Goal: Transaction & Acquisition: Book appointment/travel/reservation

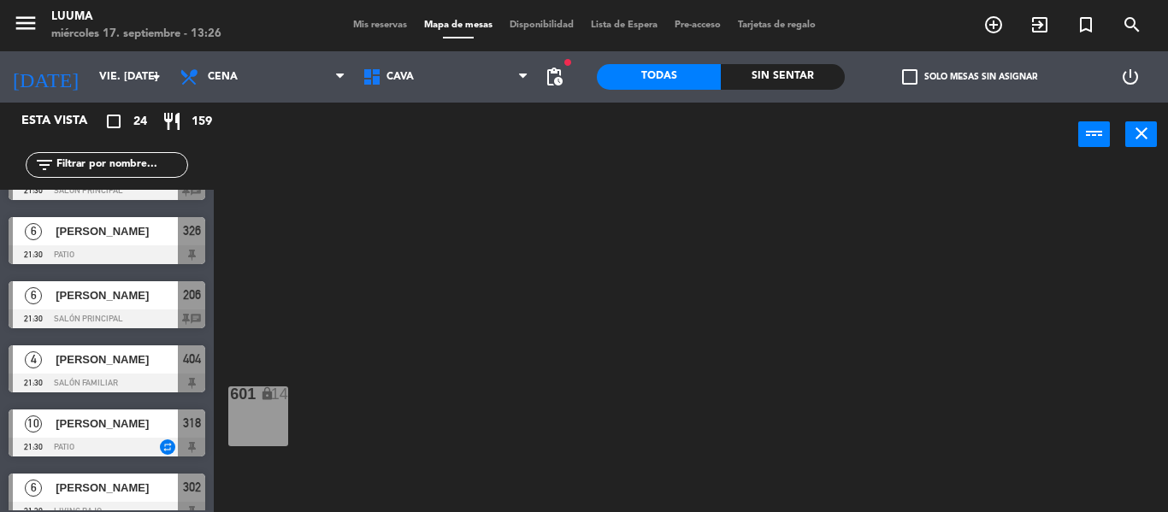
scroll to position [599, 0]
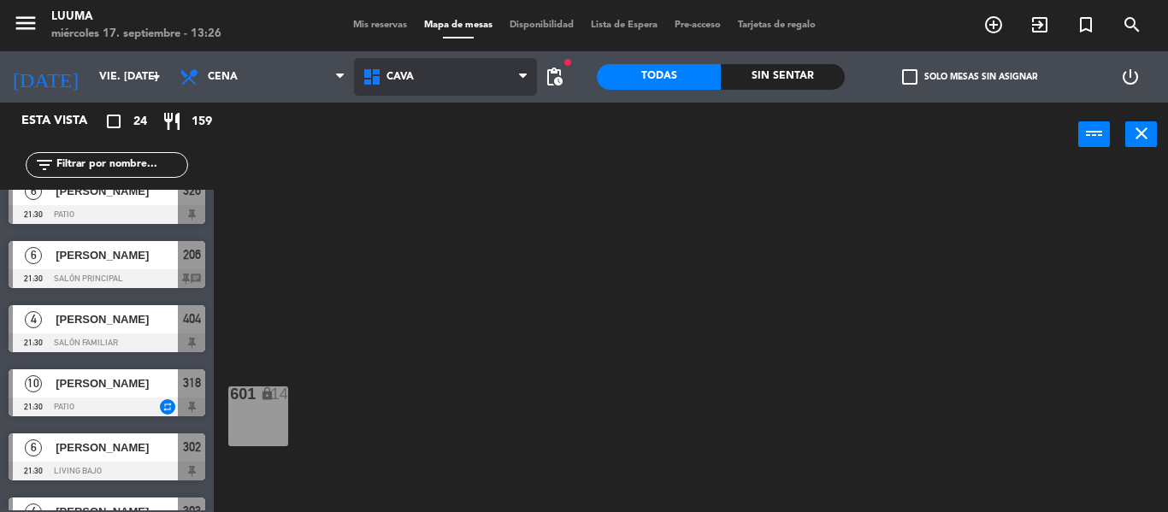
click at [443, 77] on span "Cava" at bounding box center [445, 77] width 183 height 38
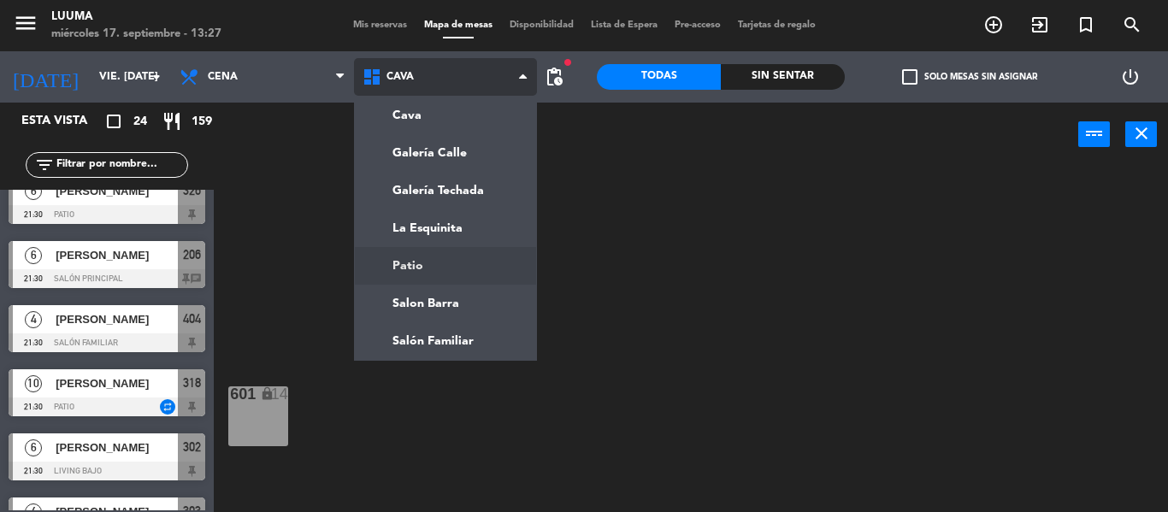
click at [461, 256] on ng-component "menu Luuma miércoles 17. septiembre - 13:27 Mis reservas Mapa de mesas Disponib…" at bounding box center [584, 256] width 1168 height 512
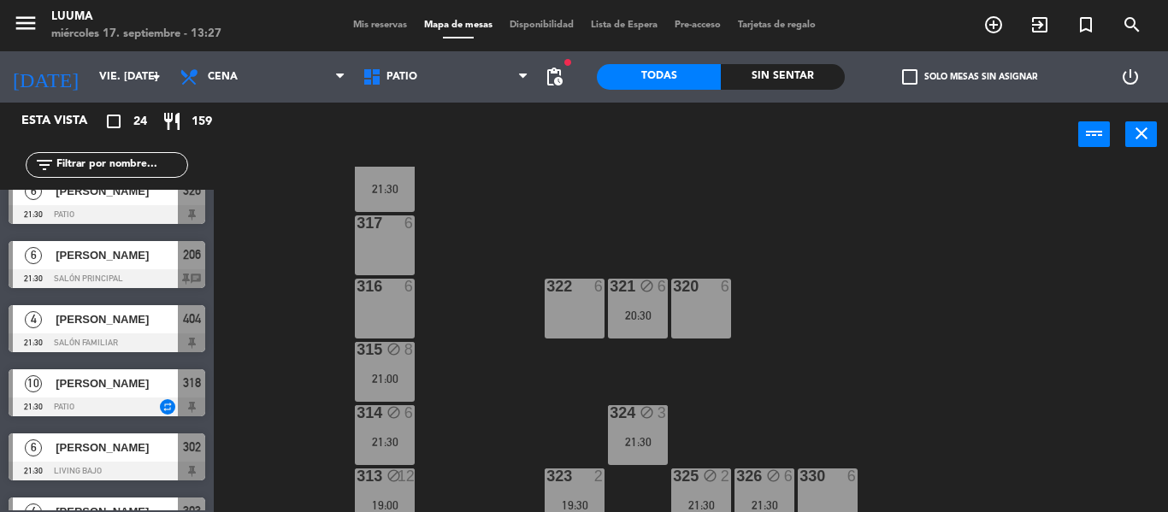
scroll to position [187, 0]
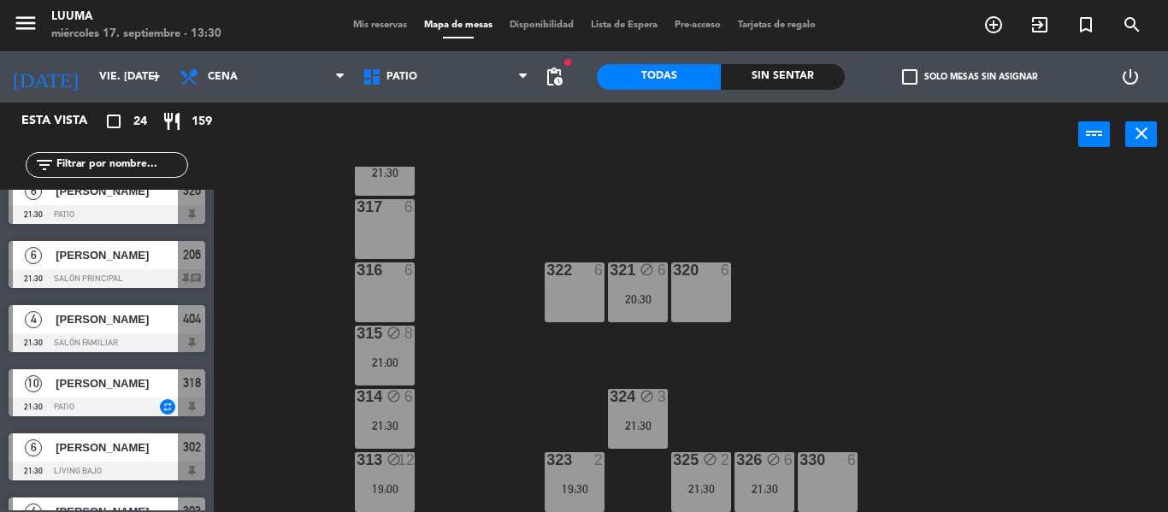
click at [841, 335] on div "318 block 10 21:30 317 6 321 block 6 20:30 316 6 320 6 322 6 315 block 8 21:00 …" at bounding box center [697, 339] width 942 height 345
click at [727, 295] on div "320 6" at bounding box center [701, 293] width 60 height 60
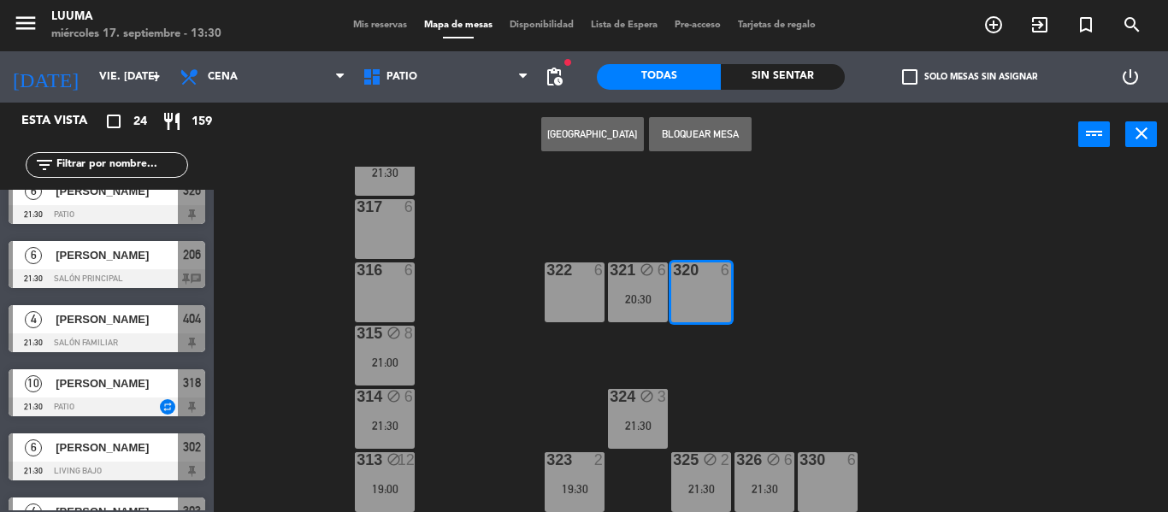
click at [831, 378] on div "318 block 10 21:30 317 6 321 block 6 20:30 316 6 320 6 322 6 315 block 8 21:00 …" at bounding box center [697, 339] width 942 height 345
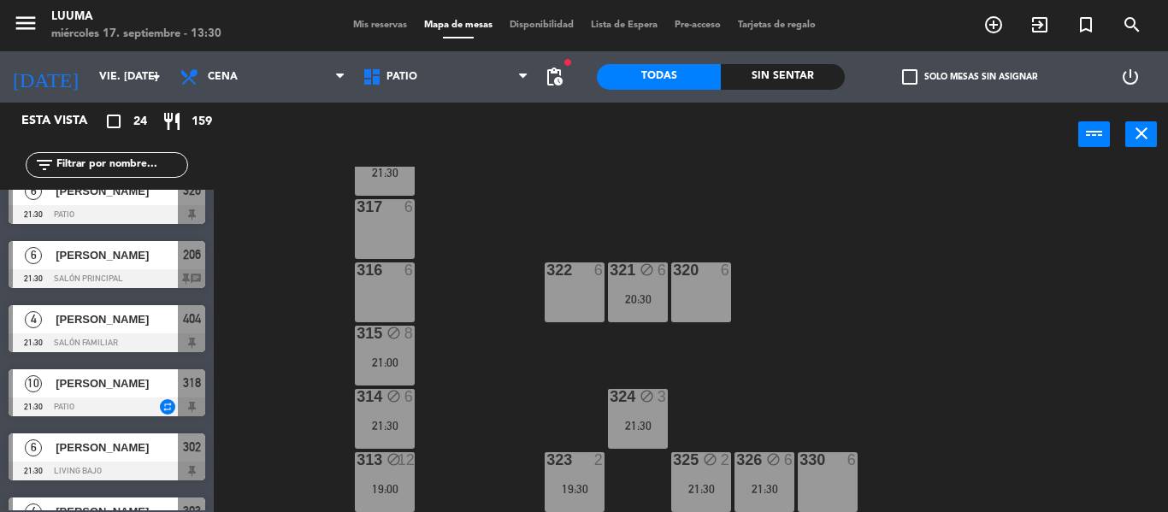
click at [661, 414] on div "324 block 3 21:30" at bounding box center [638, 419] width 60 height 60
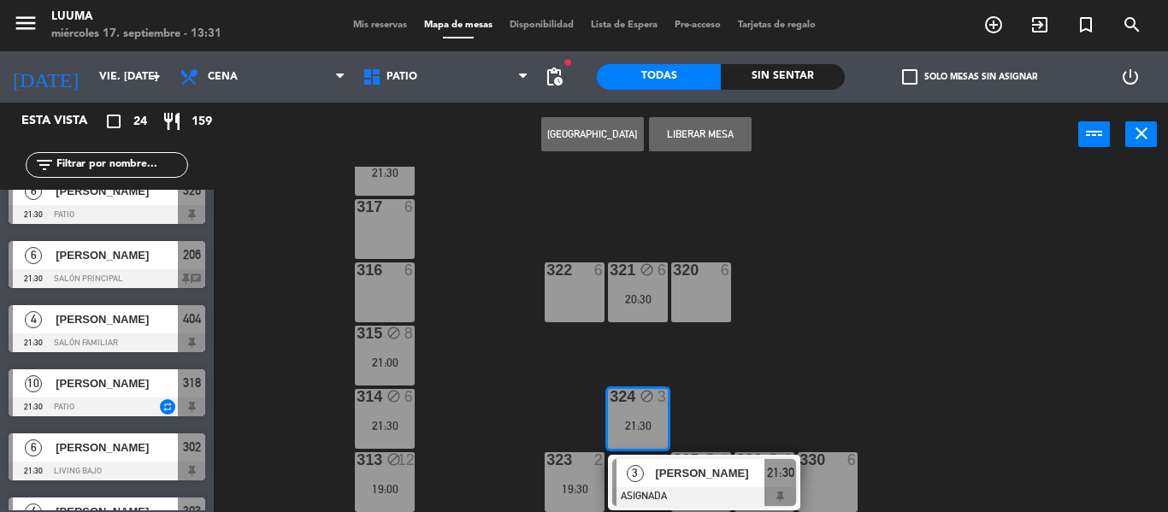
click at [946, 360] on div "318 block 10 21:30 317 6 321 block 6 20:30 316 6 320 6 322 6 315 block 8 21:00 …" at bounding box center [697, 339] width 942 height 345
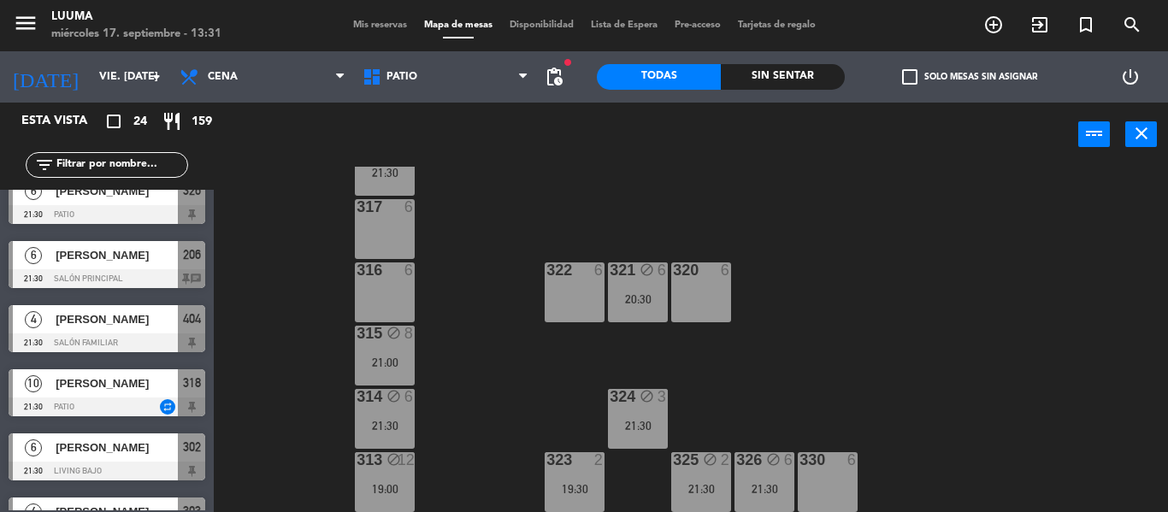
click at [570, 490] on div "19:30" at bounding box center [575, 489] width 60 height 12
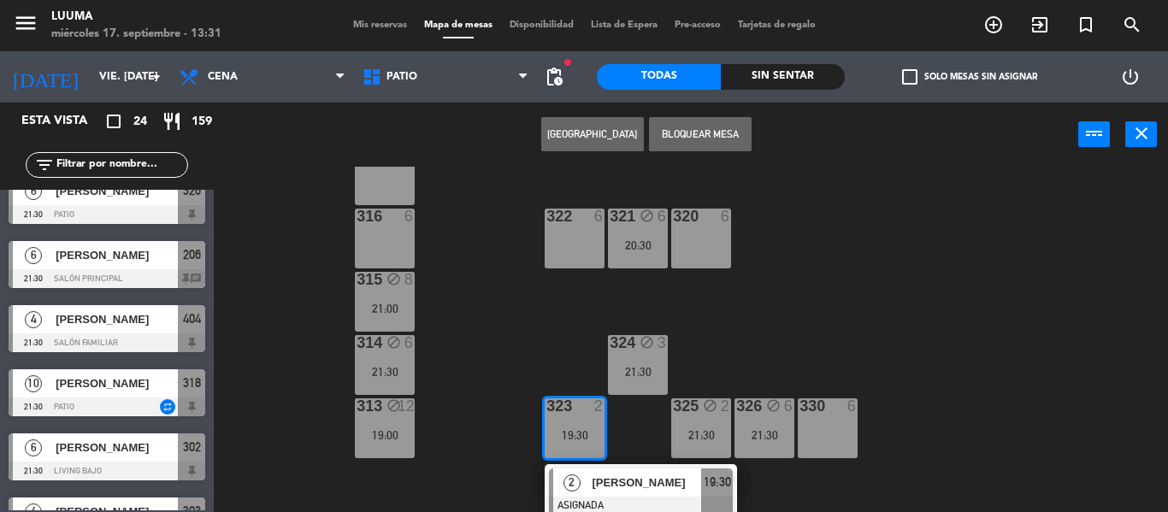
scroll to position [249, 0]
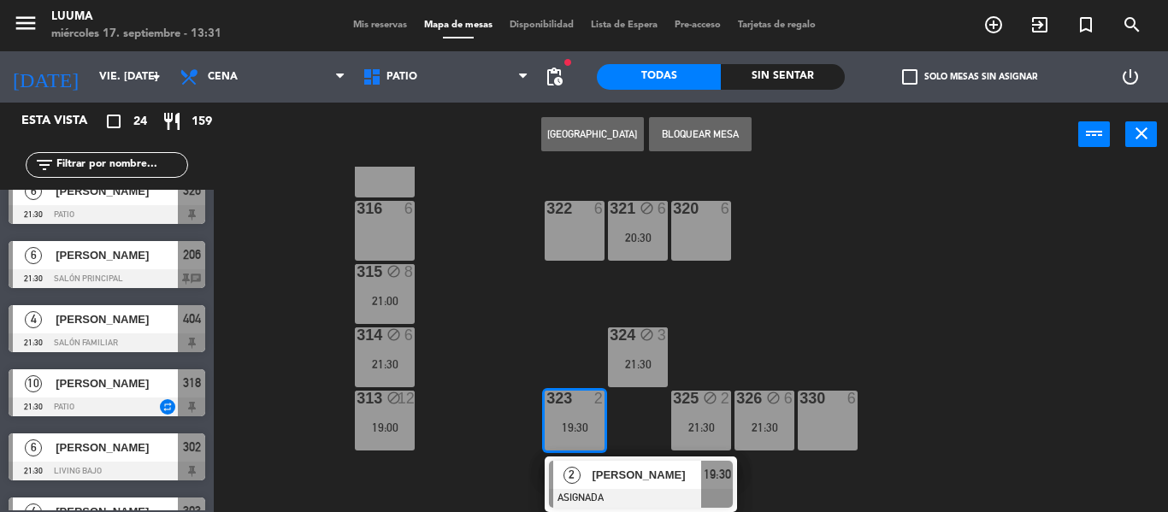
click at [990, 274] on div "318 block 10 21:30 317 6 321 block 6 20:30 316 6 320 6 322 6 315 block 8 21:00 …" at bounding box center [697, 339] width 942 height 345
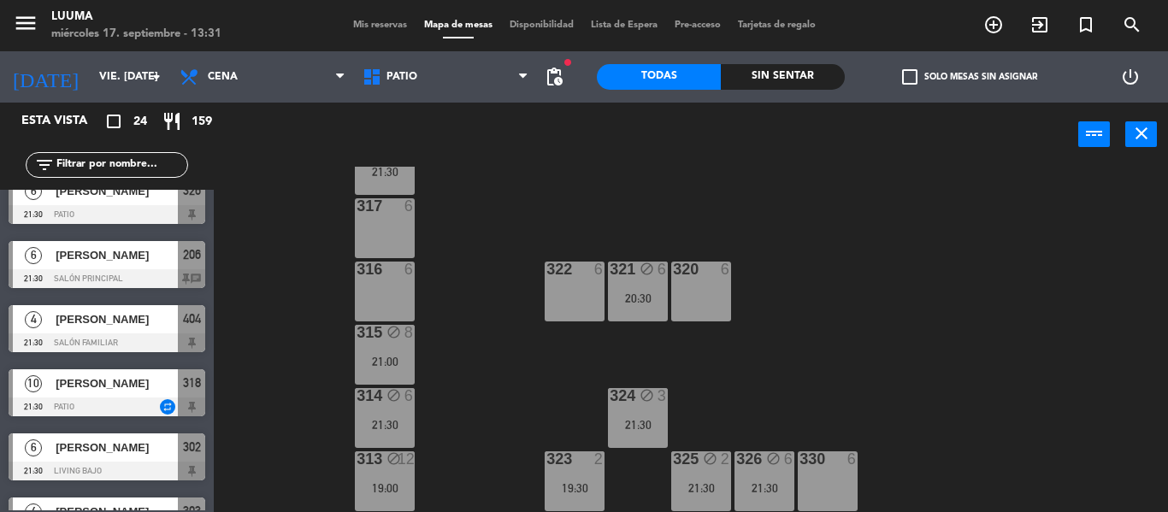
scroll to position [187, 0]
click at [765, 496] on div "326 block 6 21:30" at bounding box center [765, 482] width 60 height 60
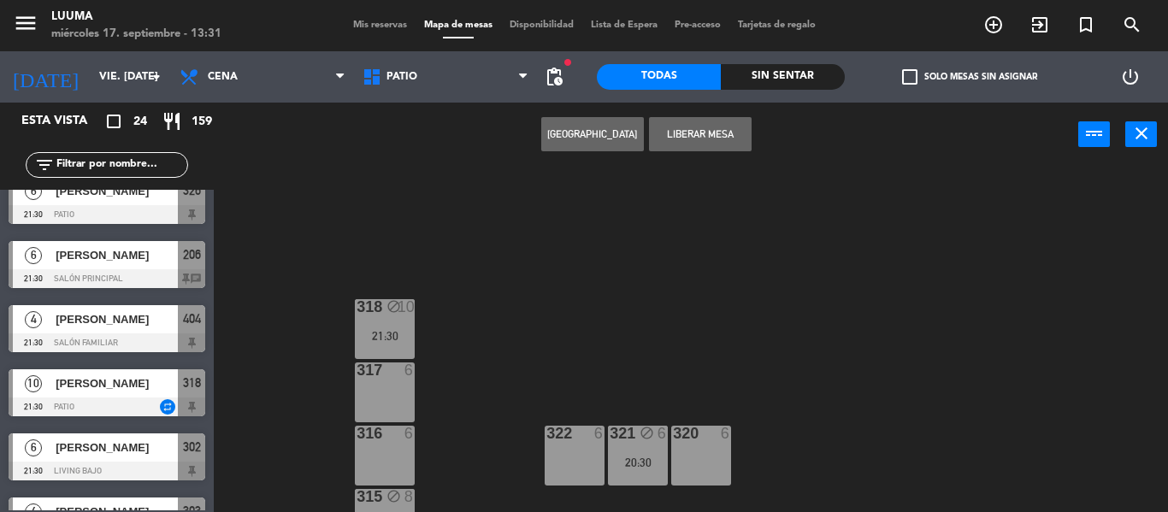
scroll to position [0, 0]
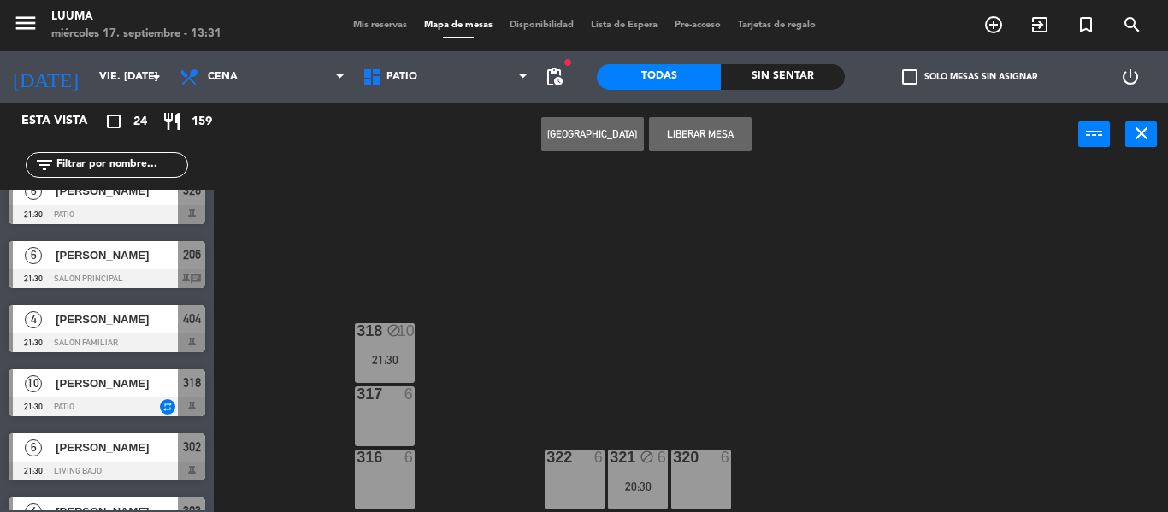
click at [900, 313] on div "318 block 10 21:30 317 6 321 block 6 20:30 316 6 320 6 322 6 315 block 8 21:00 …" at bounding box center [697, 339] width 942 height 345
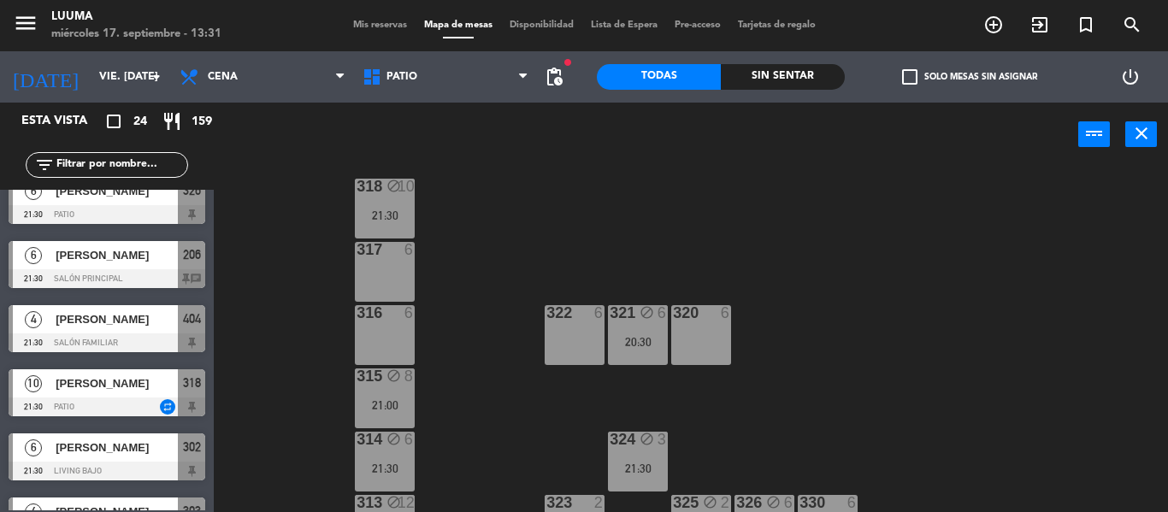
scroll to position [187, 0]
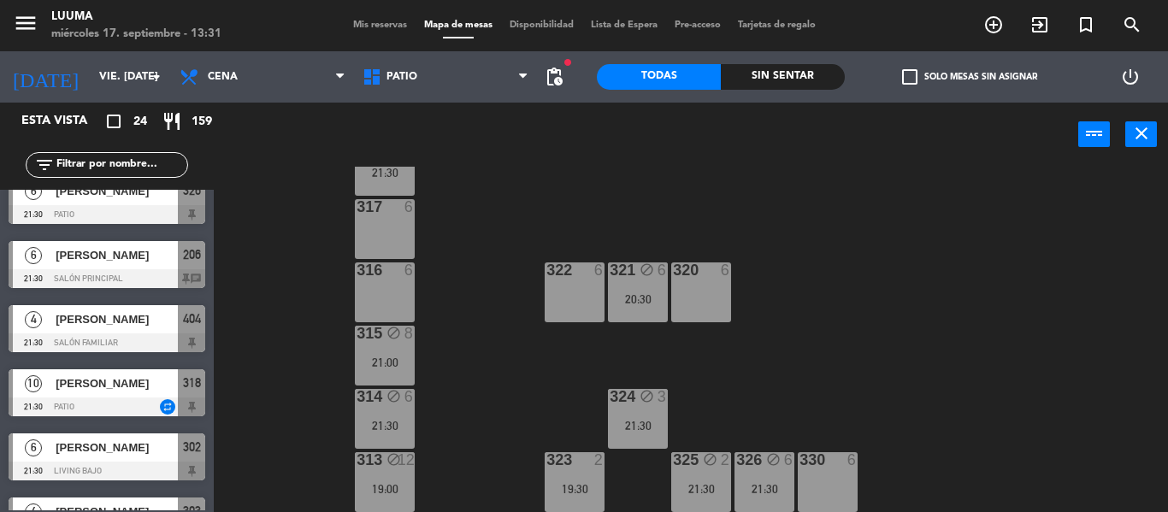
click at [639, 300] on div "20:30" at bounding box center [638, 299] width 60 height 12
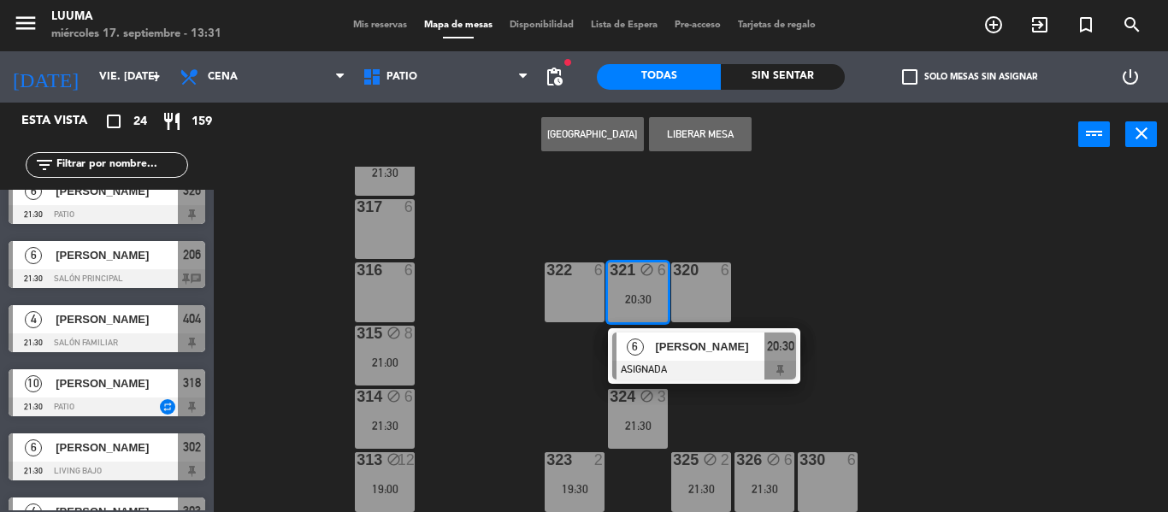
click at [727, 277] on div "6" at bounding box center [726, 270] width 10 height 15
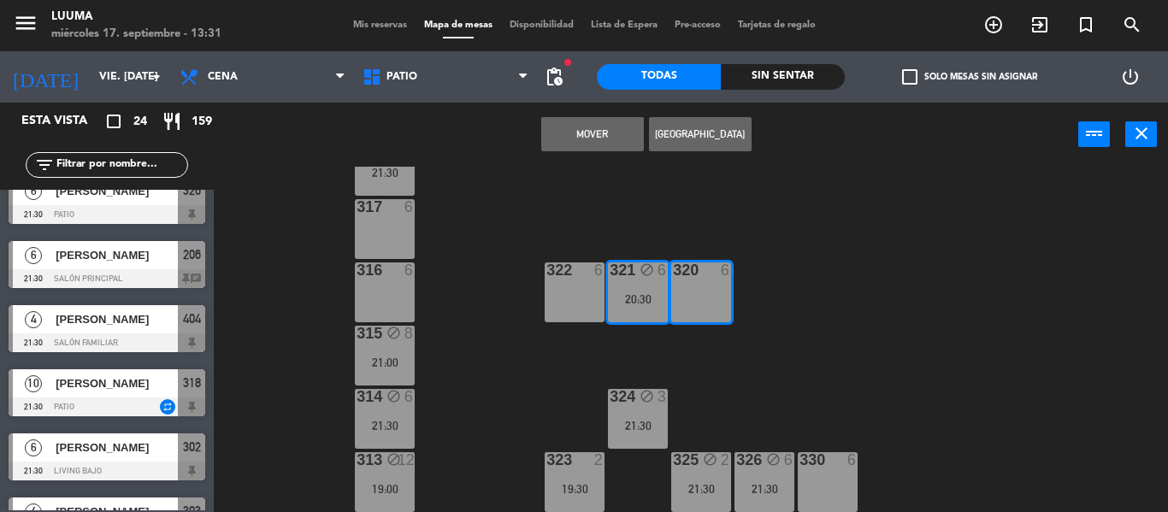
click at [883, 266] on div "318 block 10 21:30 317 6 321 block 6 20:30 316 6 320 6 322 6 315 block 8 21:00 …" at bounding box center [697, 339] width 942 height 345
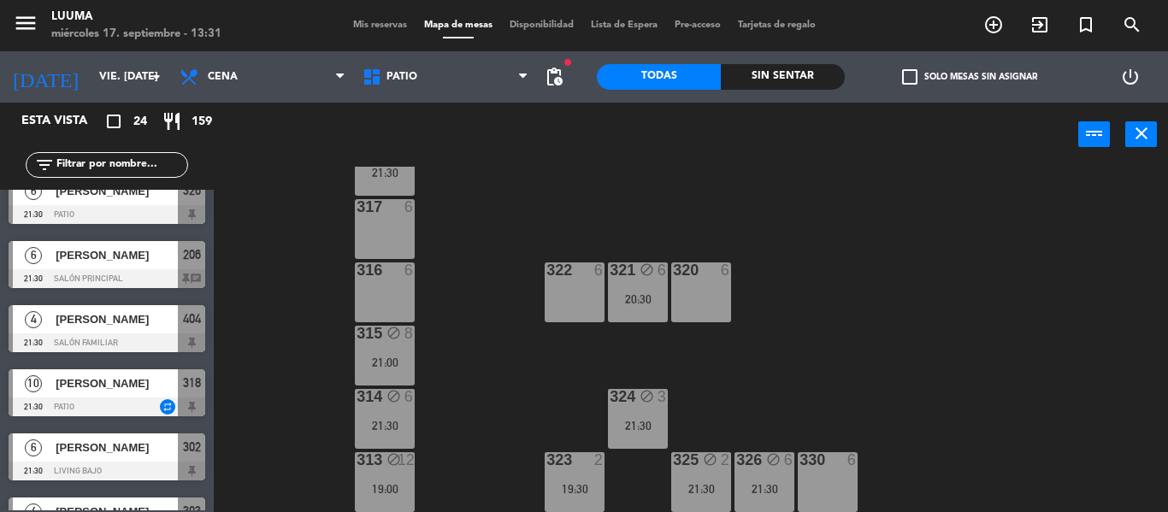
click at [735, 284] on div "318 block 10 21:30 317 6 321 block 6 20:30 316 6 320 6 322 6 315 block 8 21:00 …" at bounding box center [697, 339] width 942 height 345
click at [708, 304] on div "320 6" at bounding box center [701, 293] width 60 height 60
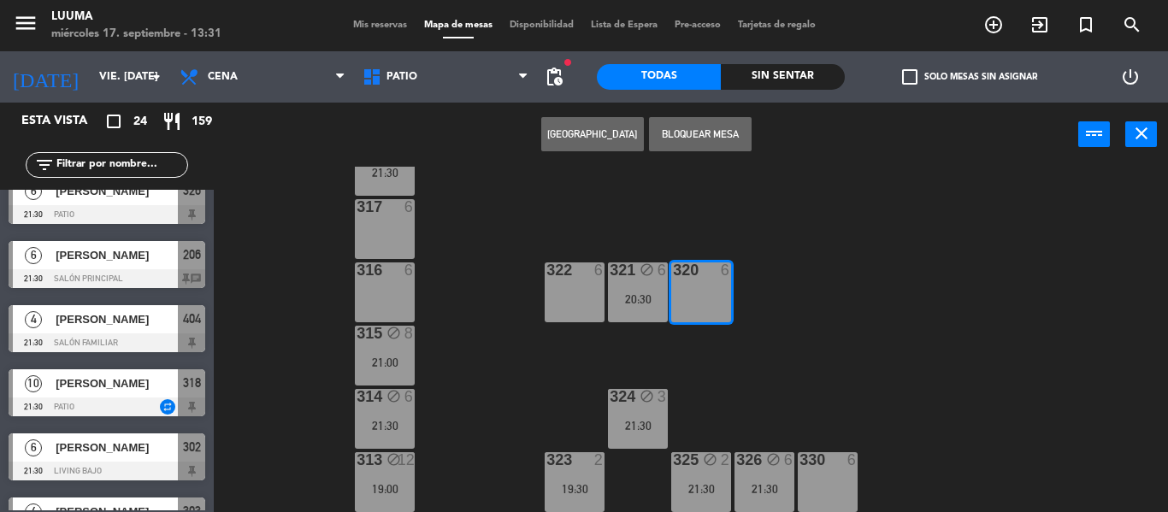
click at [619, 136] on button "[GEOGRAPHIC_DATA]" at bounding box center [592, 134] width 103 height 34
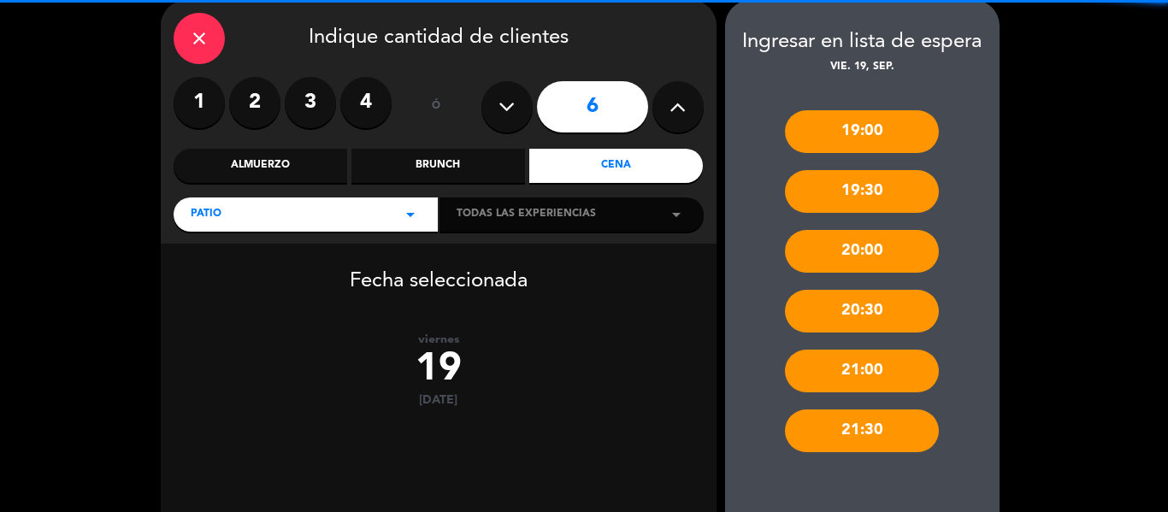
scroll to position [183, 0]
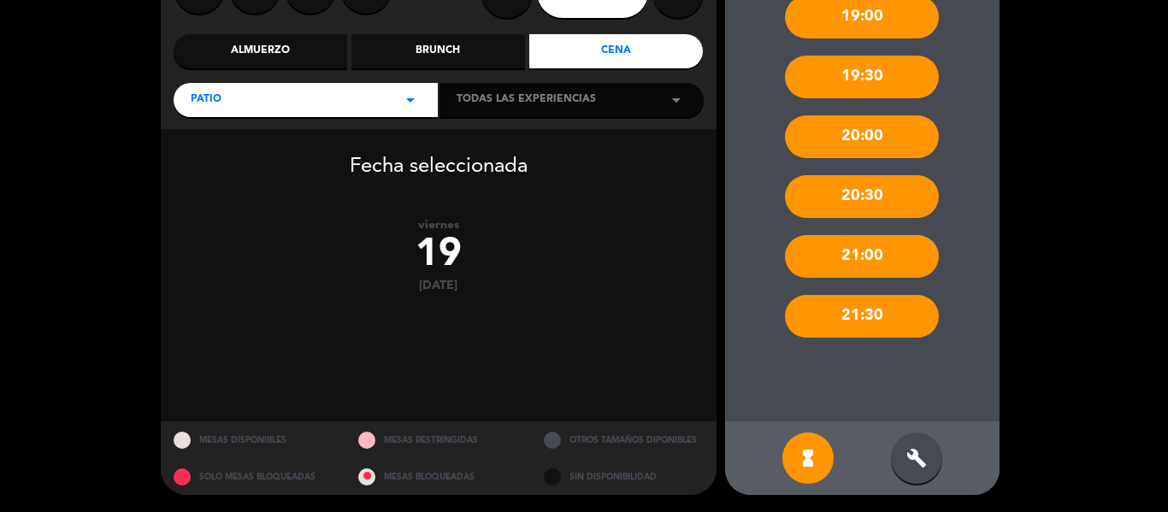
click at [902, 320] on div "21:30" at bounding box center [862, 316] width 154 height 43
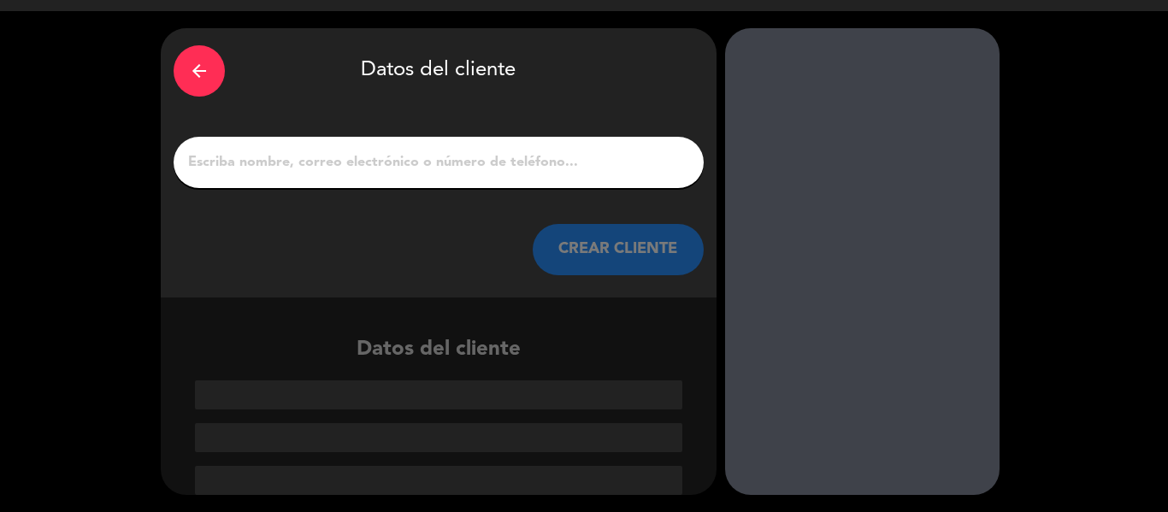
click at [209, 69] on icon "arrow_back" at bounding box center [199, 71] width 21 height 21
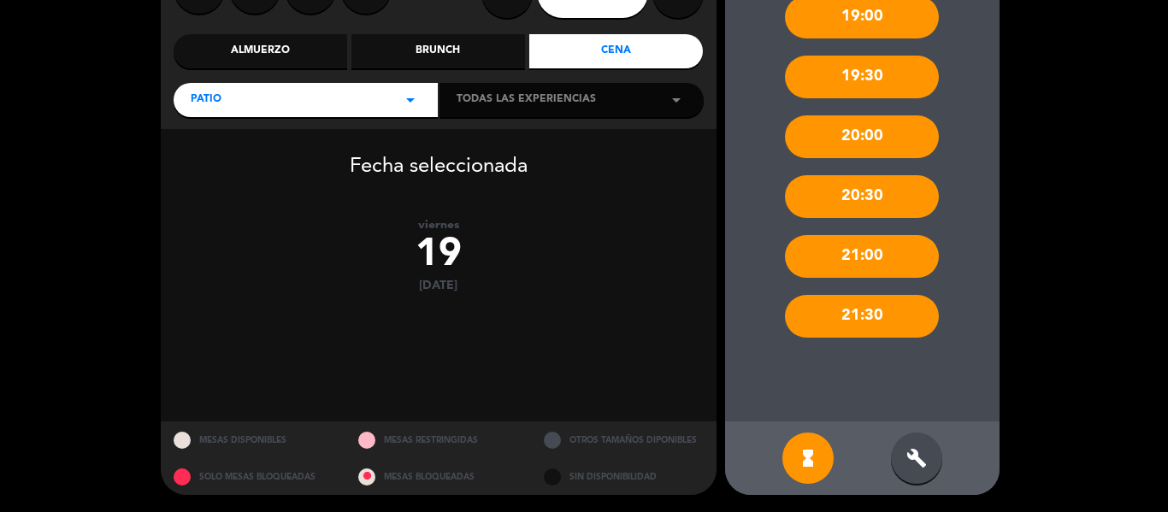
click at [906, 467] on icon "build" at bounding box center [916, 458] width 21 height 21
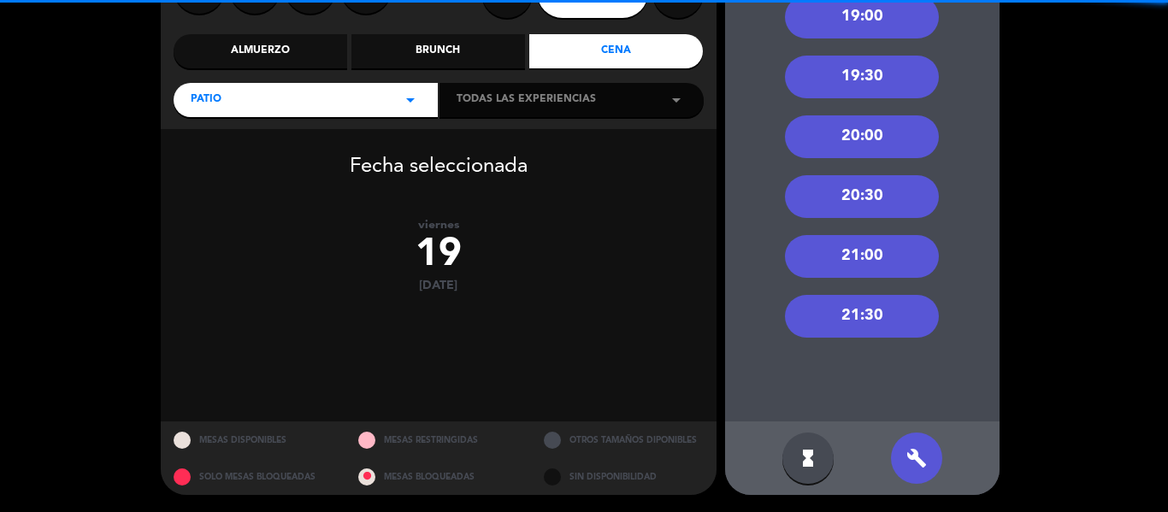
click at [899, 310] on div "21:30" at bounding box center [862, 316] width 154 height 43
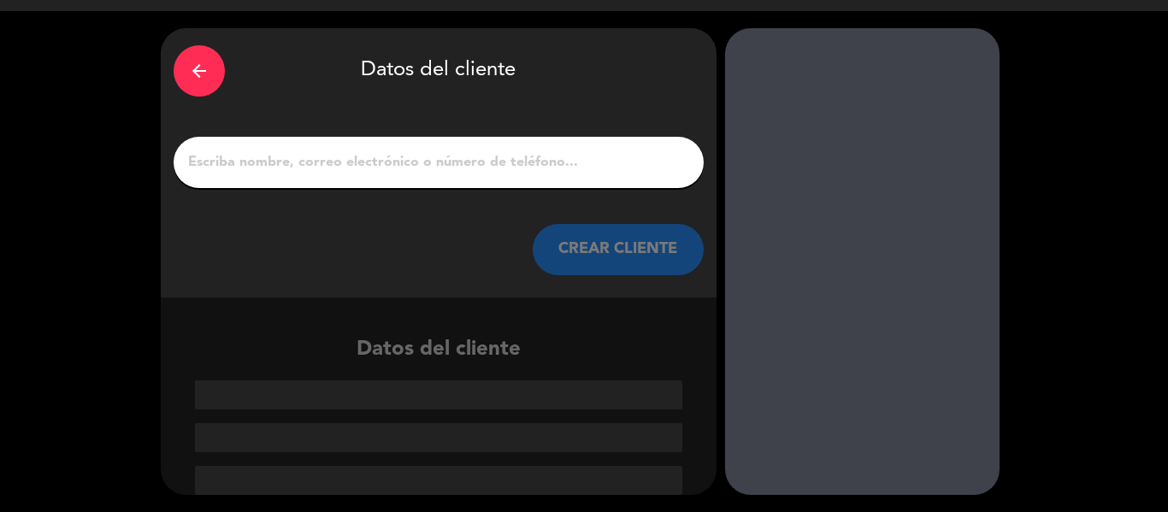
scroll to position [40, 0]
click at [377, 163] on input "1" at bounding box center [438, 163] width 505 height 24
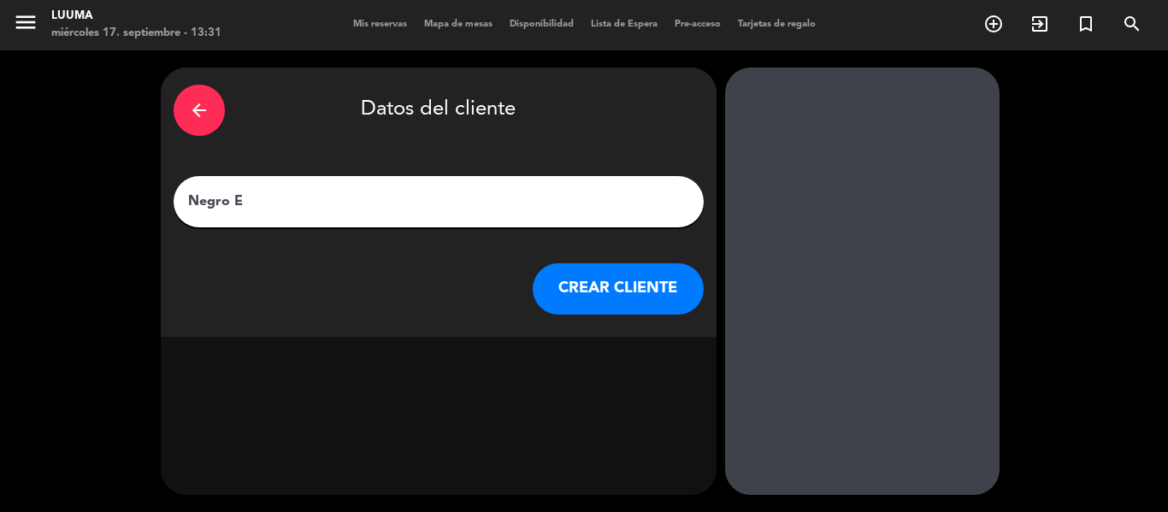
scroll to position [1, 0]
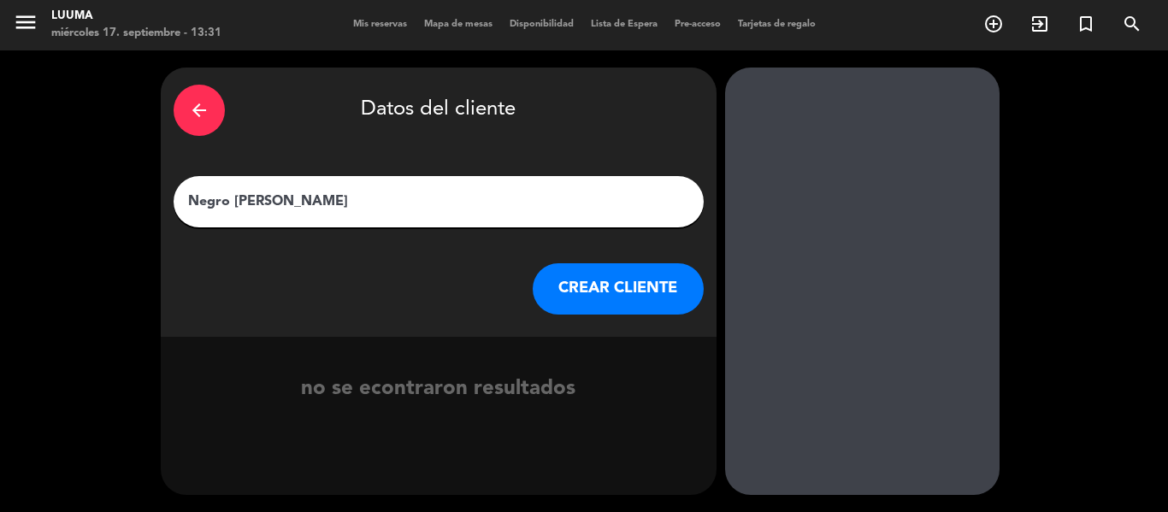
type input "Negro [PERSON_NAME]"
click at [611, 281] on button "CREAR CLIENTE" at bounding box center [618, 288] width 171 height 51
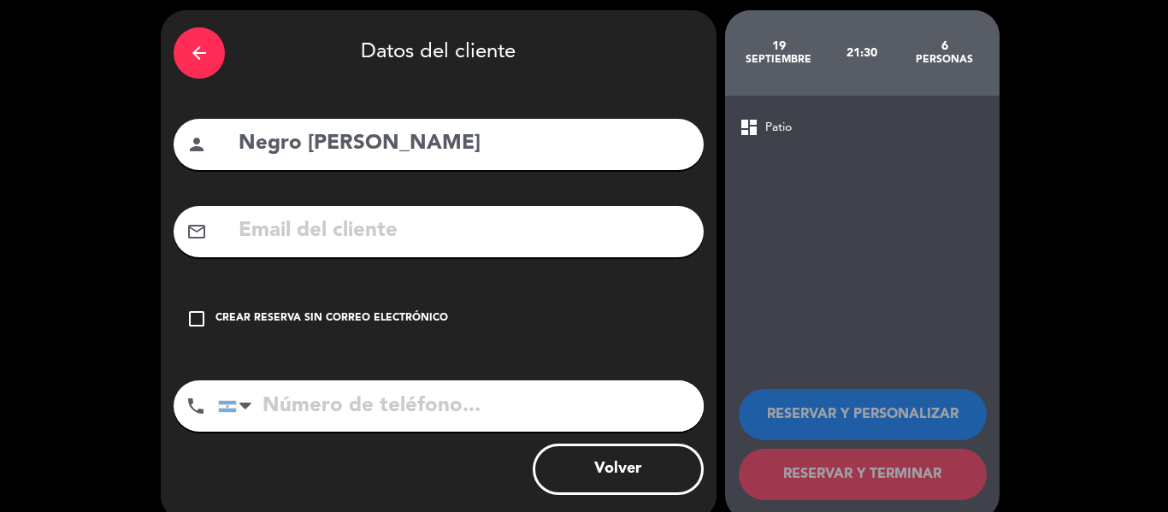
scroll to position [84, 0]
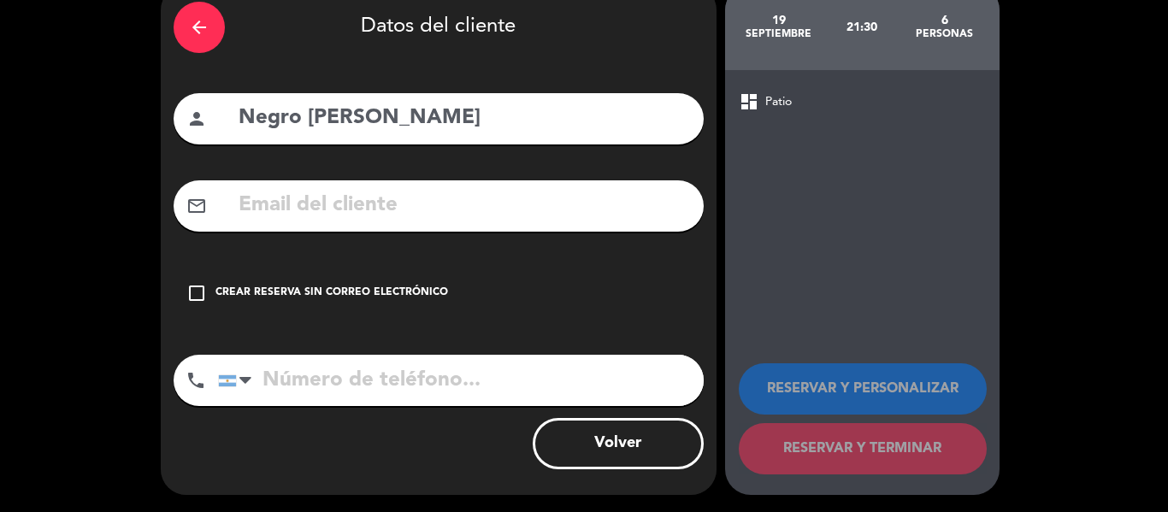
click at [210, 288] on div "check_box_outline_blank Crear reserva sin correo electrónico" at bounding box center [439, 293] width 530 height 51
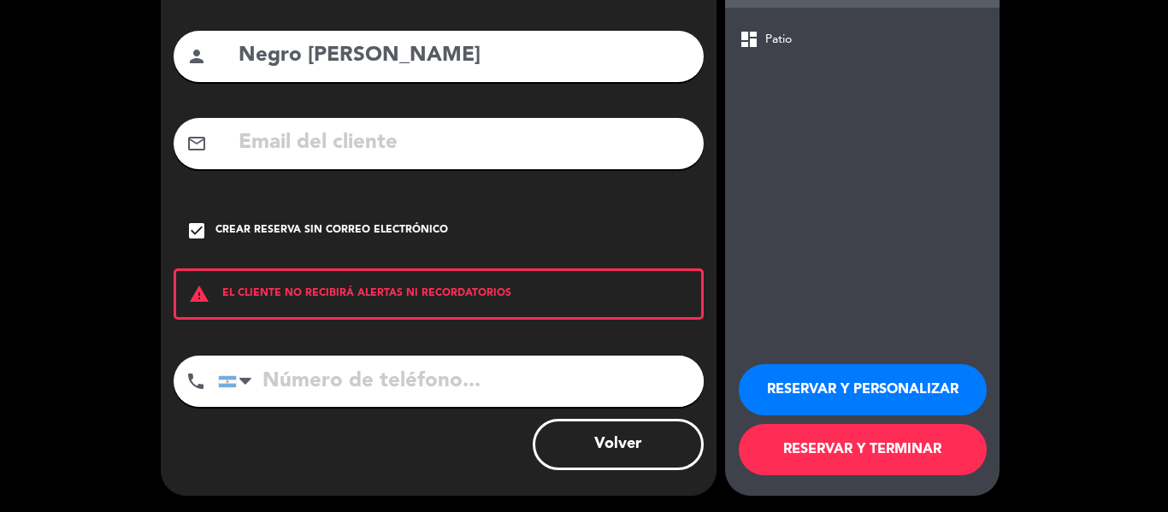
scroll to position [147, 0]
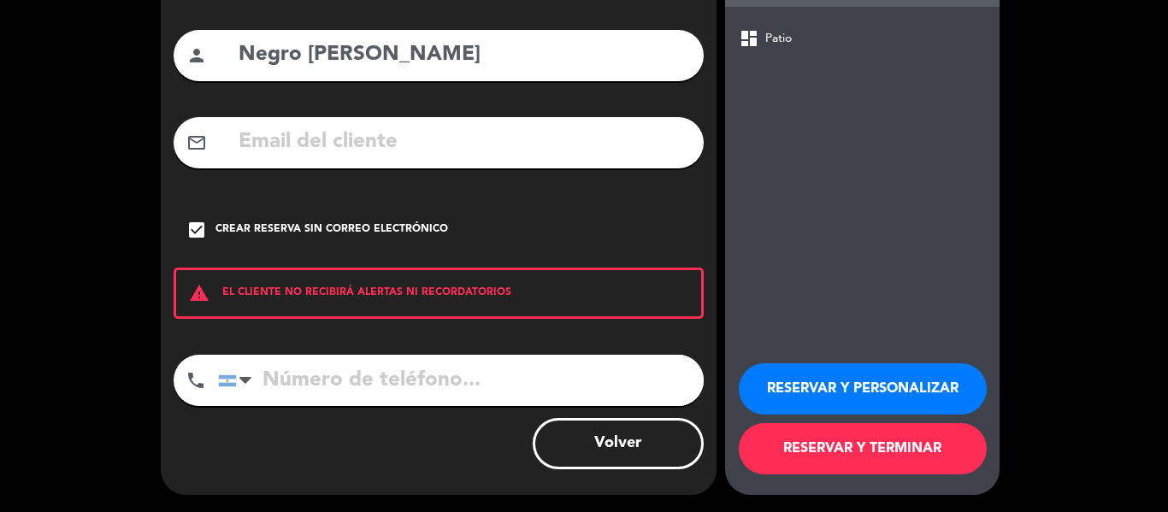
click at [919, 451] on button "RESERVAR Y TERMINAR" at bounding box center [863, 448] width 248 height 51
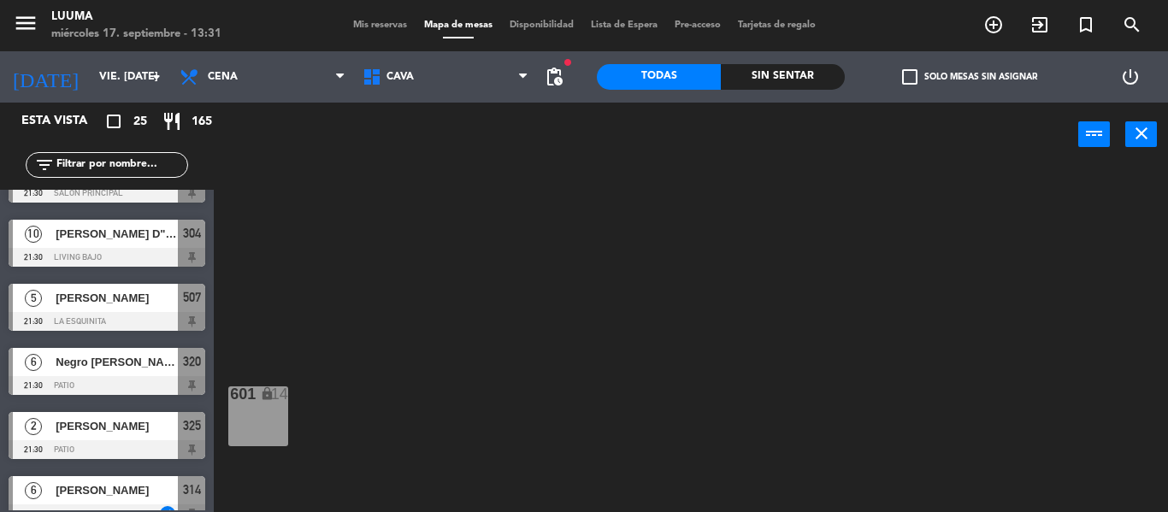
scroll to position [1283, 0]
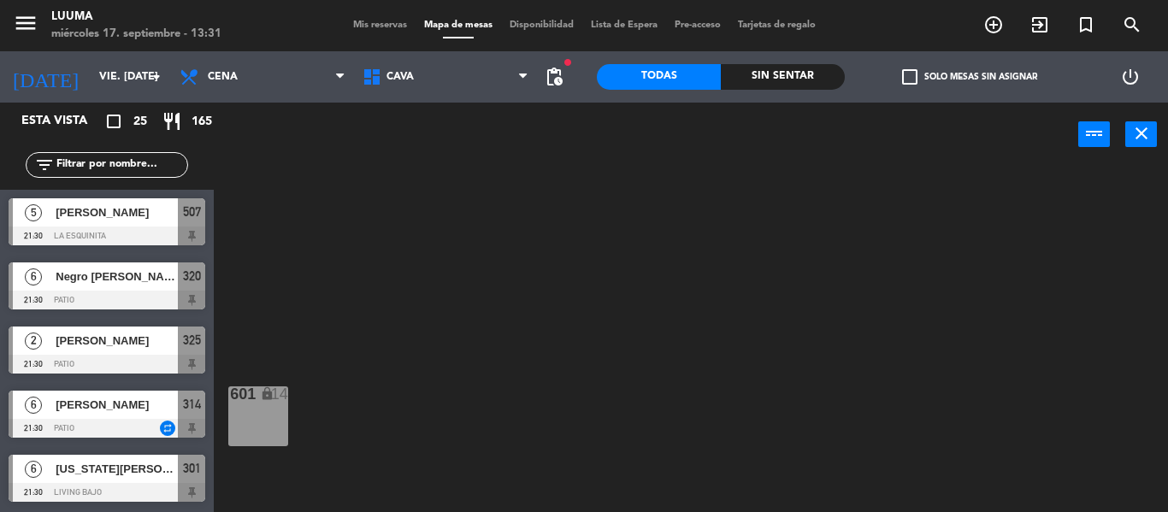
click at [98, 344] on span "[PERSON_NAME]" at bounding box center [117, 341] width 122 height 18
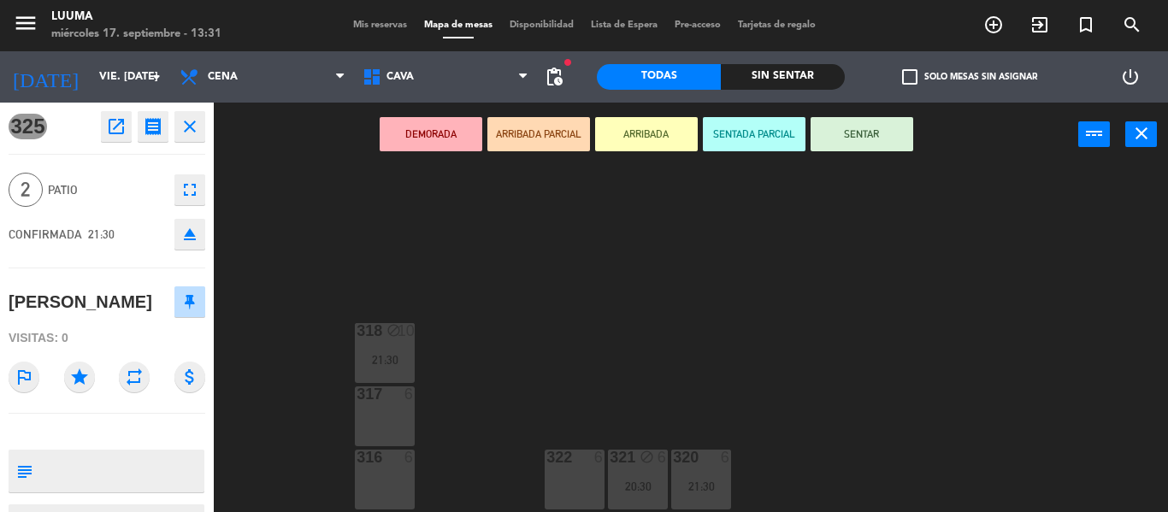
click at [182, 194] on icon "fullscreen" at bounding box center [190, 190] width 21 height 21
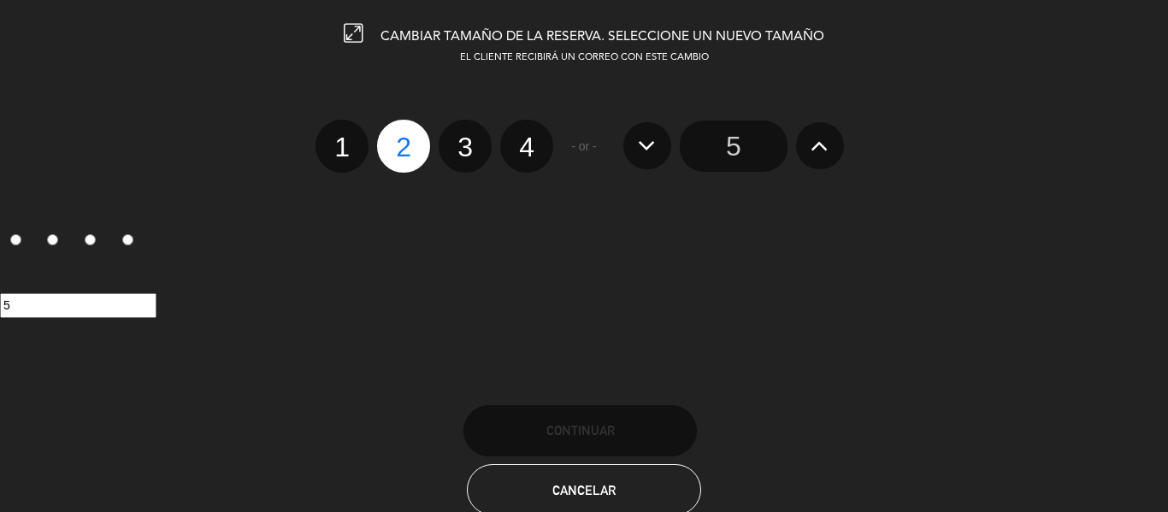
click at [519, 150] on label "4" at bounding box center [526, 146] width 53 height 53
click at [519, 138] on input "4" at bounding box center [524, 132] width 11 height 11
radio input "true"
radio input "false"
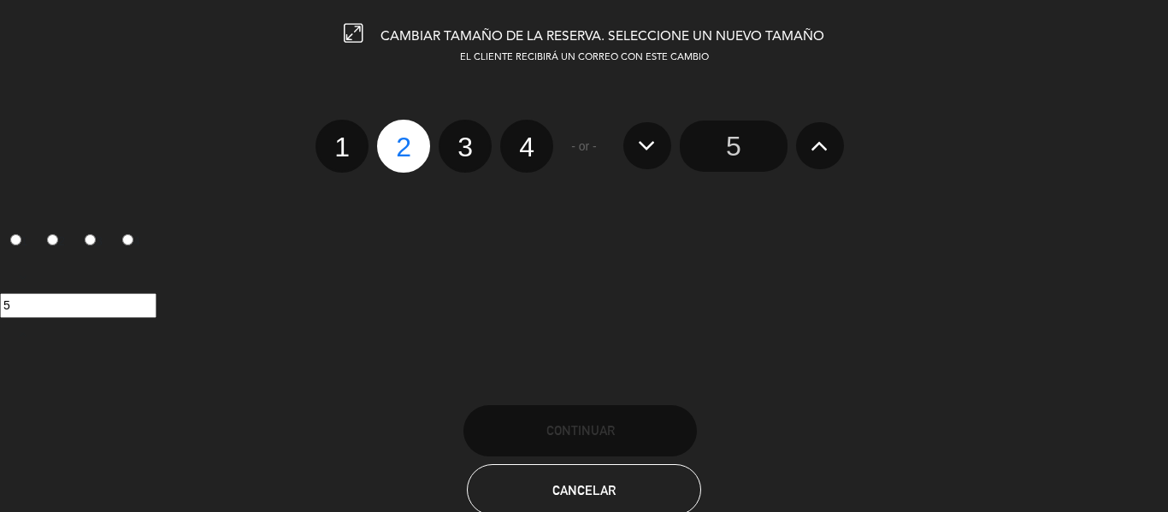
radio input "false"
radio input "true"
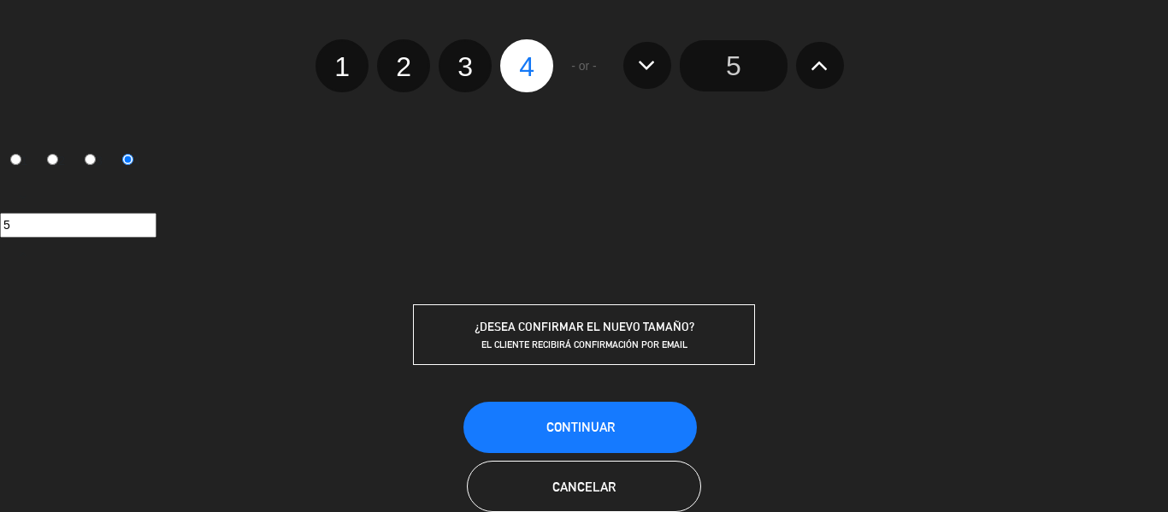
scroll to position [117, 0]
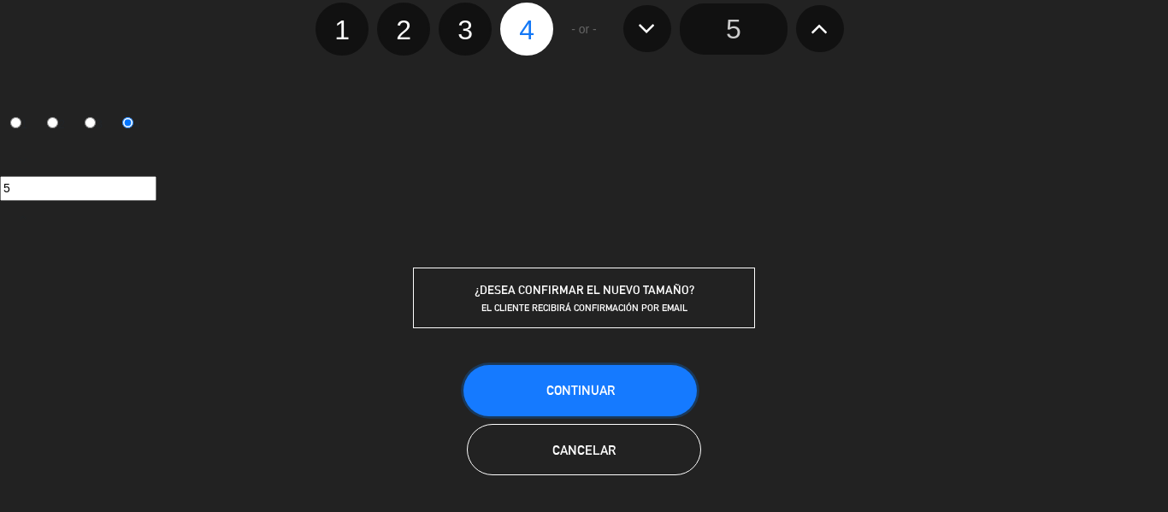
click at [602, 381] on button "Continuar" at bounding box center [579, 390] width 233 height 51
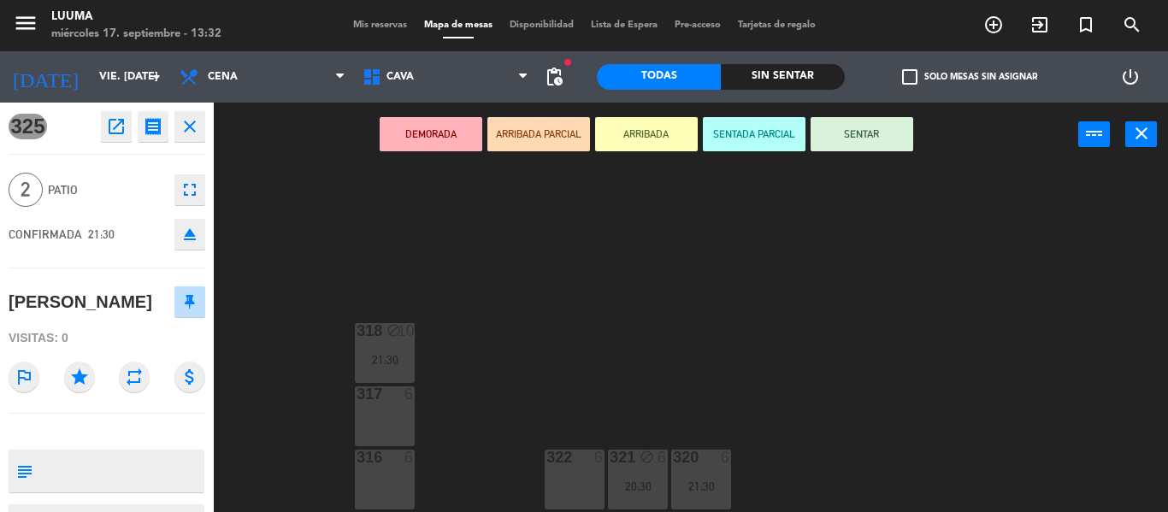
click at [200, 128] on button "close" at bounding box center [189, 126] width 31 height 31
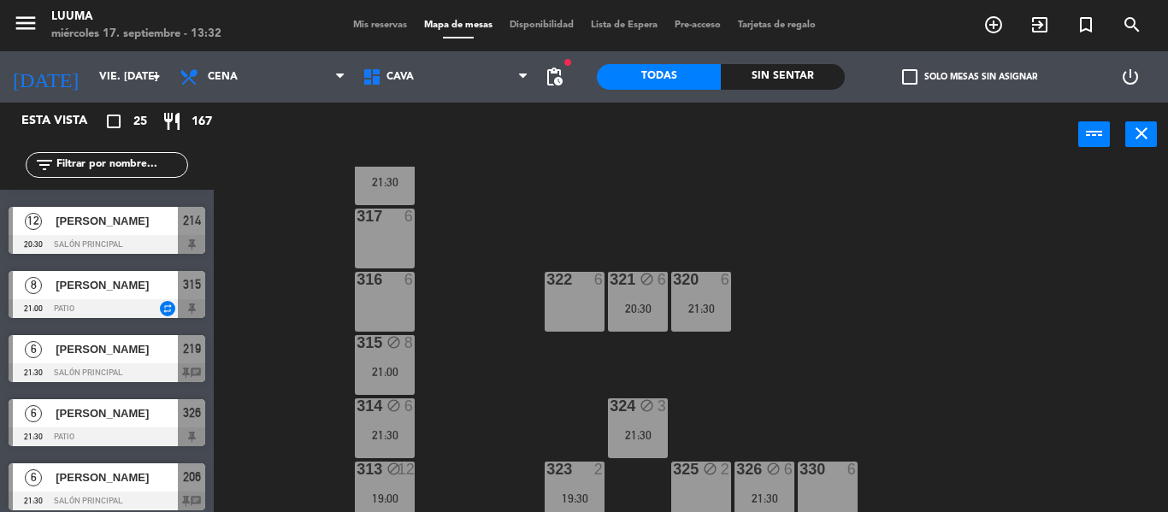
scroll to position [187, 0]
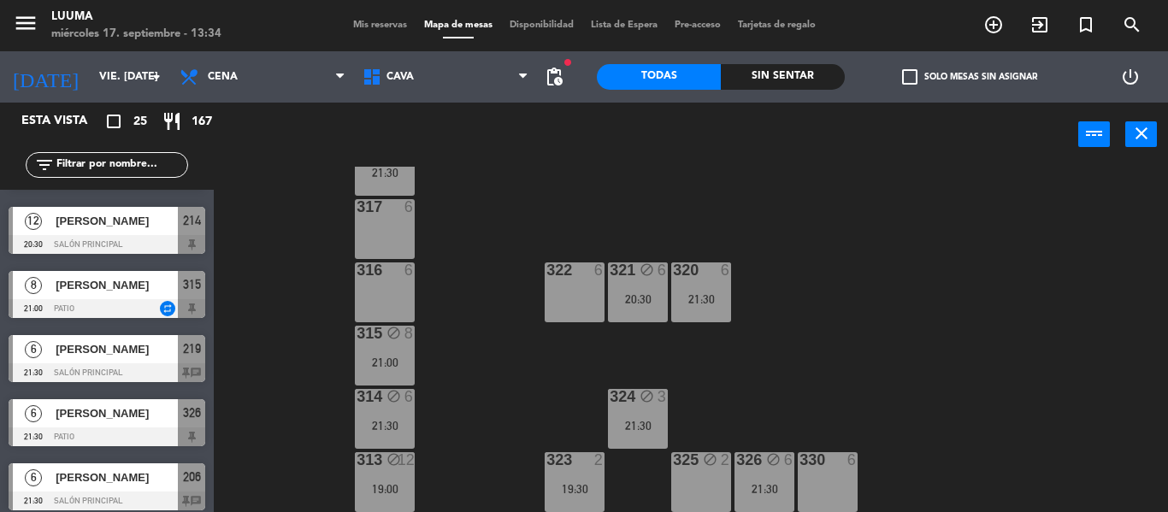
click at [1012, 309] on div "318 block 10 21:30 317 6 321 block 6 20:30 316 6 320 6 21:30 322 6 315 block 8 …" at bounding box center [697, 339] width 942 height 345
click at [674, 465] on div "325" at bounding box center [673, 459] width 1 height 15
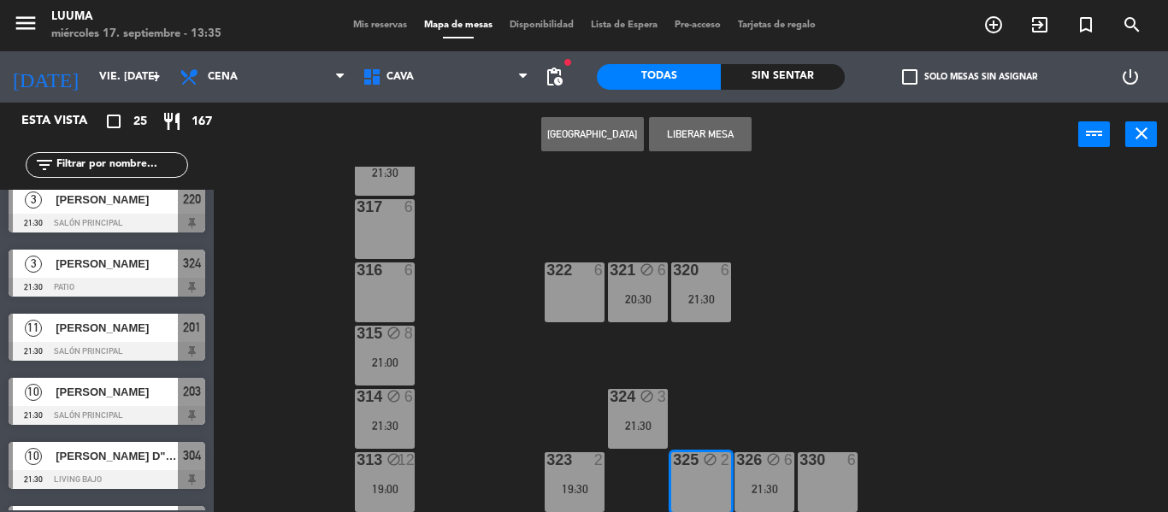
scroll to position [1283, 0]
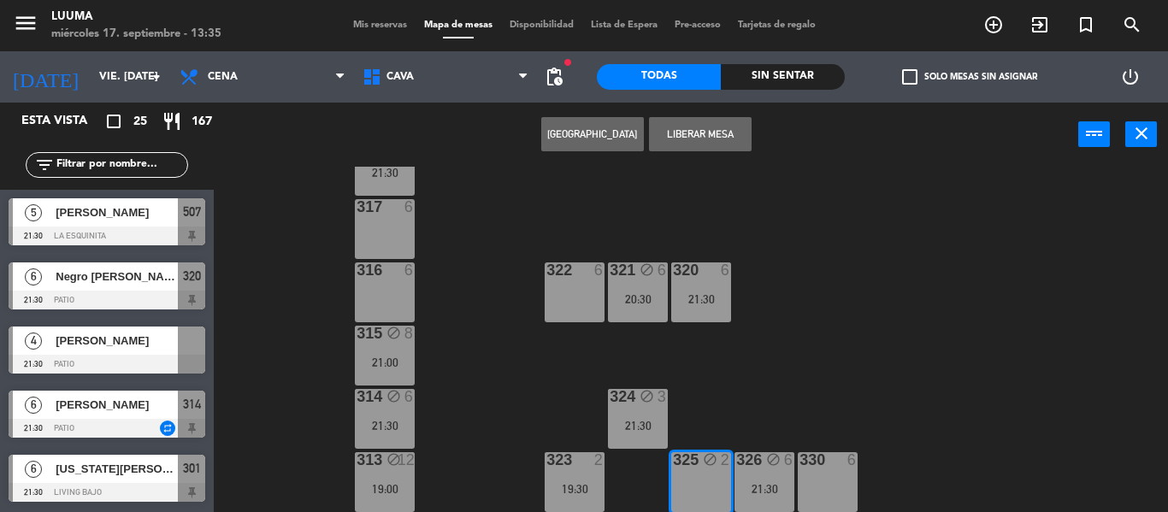
click at [576, 483] on div "19:30" at bounding box center [575, 489] width 60 height 12
click at [803, 383] on div "318 block 10 21:30 317 6 321 block 6 20:30 316 6 320 6 21:30 322 6 315 block 8 …" at bounding box center [697, 339] width 942 height 345
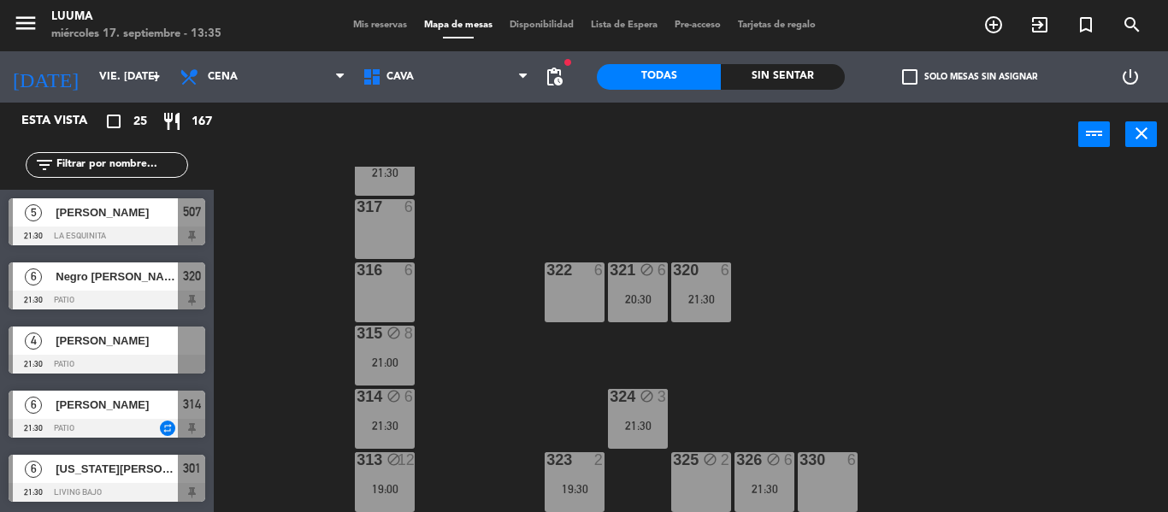
click at [71, 351] on div "[PERSON_NAME]" at bounding box center [116, 341] width 124 height 28
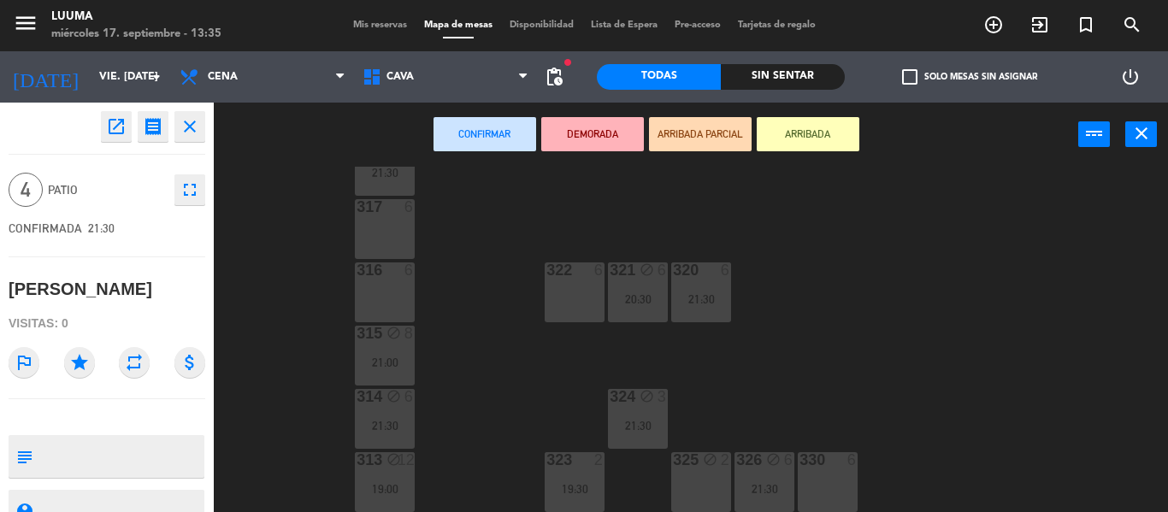
click at [716, 469] on div "325 block 2" at bounding box center [701, 460] width 60 height 17
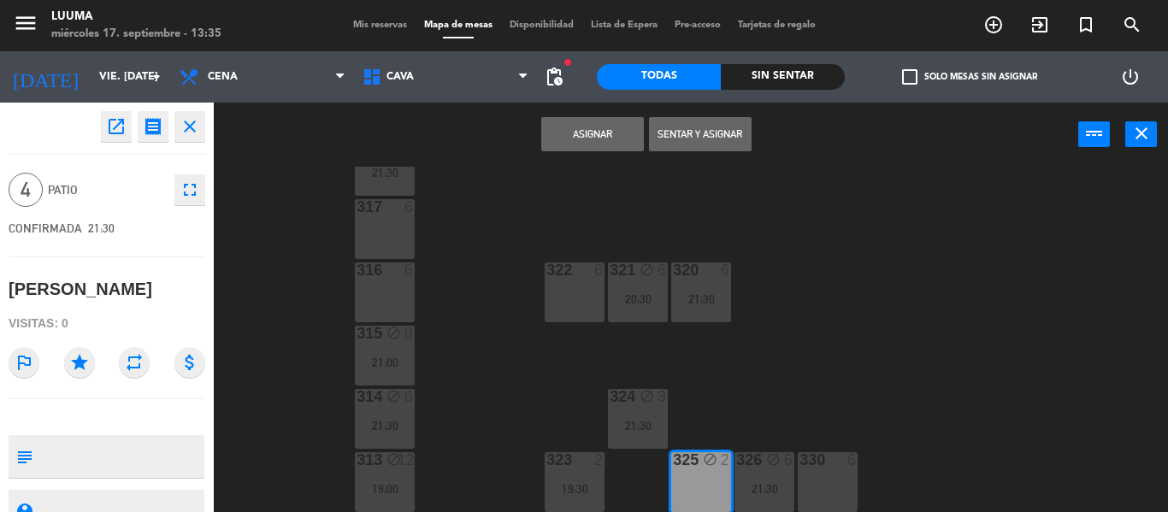
click at [574, 126] on button "Asignar" at bounding box center [592, 134] width 103 height 34
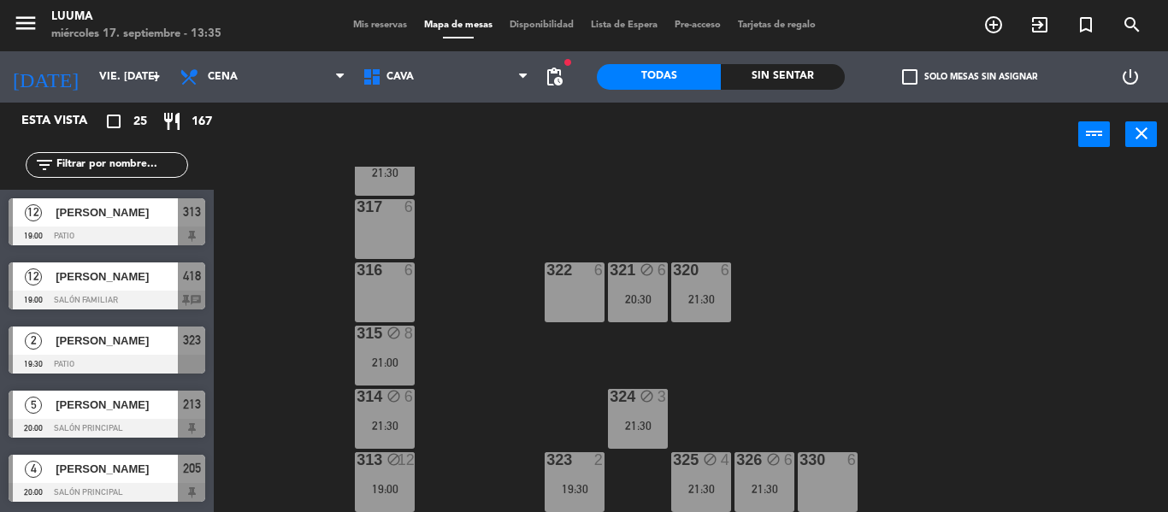
scroll to position [0, 0]
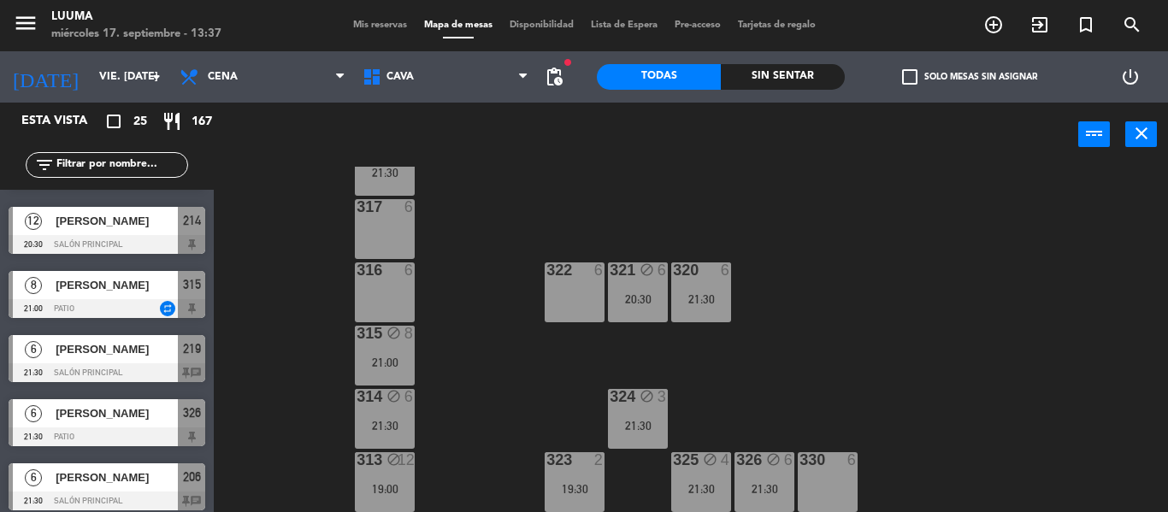
click at [800, 338] on div "318 block 10 21:30 317 6 321 block 6 20:30 316 6 320 6 21:30 322 6 315 block 8 …" at bounding box center [697, 339] width 942 height 345
click at [833, 475] on div "330 6" at bounding box center [828, 482] width 60 height 60
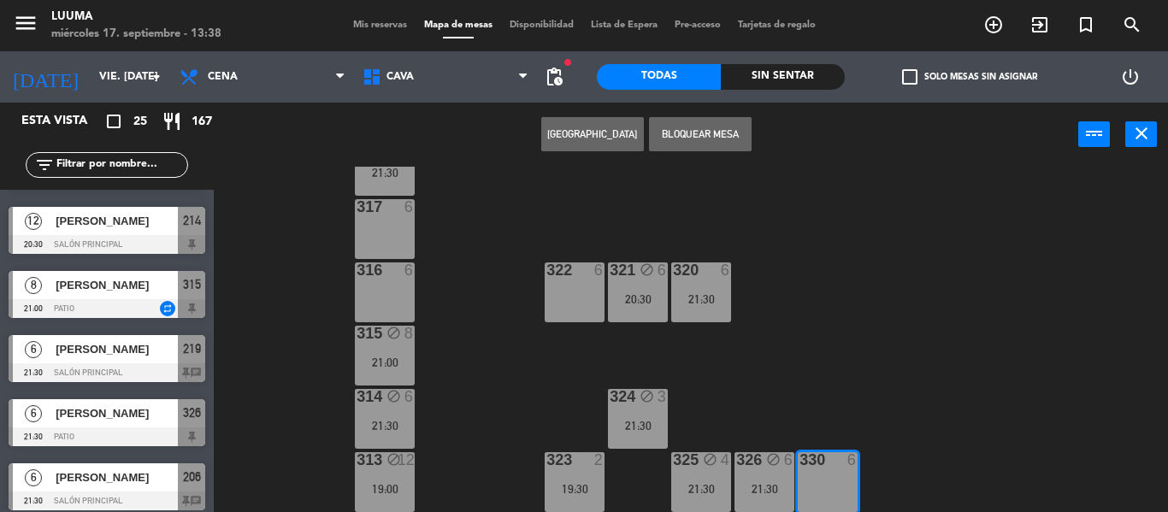
click at [600, 126] on button "[GEOGRAPHIC_DATA]" at bounding box center [592, 134] width 103 height 34
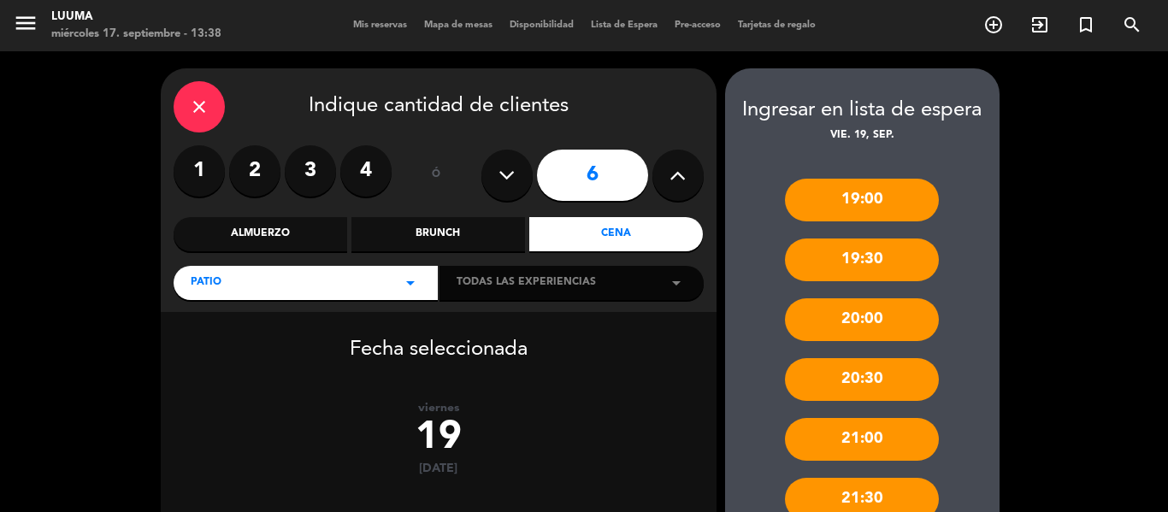
click at [513, 178] on icon at bounding box center [507, 175] width 16 height 26
type input "5"
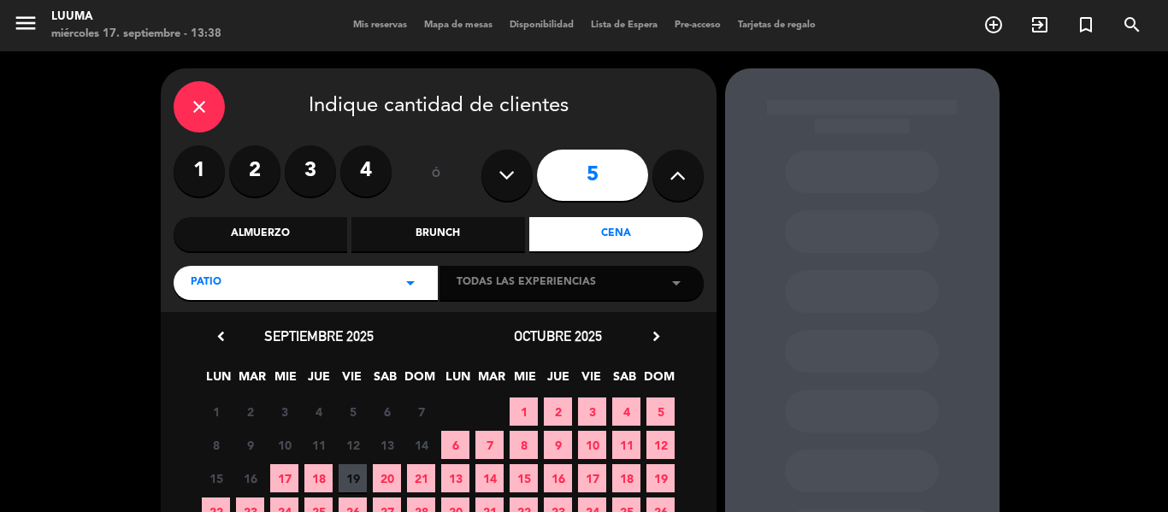
click at [204, 100] on icon "close" at bounding box center [199, 107] width 21 height 21
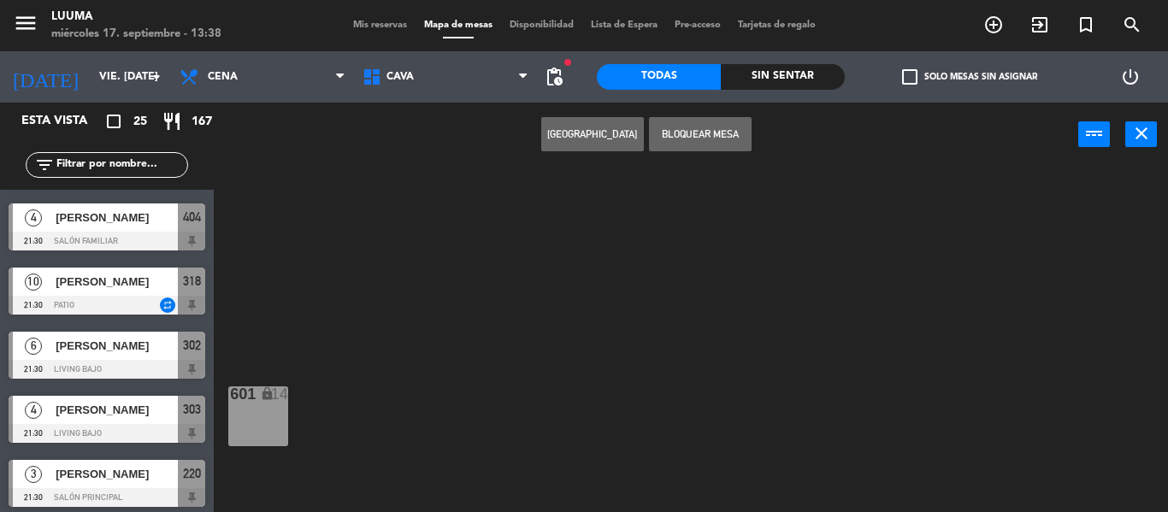
scroll to position [770, 0]
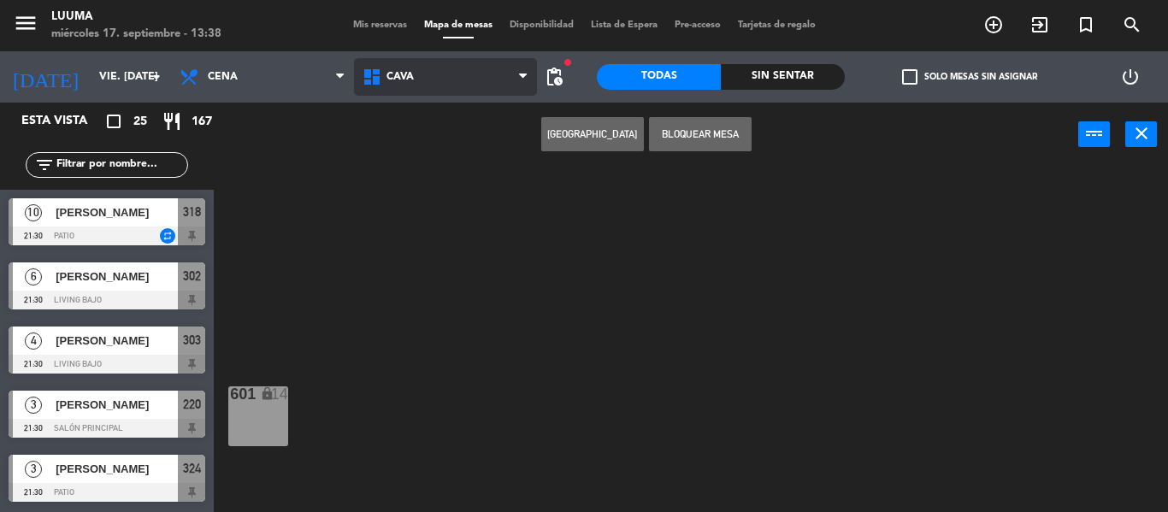
click at [412, 82] on span "Cava" at bounding box center [400, 77] width 27 height 12
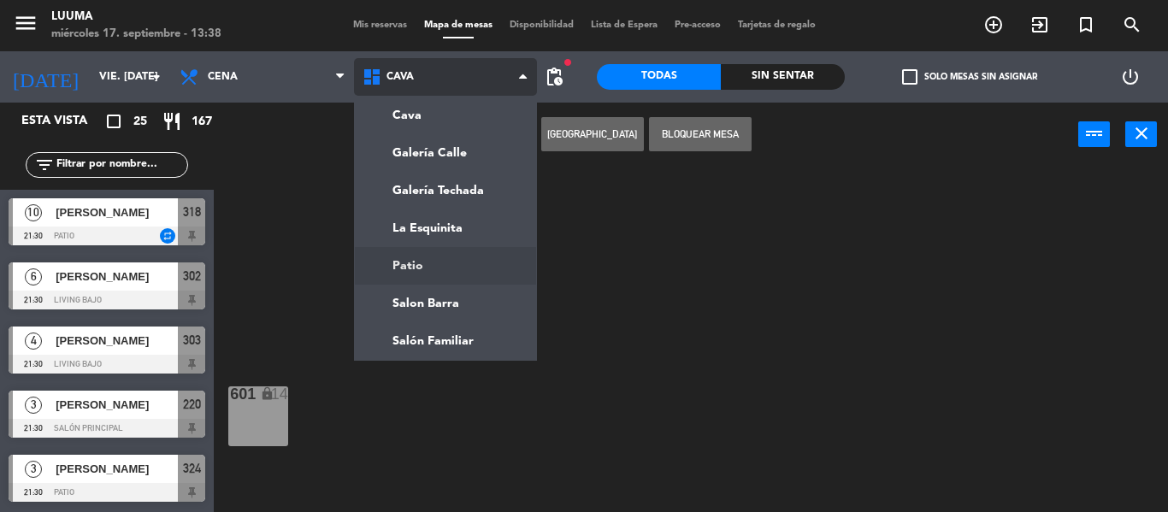
click at [442, 274] on ng-component "menu Luuma miércoles 17. septiembre - 13:38 Mis reservas Mapa de mesas Disponib…" at bounding box center [584, 256] width 1168 height 512
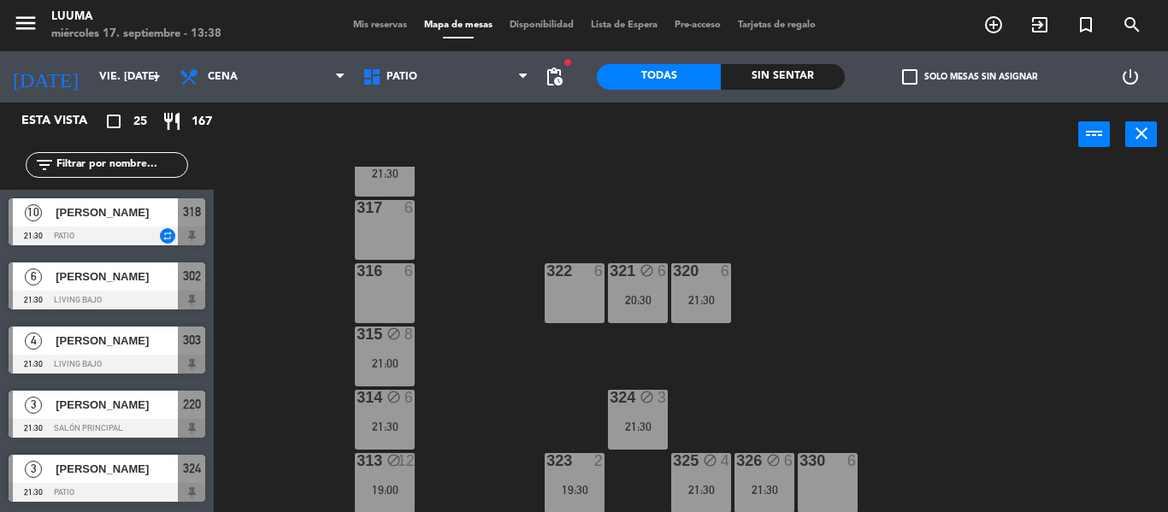
scroll to position [187, 0]
click at [385, 284] on div "316 6" at bounding box center [385, 293] width 60 height 60
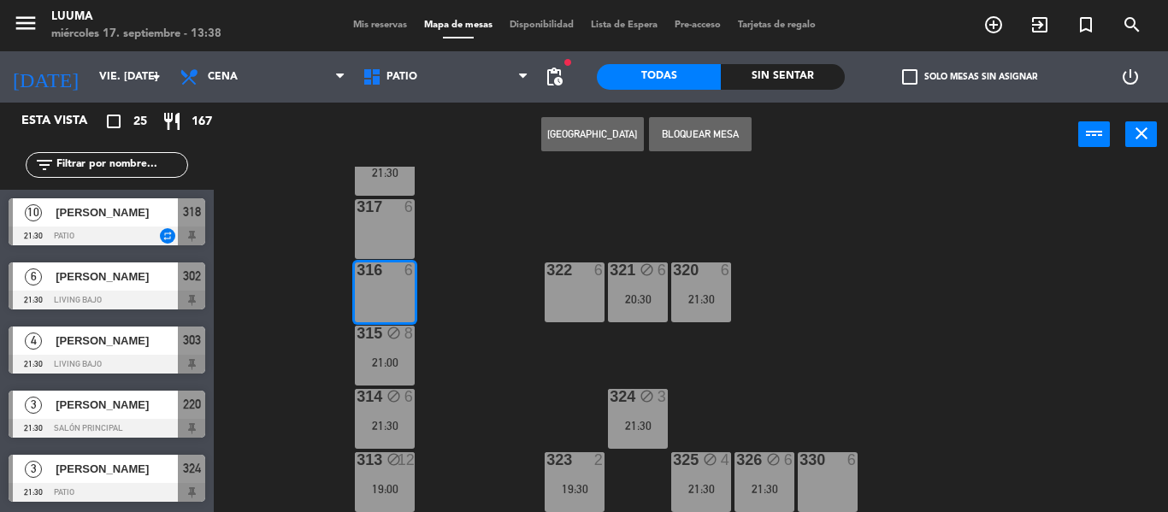
click at [582, 140] on button "[GEOGRAPHIC_DATA]" at bounding box center [592, 134] width 103 height 34
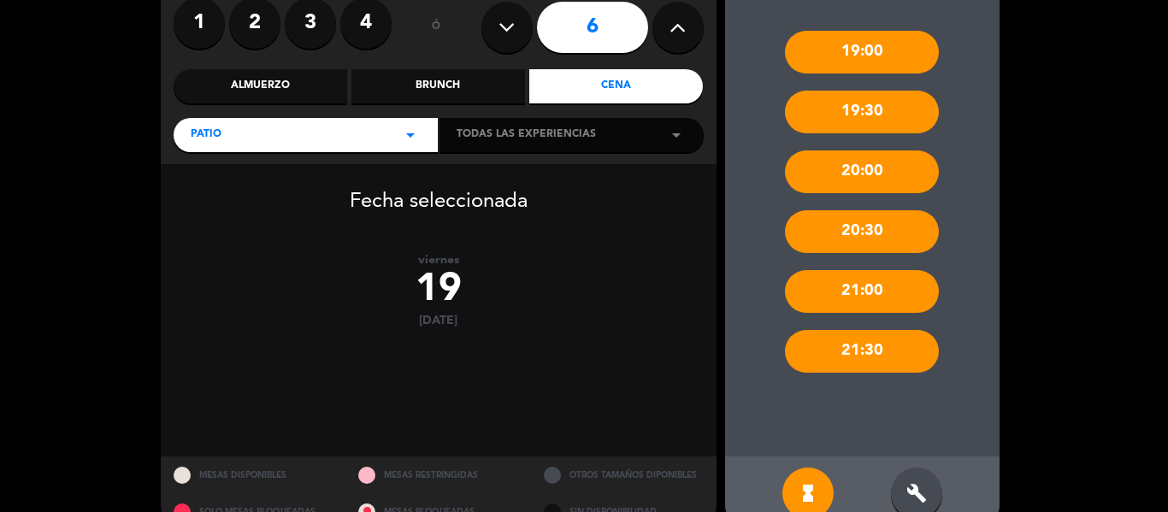
scroll to position [183, 0]
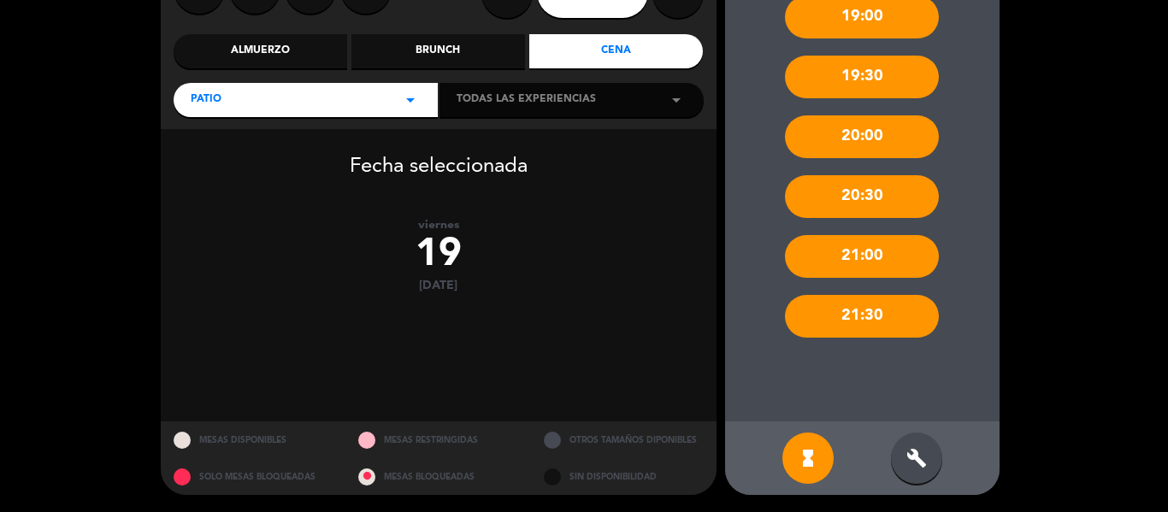
click at [910, 457] on icon "build" at bounding box center [916, 458] width 21 height 21
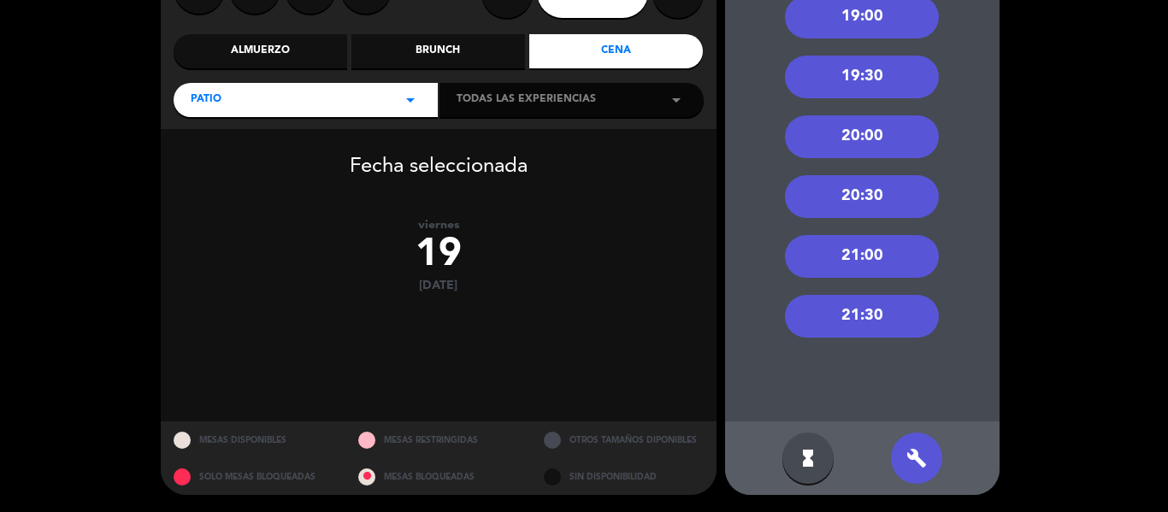
click at [882, 323] on div "21:30" at bounding box center [862, 316] width 154 height 43
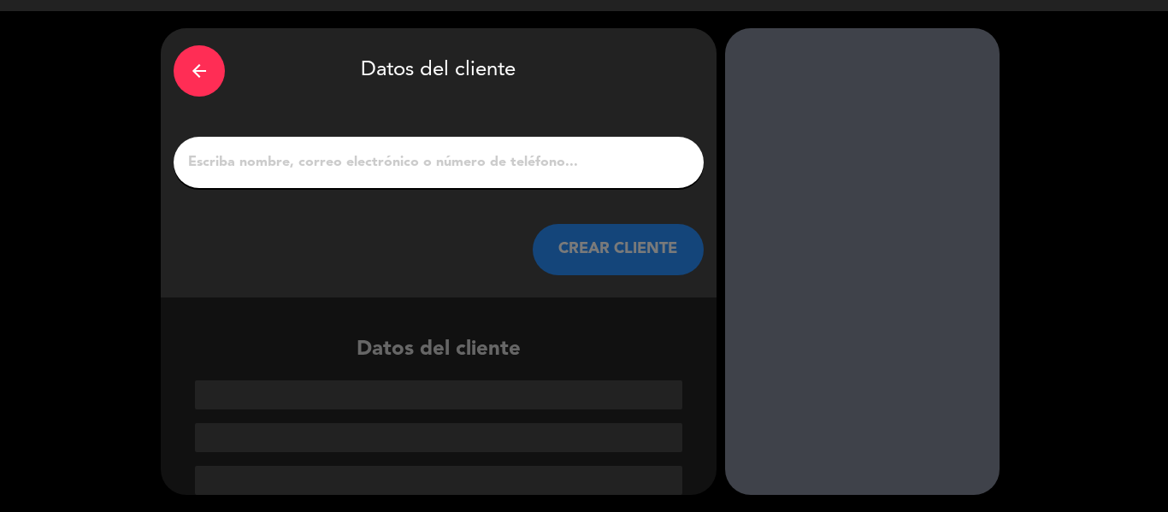
scroll to position [40, 0]
click at [401, 162] on input "1" at bounding box center [438, 163] width 505 height 24
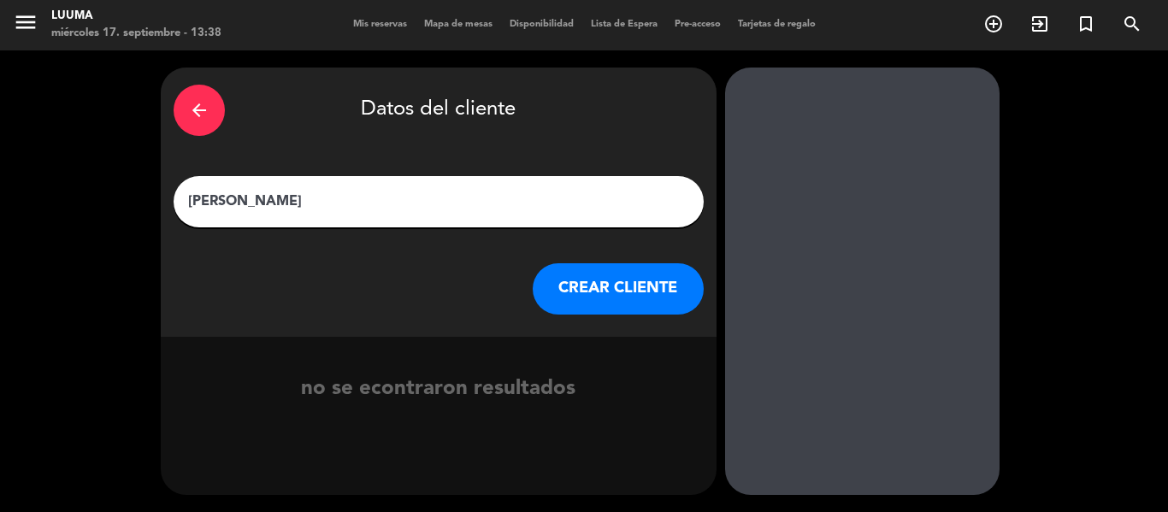
type input "[PERSON_NAME]"
click at [634, 295] on button "CREAR CLIENTE" at bounding box center [618, 288] width 171 height 51
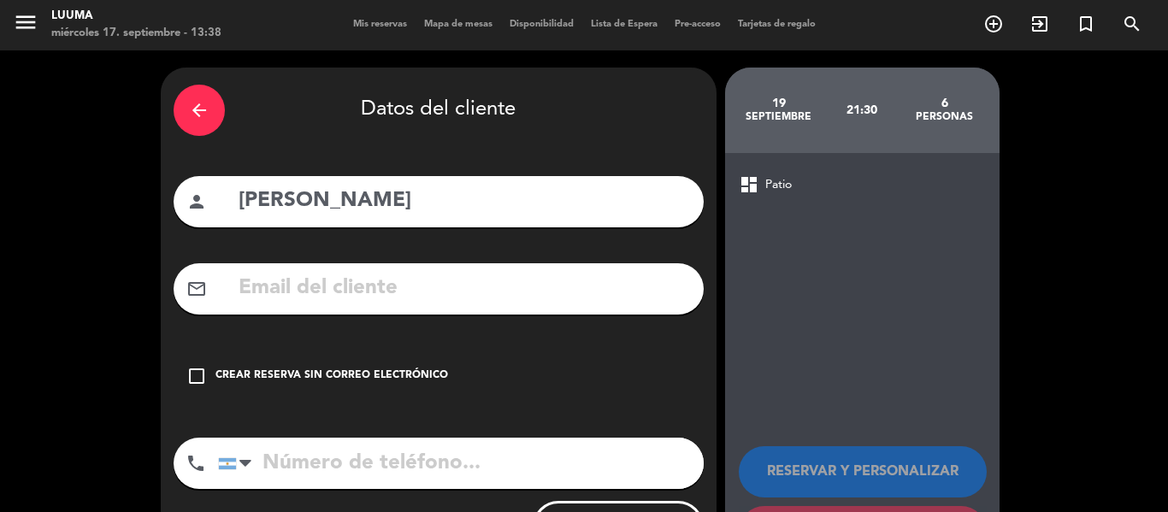
click at [277, 363] on div "check_box_outline_blank Crear reserva sin correo electrónico" at bounding box center [439, 376] width 530 height 51
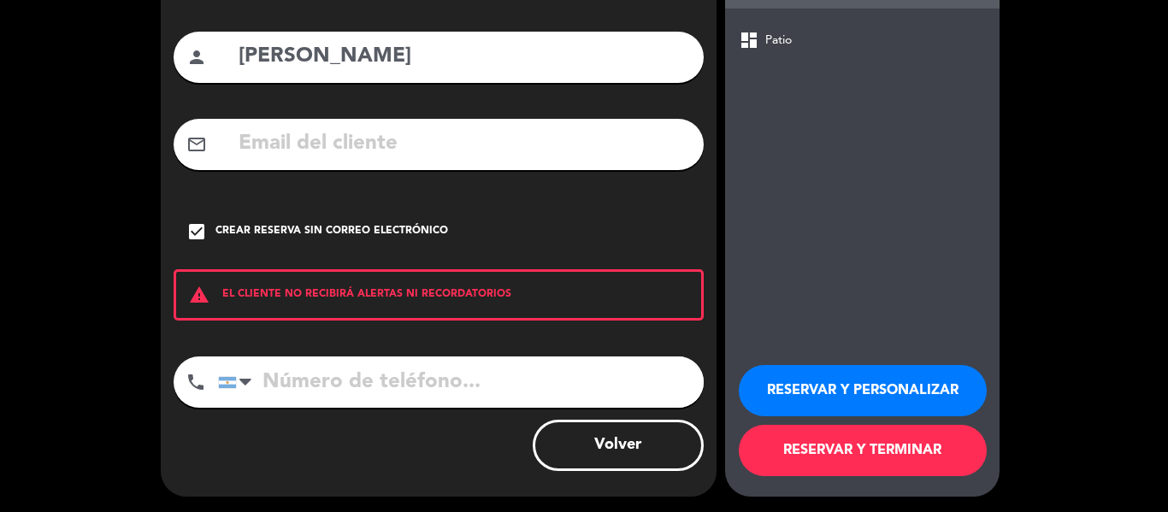
scroll to position [147, 0]
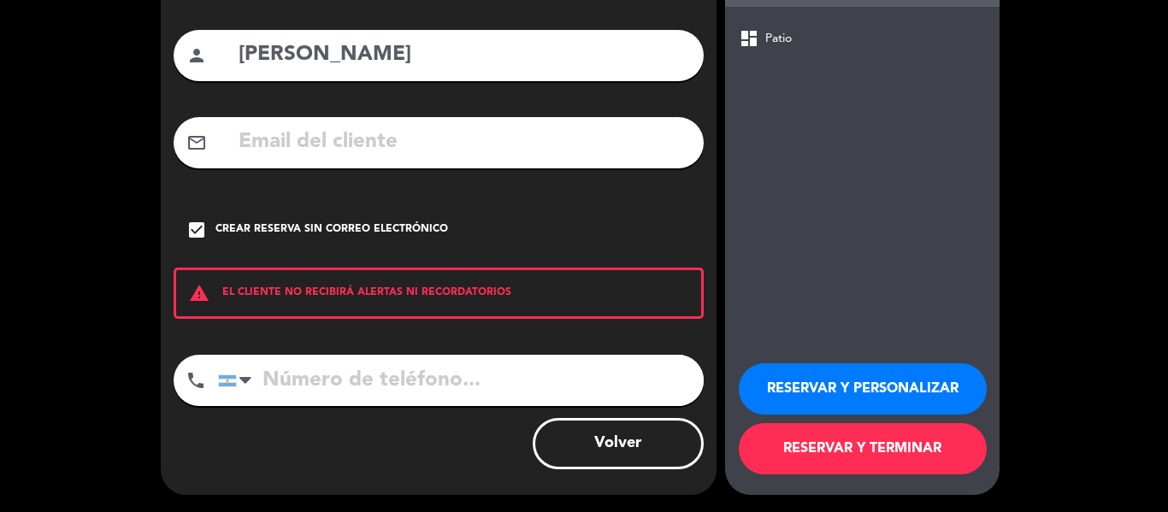
click at [918, 446] on button "RESERVAR Y TERMINAR" at bounding box center [863, 448] width 248 height 51
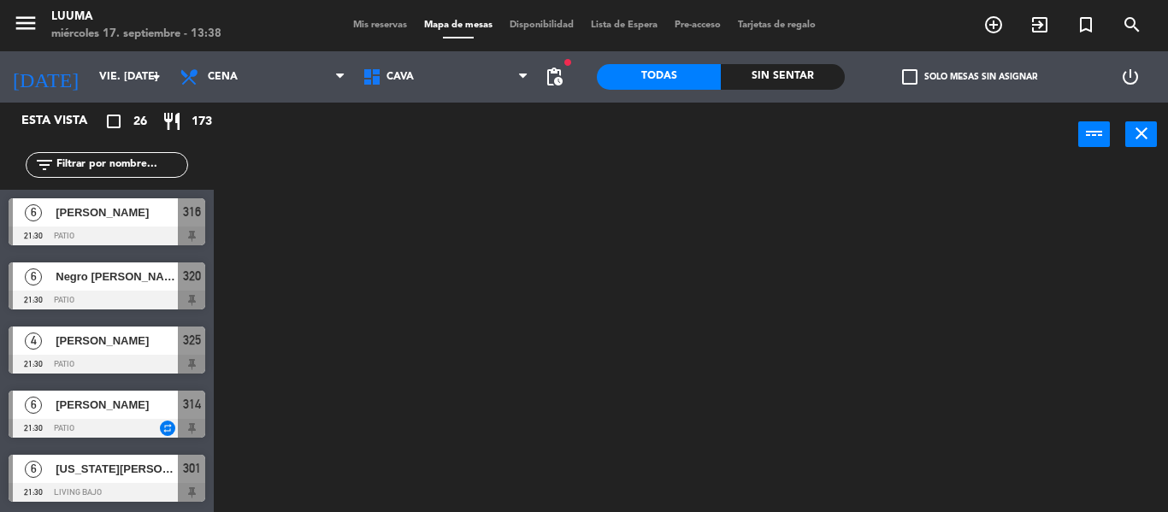
scroll to position [834, 0]
click at [20, 20] on icon "menu" at bounding box center [26, 23] width 26 height 26
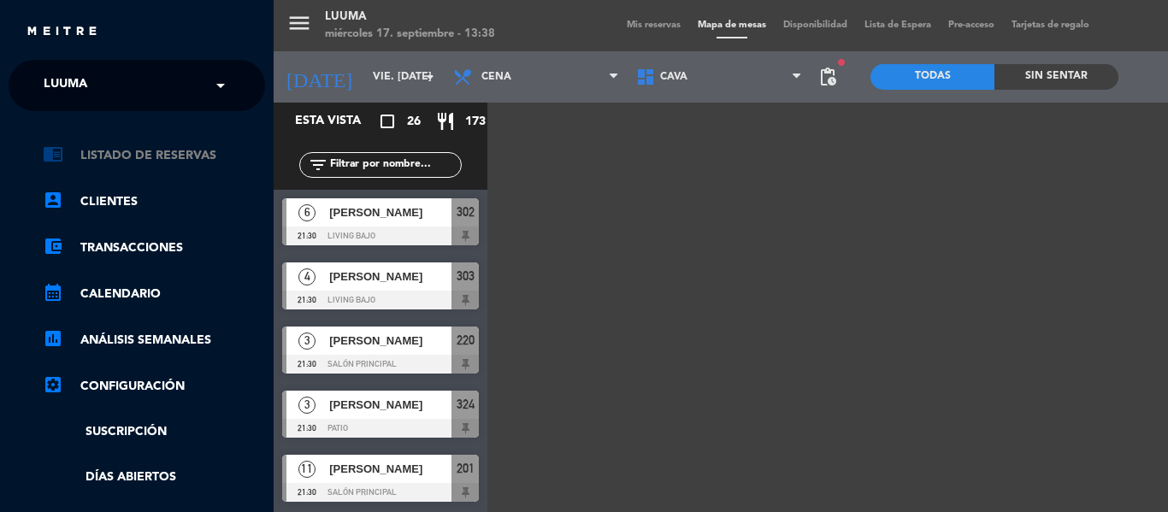
click at [181, 153] on link "chrome_reader_mode Listado de Reservas" at bounding box center [154, 155] width 222 height 21
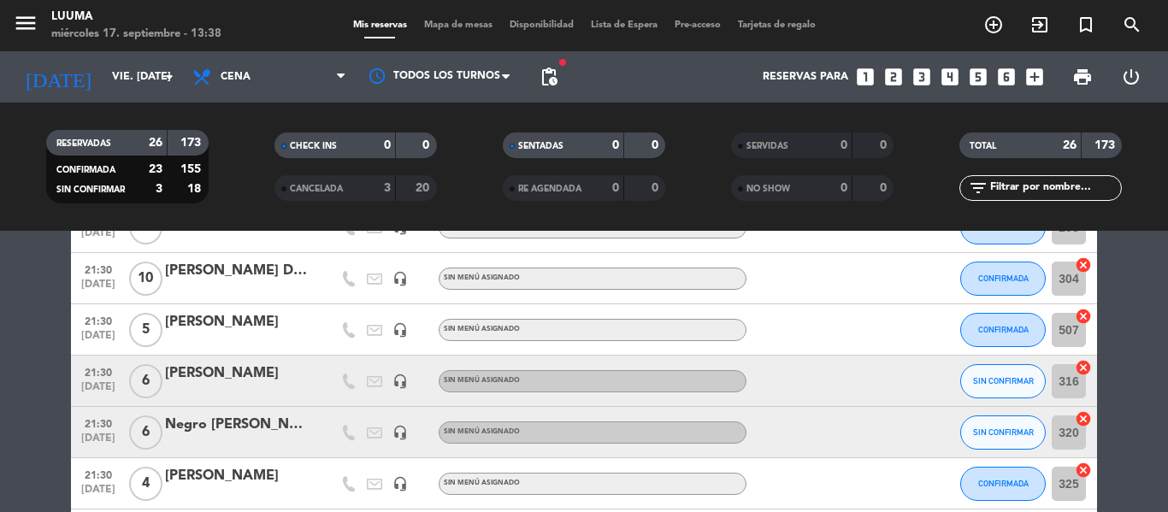
scroll to position [1197, 0]
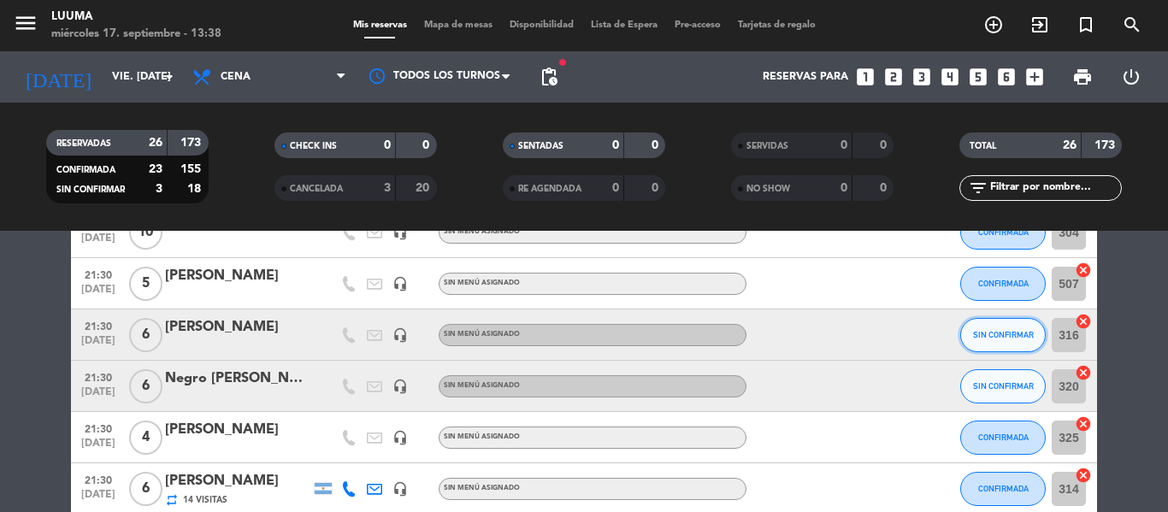
click at [1010, 334] on span "SIN CONFIRMAR" at bounding box center [1003, 334] width 61 height 9
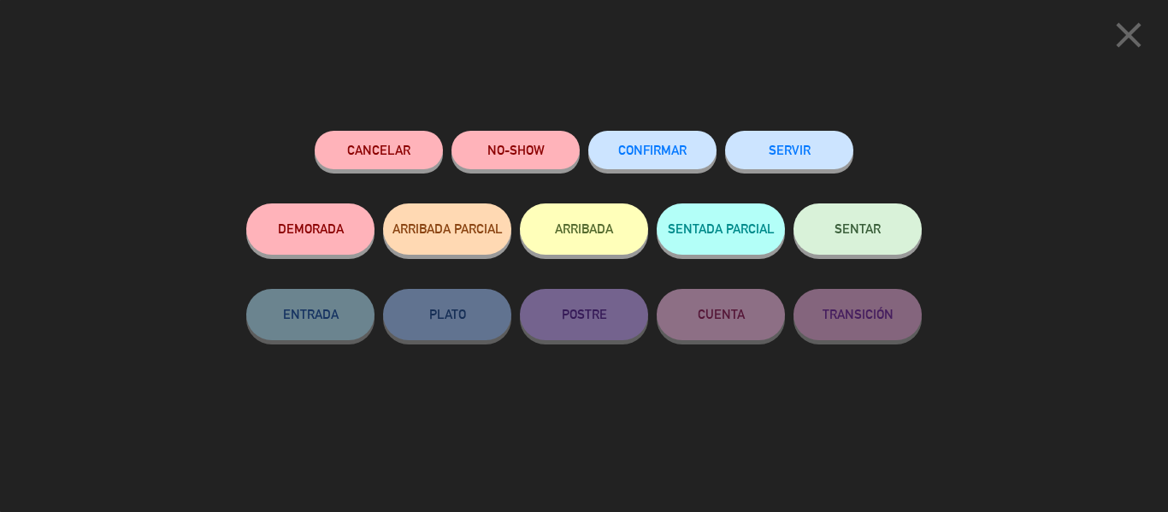
click at [623, 144] on button "CONFIRMAR" at bounding box center [652, 150] width 128 height 38
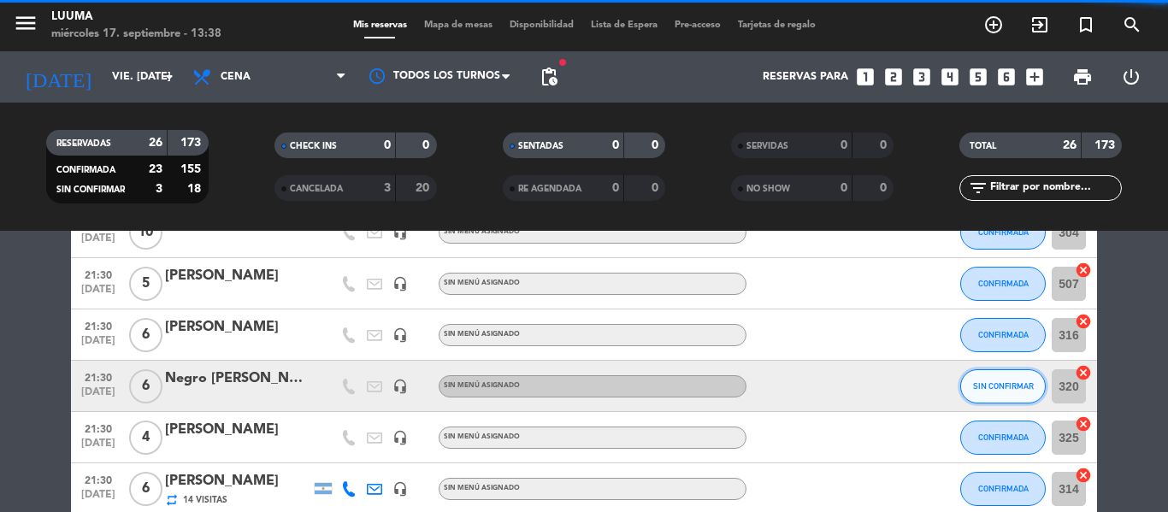
click at [1020, 383] on span "SIN CONFIRMAR" at bounding box center [1003, 385] width 61 height 9
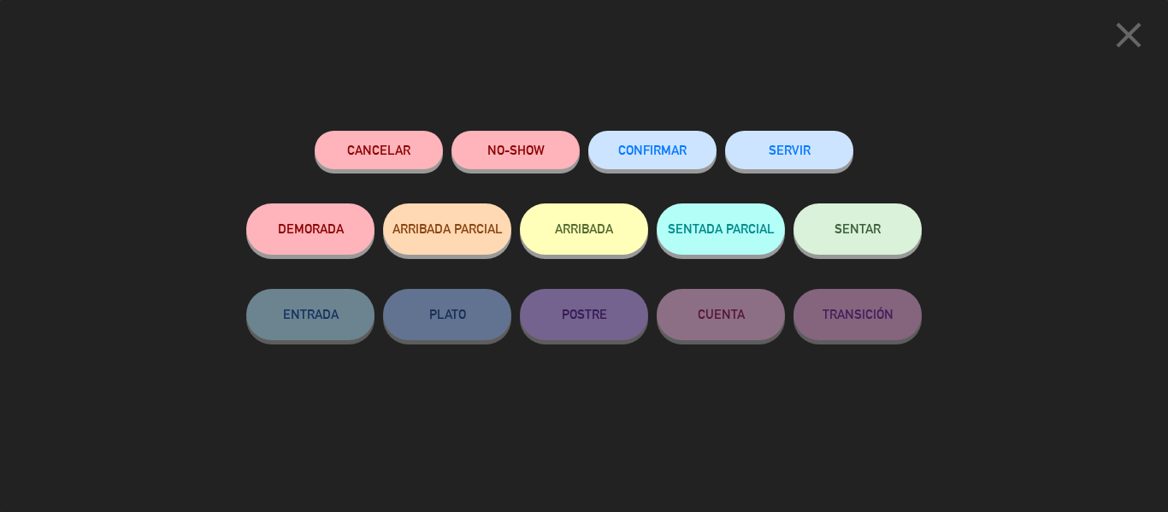
scroll to position [1337, 0]
click at [658, 155] on span "CONFIRMAR" at bounding box center [652, 150] width 68 height 15
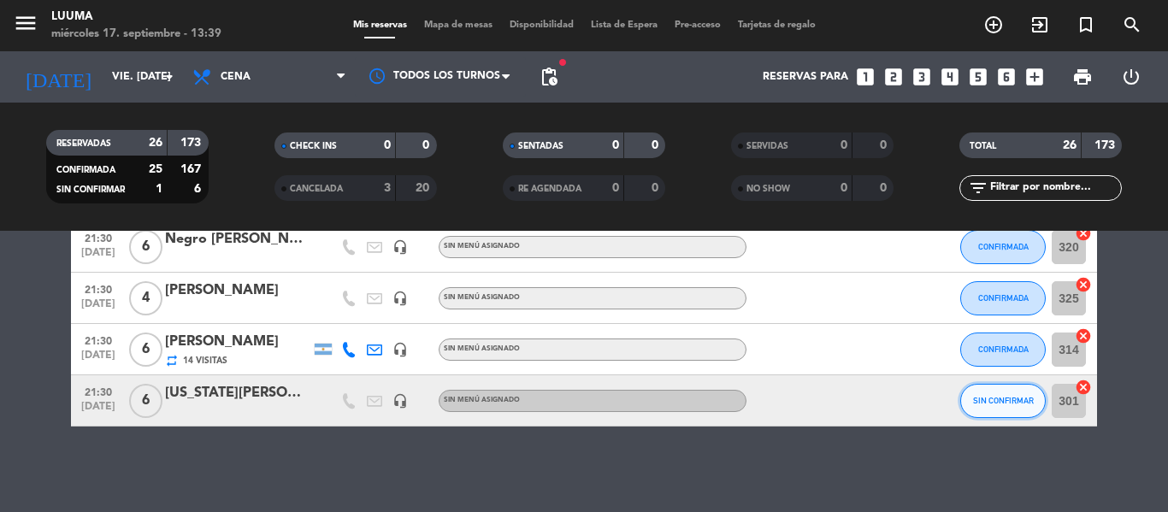
click at [987, 398] on span "SIN CONFIRMAR" at bounding box center [1003, 400] width 61 height 9
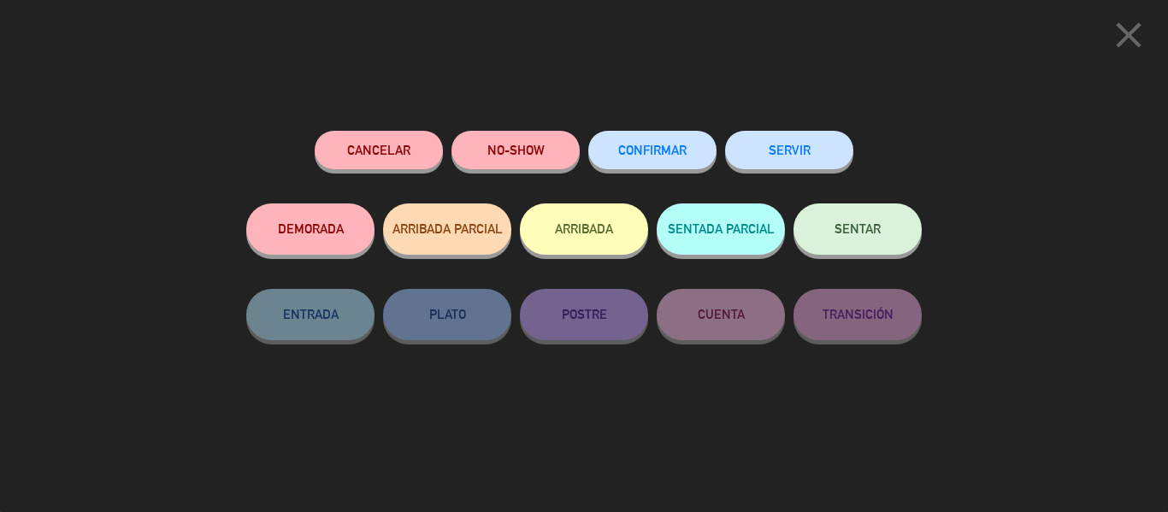
click at [633, 133] on button "CONFIRMAR" at bounding box center [652, 150] width 128 height 38
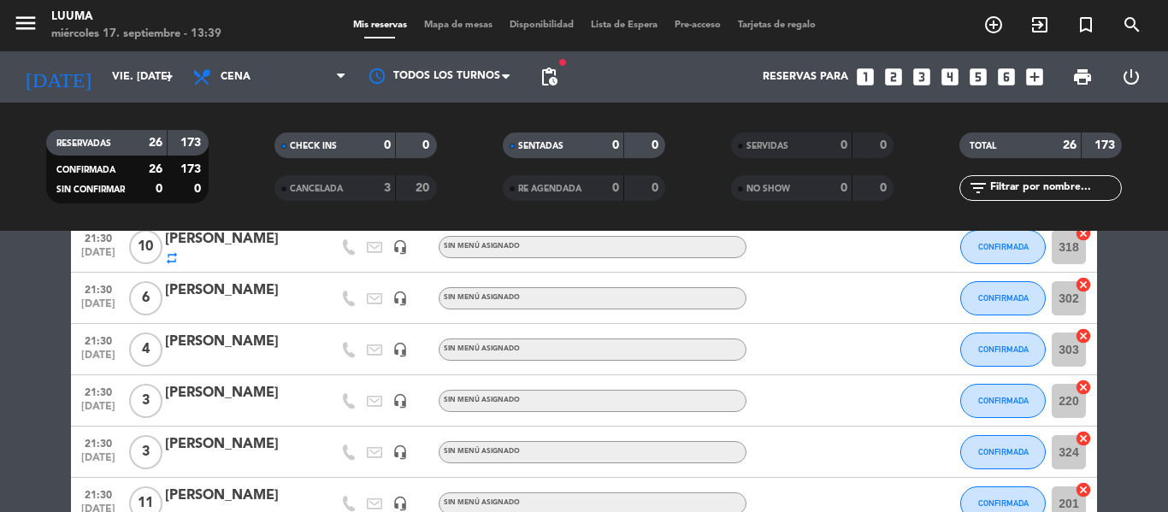
scroll to position [310, 0]
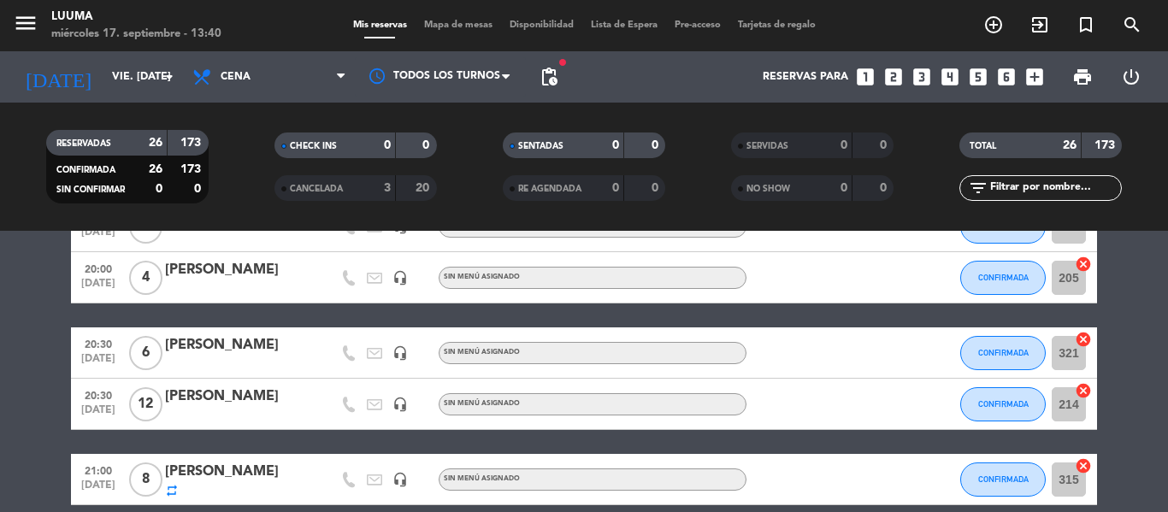
click at [484, 21] on span "Mapa de mesas" at bounding box center [459, 25] width 86 height 9
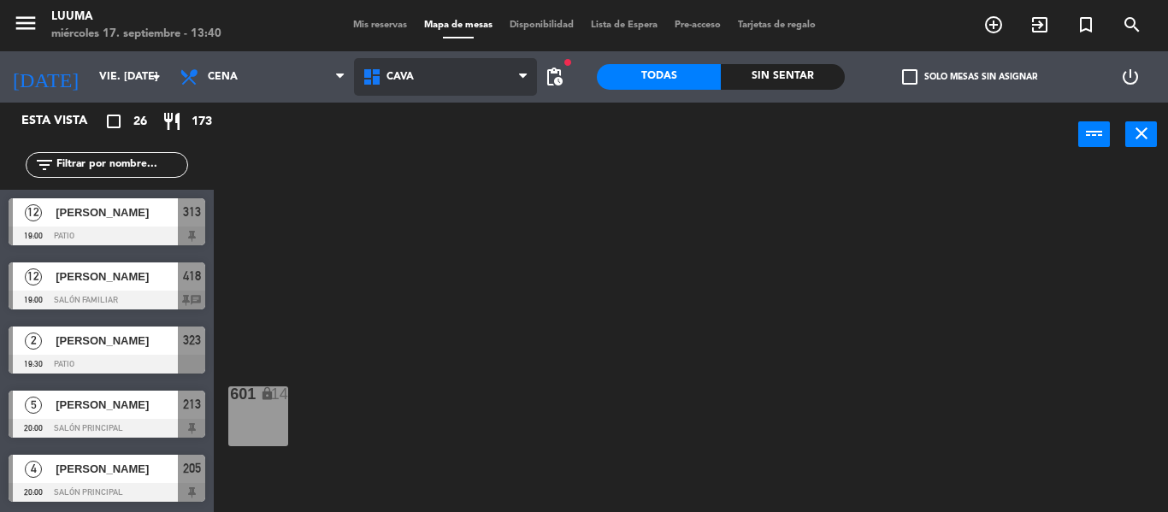
click at [459, 86] on span "Cava" at bounding box center [445, 77] width 183 height 38
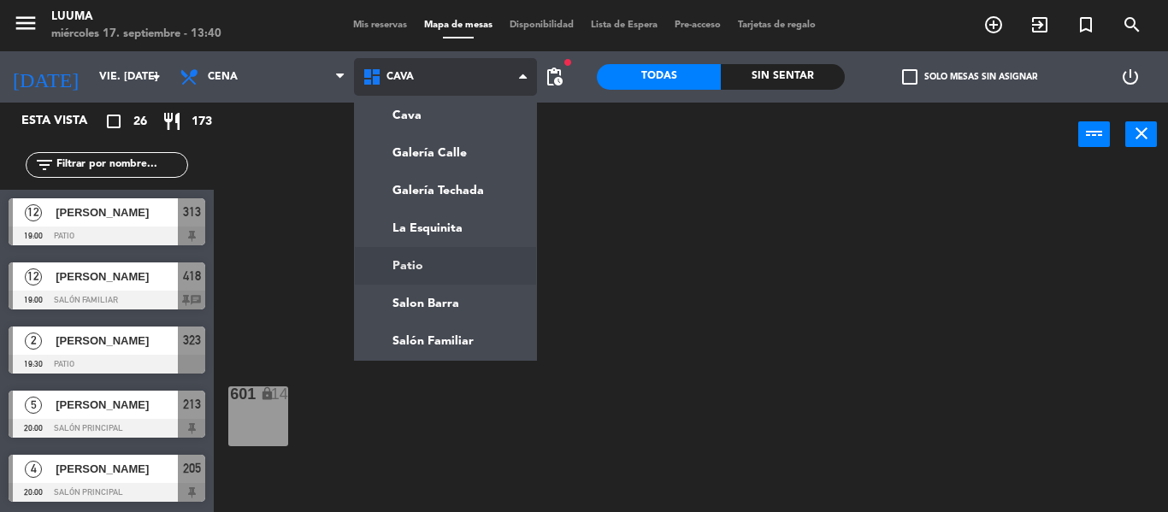
click at [449, 257] on ng-component "menu Luuma miércoles 17. septiembre - 13:40 Mis reservas Mapa de mesas Disponib…" at bounding box center [584, 256] width 1168 height 512
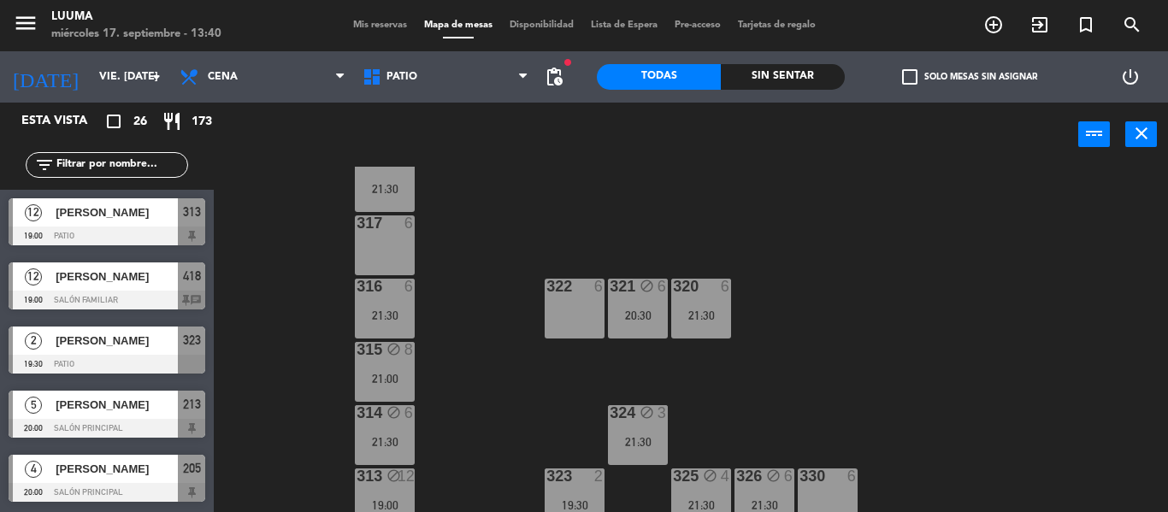
scroll to position [187, 0]
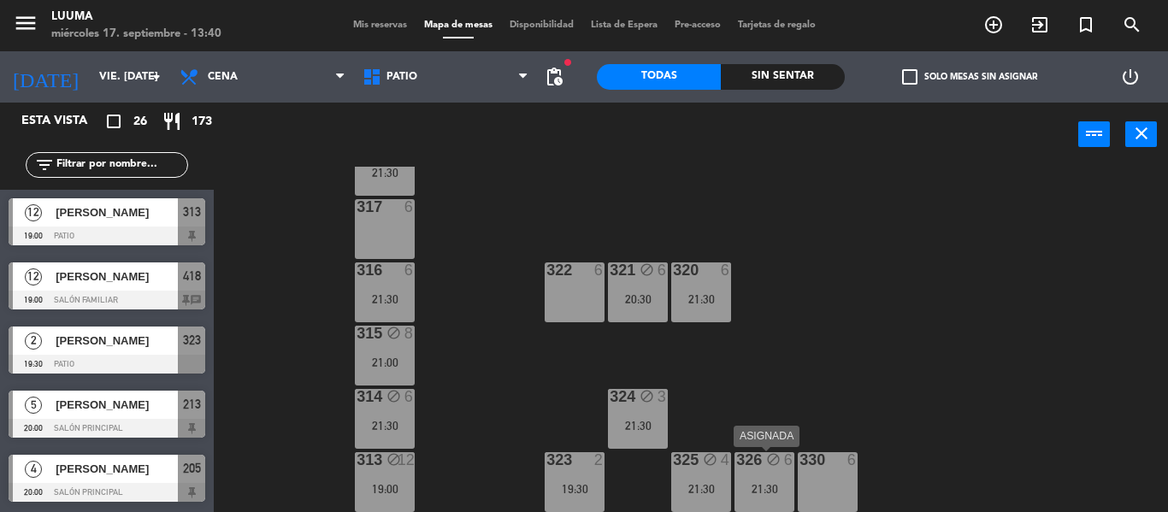
click at [786, 475] on div "326 block 6 21:30" at bounding box center [765, 482] width 60 height 60
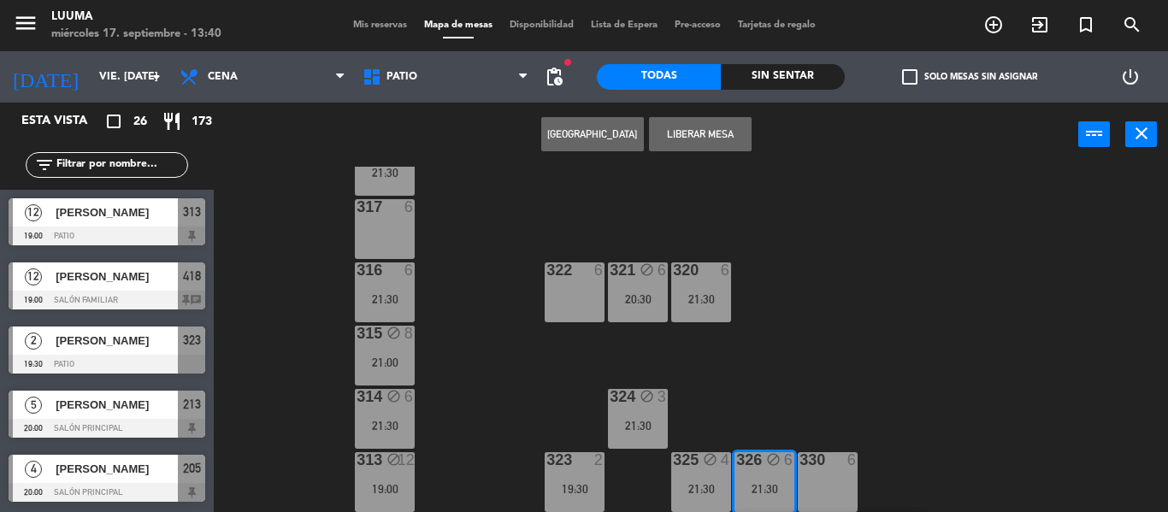
click at [841, 368] on div "318 block 10 21:30 317 6 321 block 6 20:30 316 6 21:30 320 6 21:30 322 6 315 bl…" at bounding box center [697, 339] width 942 height 345
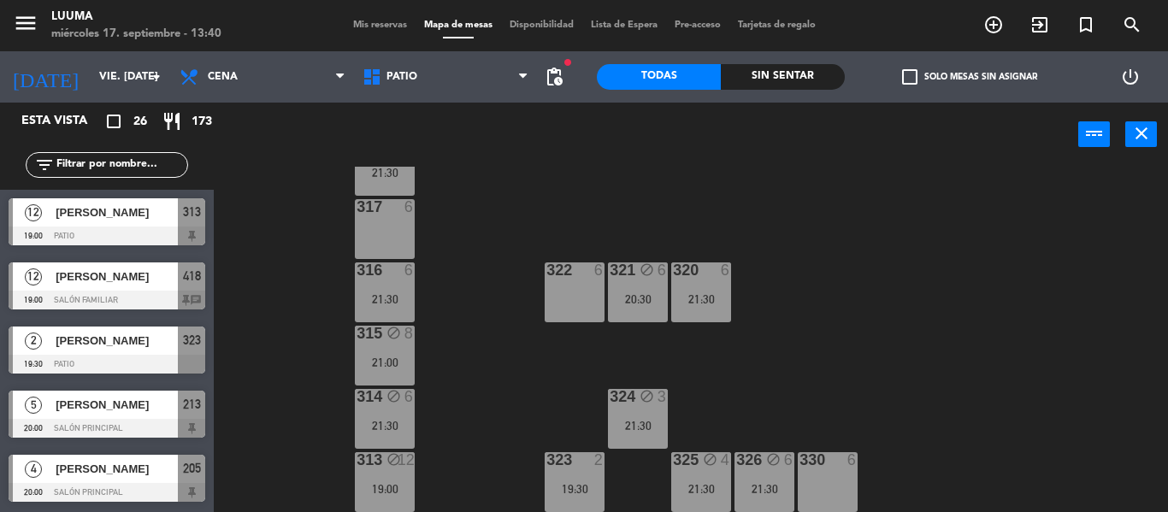
click at [811, 317] on div "318 block 10 21:30 317 6 321 block 6 20:30 316 6 21:30 320 6 21:30 322 6 315 bl…" at bounding box center [697, 339] width 942 height 345
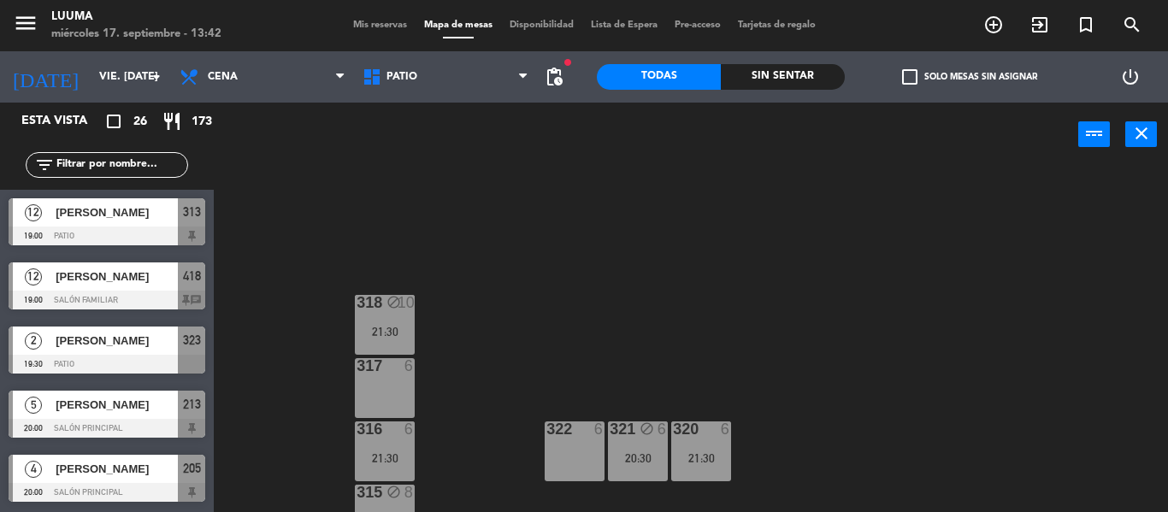
scroll to position [16, 0]
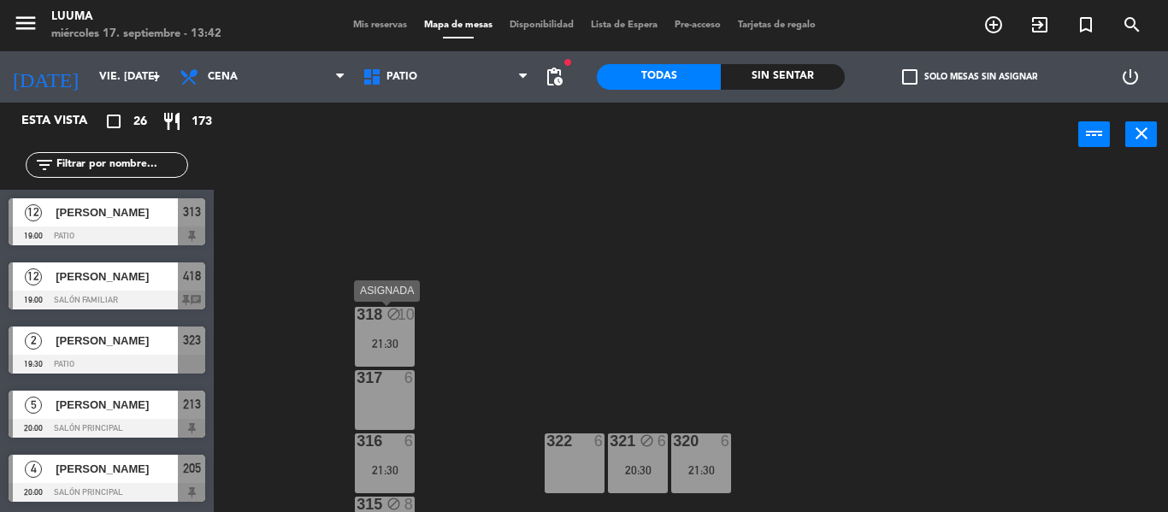
click at [397, 324] on div "318 block 10" at bounding box center [385, 315] width 60 height 17
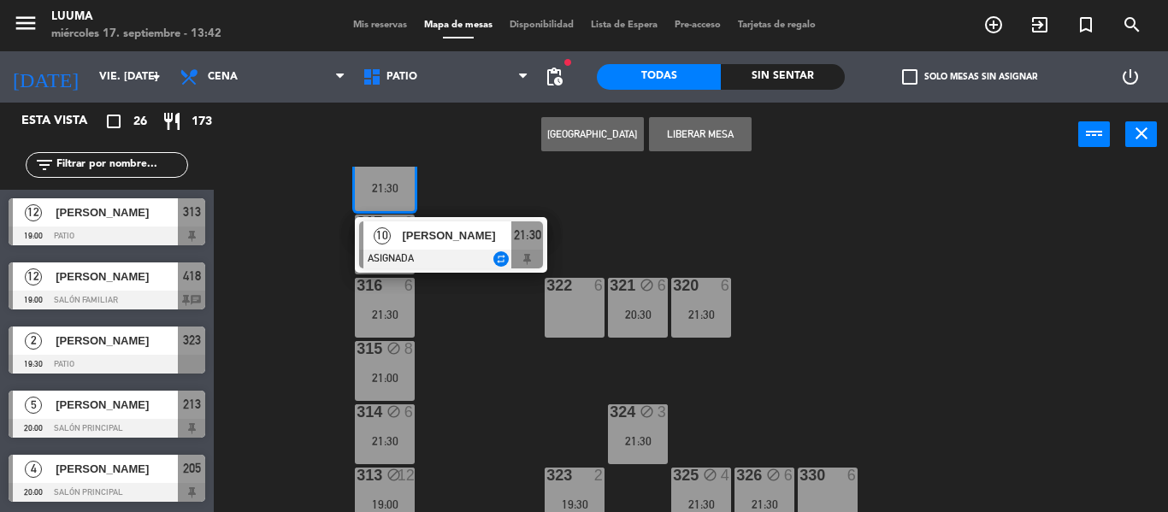
scroll to position [187, 0]
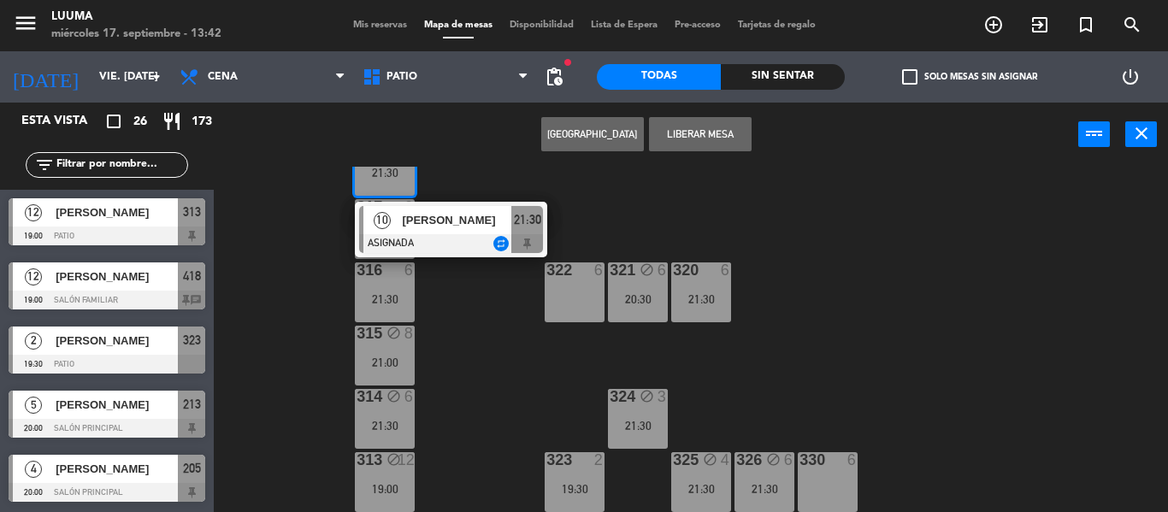
click at [848, 465] on div "6" at bounding box center [852, 459] width 10 height 15
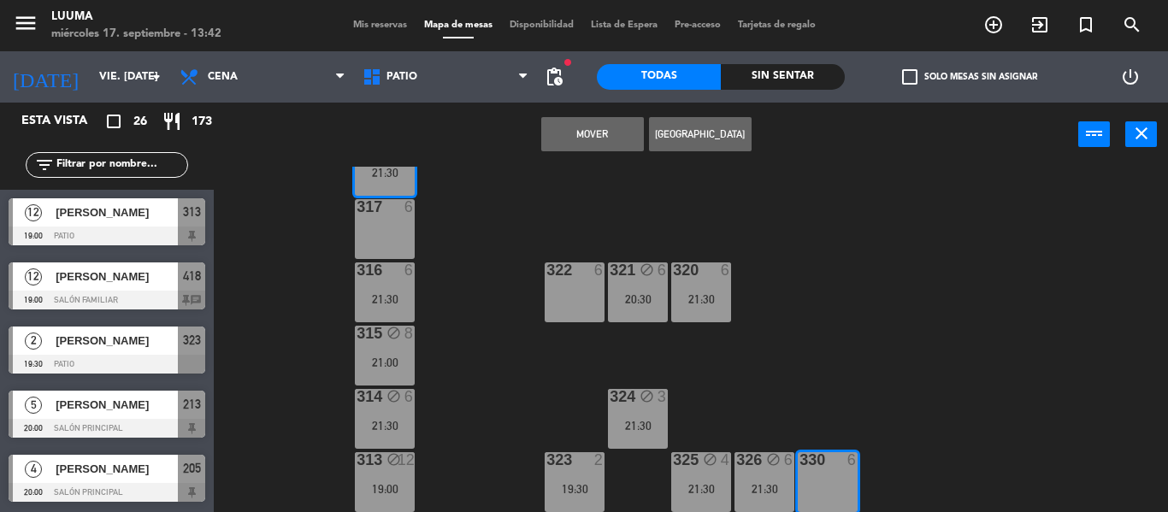
click at [616, 125] on button "Mover" at bounding box center [592, 134] width 103 height 34
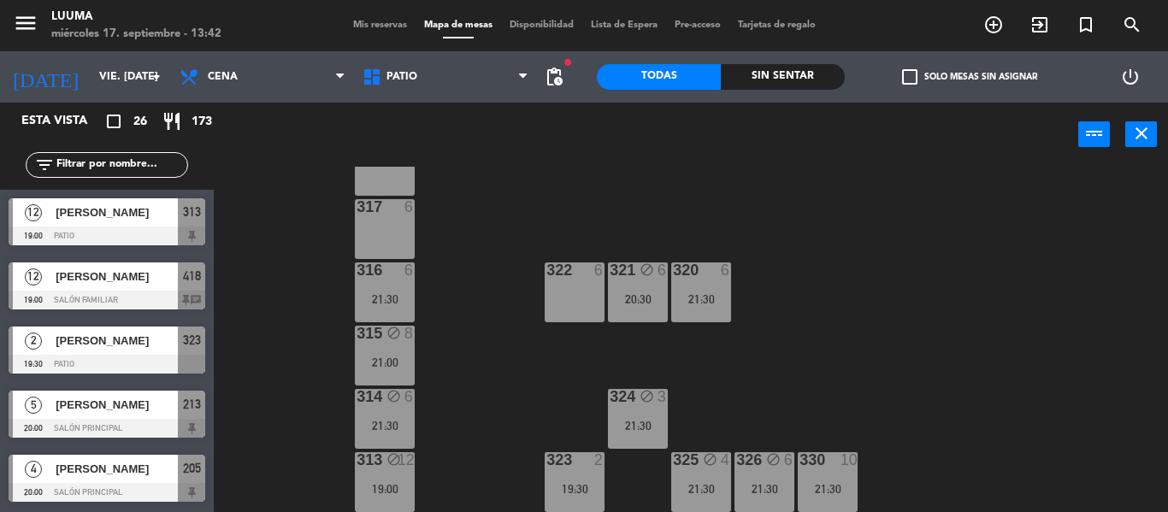
scroll to position [188, 0]
click at [825, 458] on div at bounding box center [827, 459] width 28 height 15
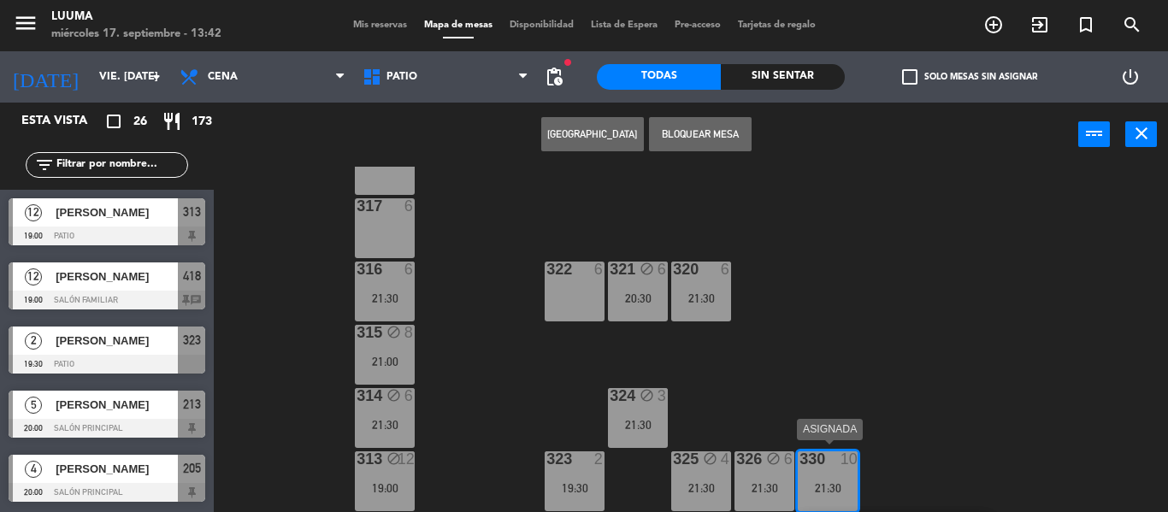
scroll to position [194, 0]
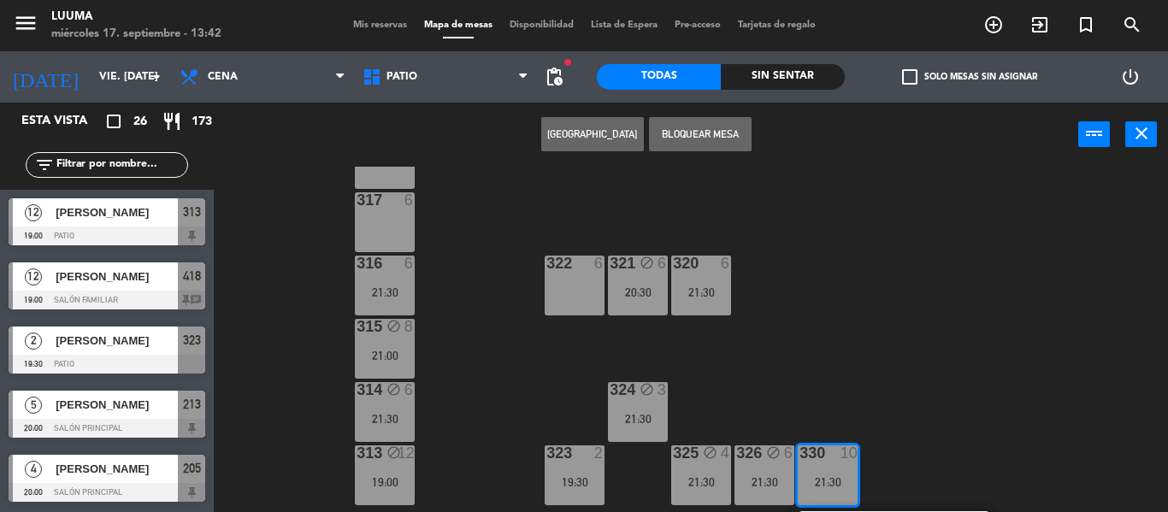
click at [704, 133] on button "Bloquear Mesa" at bounding box center [700, 134] width 103 height 34
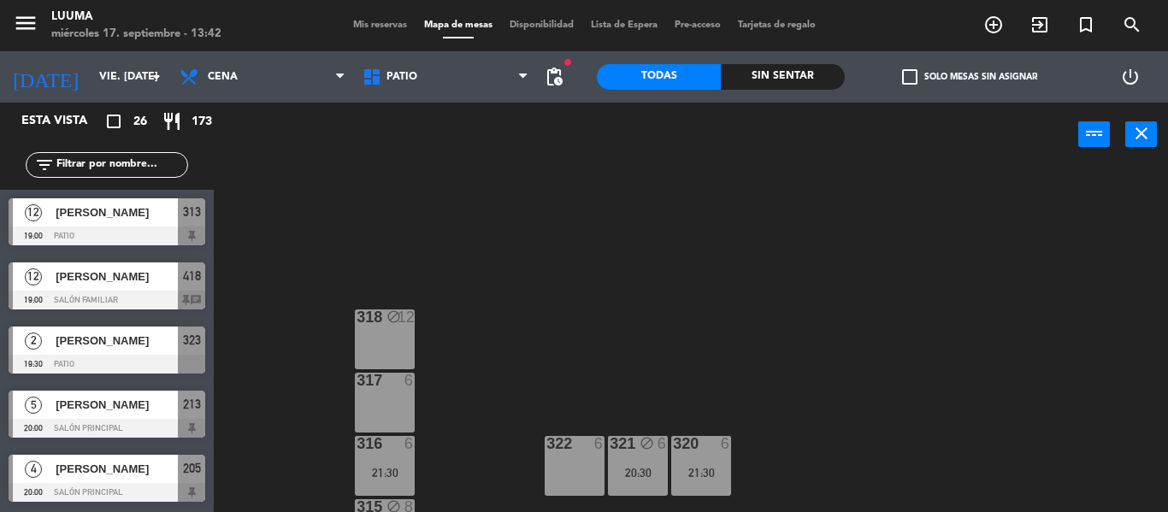
scroll to position [187, 0]
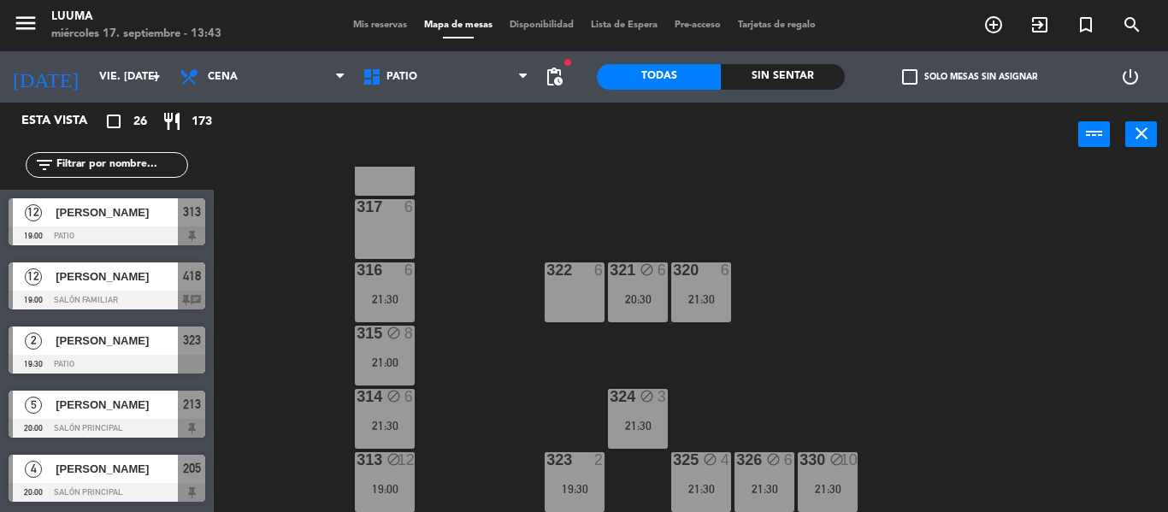
click at [499, 213] on div "318 block 12 317 6 321 block 6 20:30 316 6 21:30 320 6 21:30 322 6 315 block 8 …" at bounding box center [697, 339] width 942 height 345
click at [399, 214] on div "6" at bounding box center [413, 206] width 28 height 15
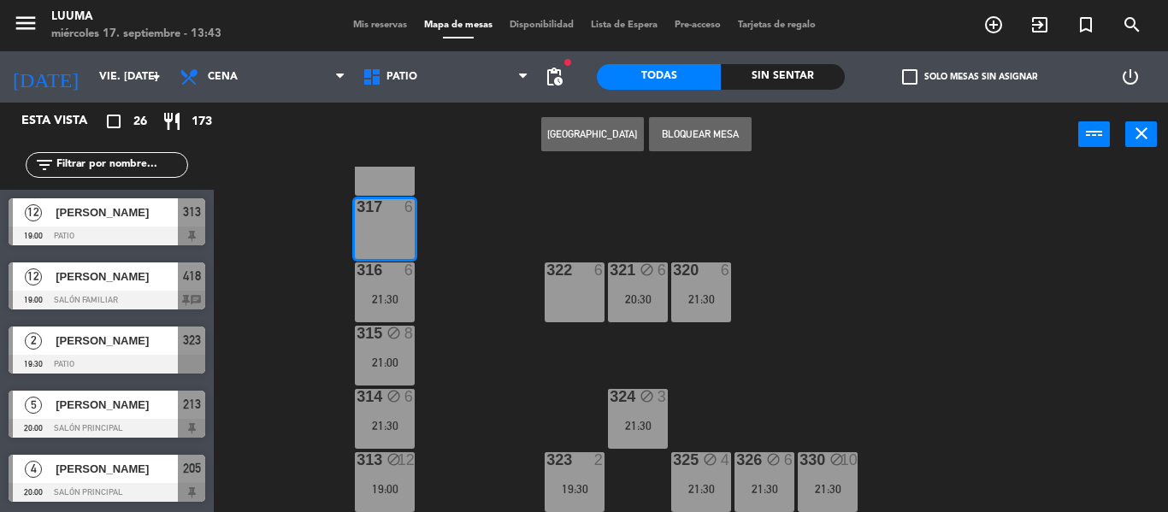
click at [848, 204] on div "318 block 12 317 6 321 block 6 20:30 316 6 21:30 320 6 21:30 322 6 315 block 8 …" at bounding box center [697, 339] width 942 height 345
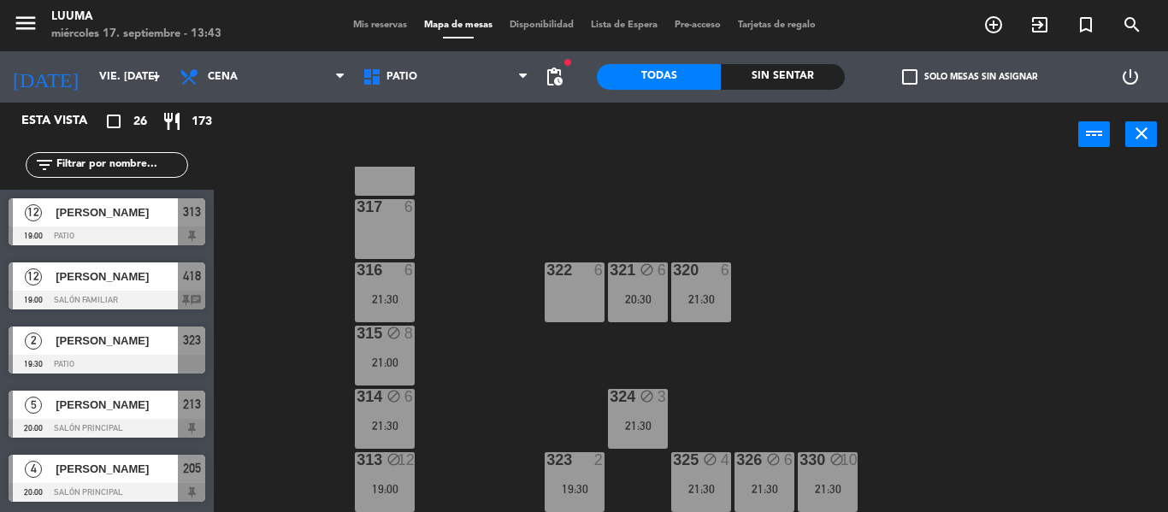
click at [410, 221] on div "317 6" at bounding box center [385, 229] width 60 height 60
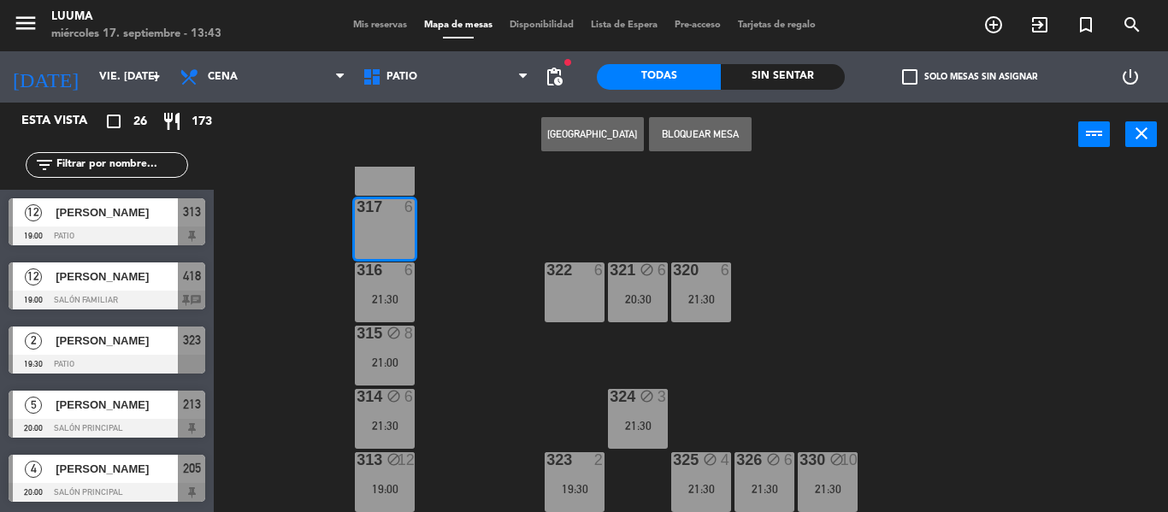
click at [609, 133] on button "[GEOGRAPHIC_DATA]" at bounding box center [592, 134] width 103 height 34
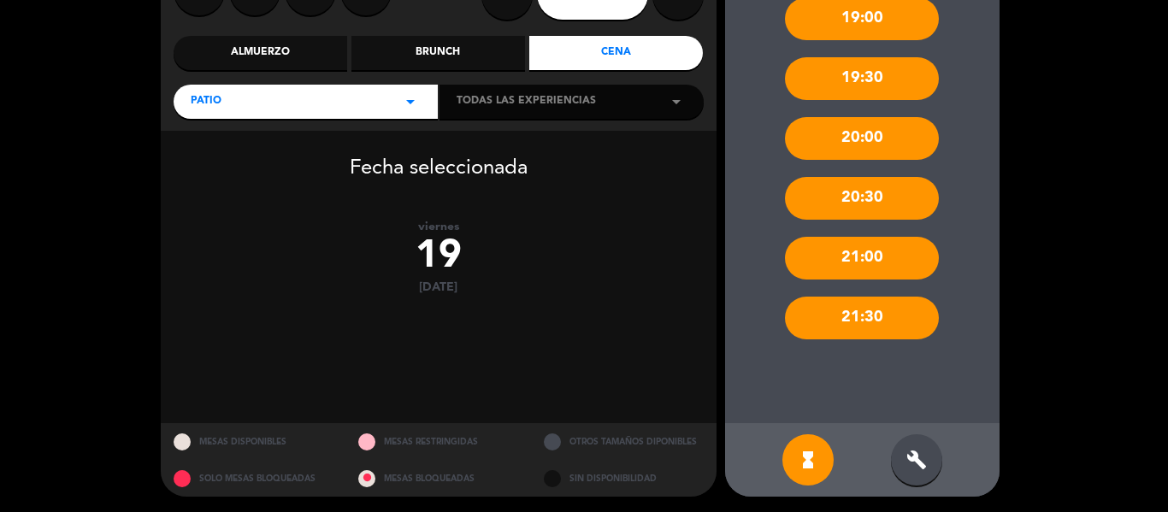
scroll to position [183, 0]
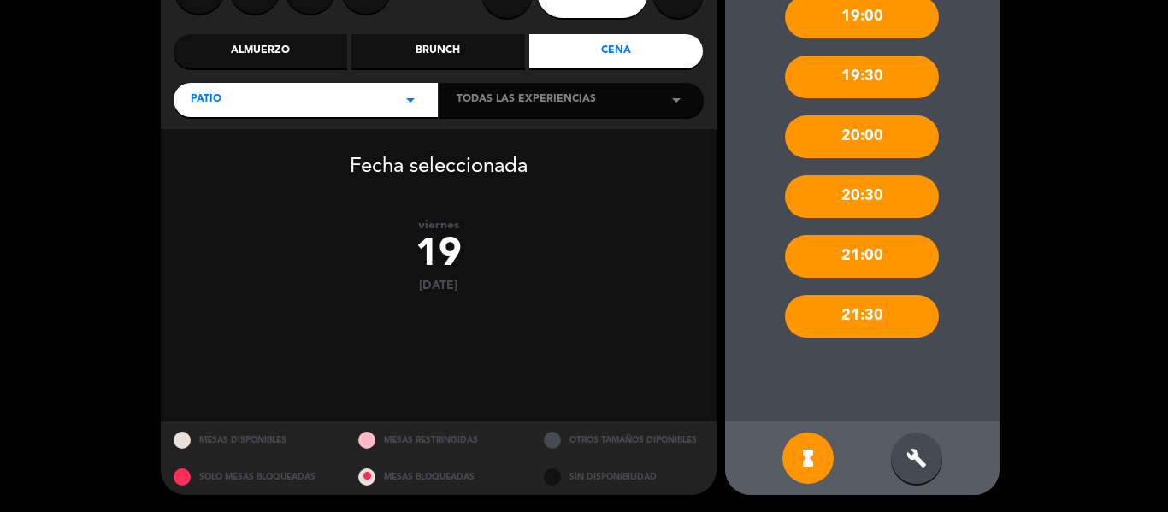
click at [901, 461] on div "build" at bounding box center [916, 458] width 51 height 51
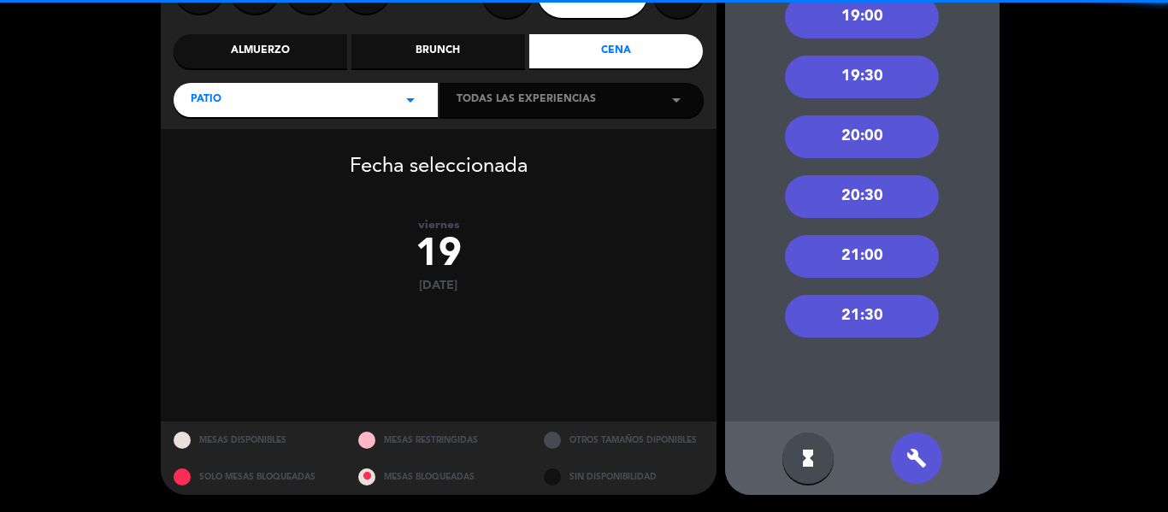
click at [874, 297] on div "21:30" at bounding box center [862, 316] width 154 height 43
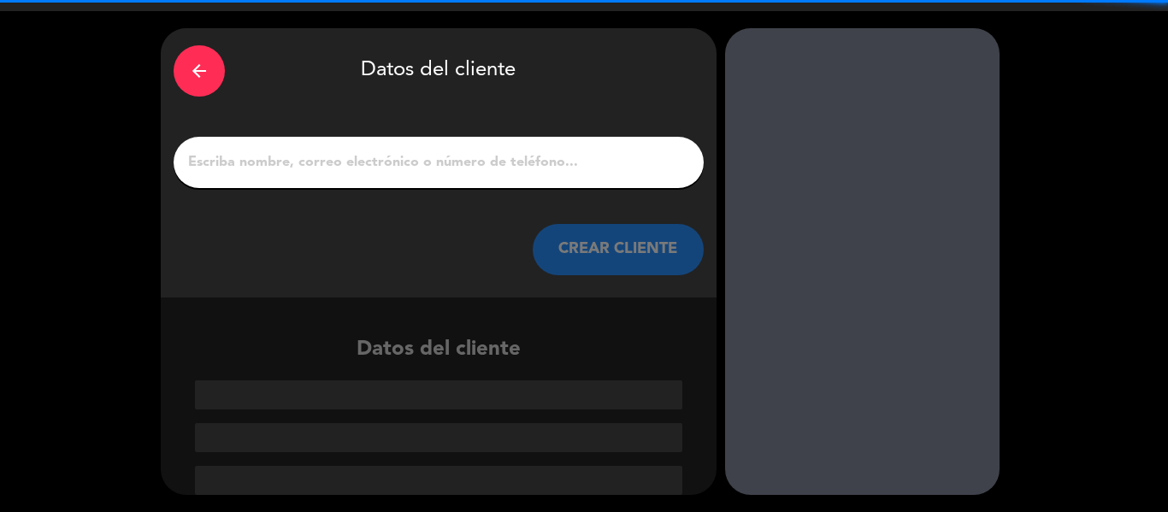
scroll to position [40, 0]
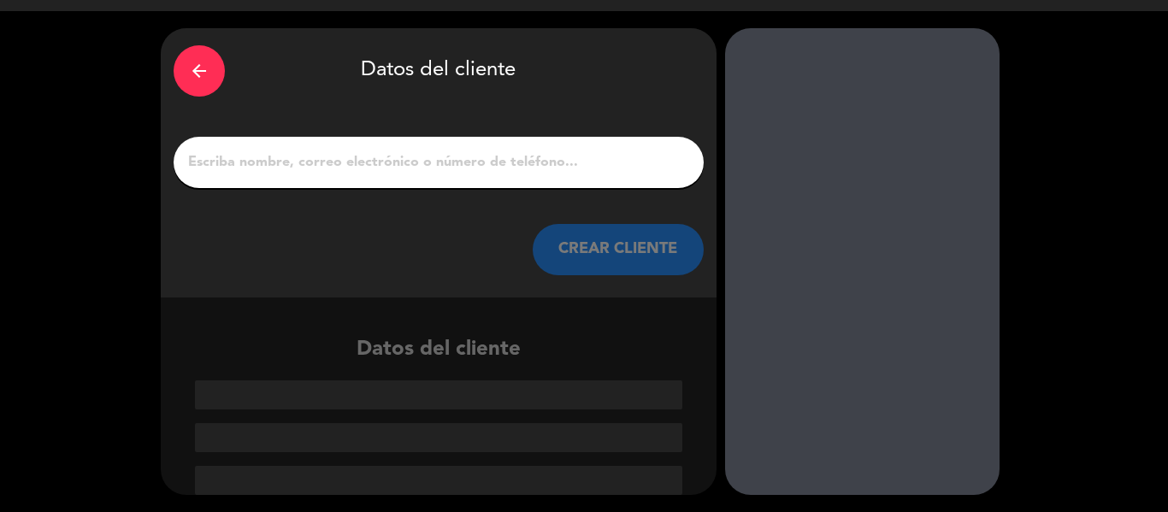
click at [344, 163] on input "1" at bounding box center [438, 163] width 505 height 24
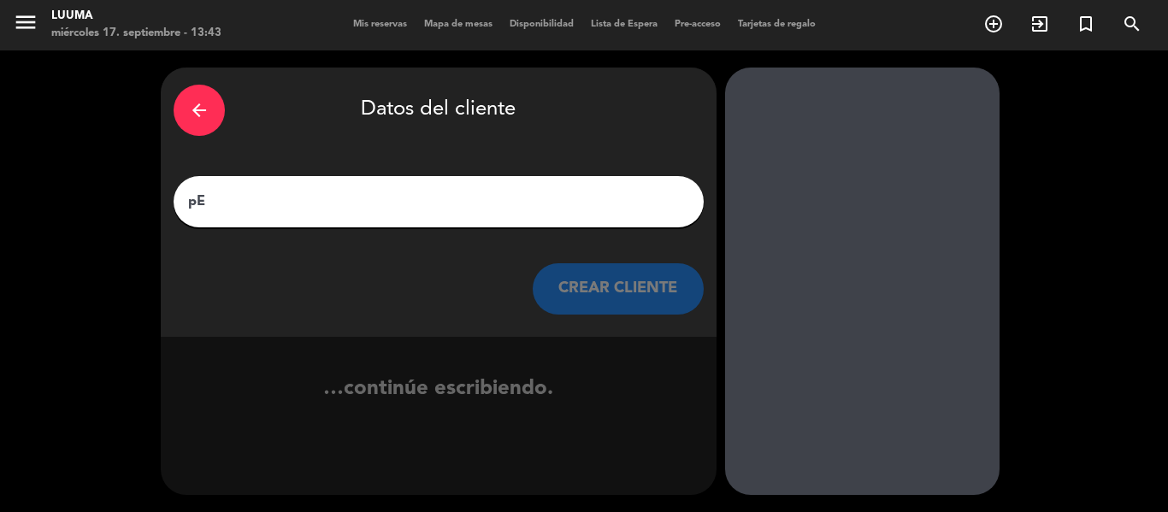
type input "p"
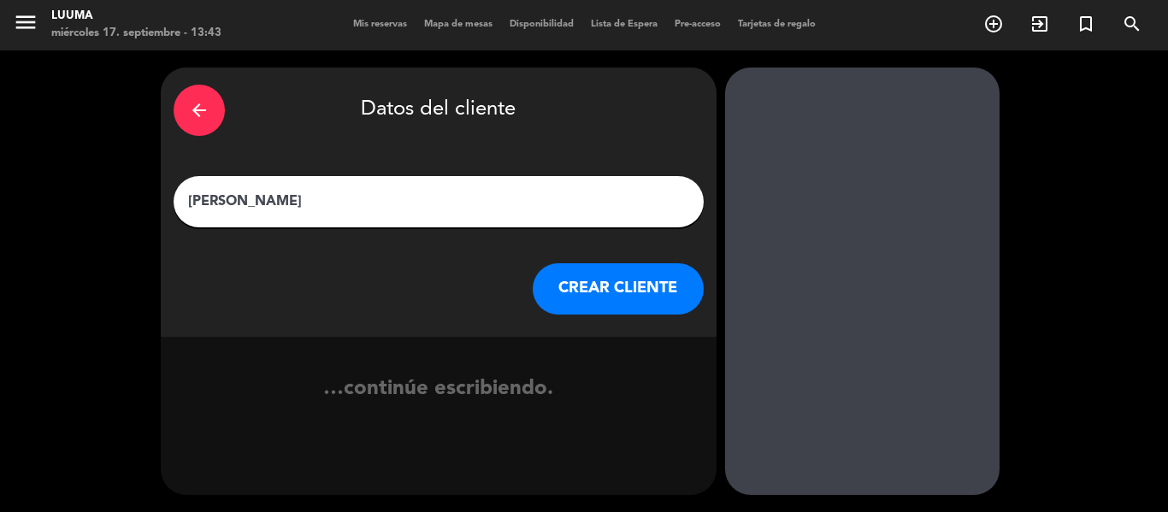
scroll to position [40, 0]
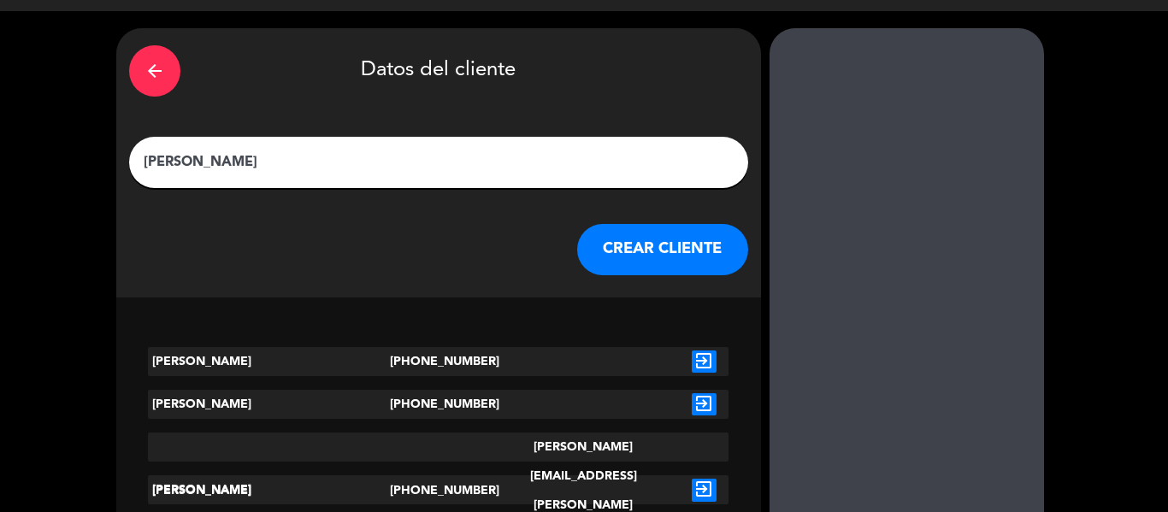
type input "[PERSON_NAME]"
click at [640, 248] on button "CREAR CLIENTE" at bounding box center [662, 249] width 171 height 51
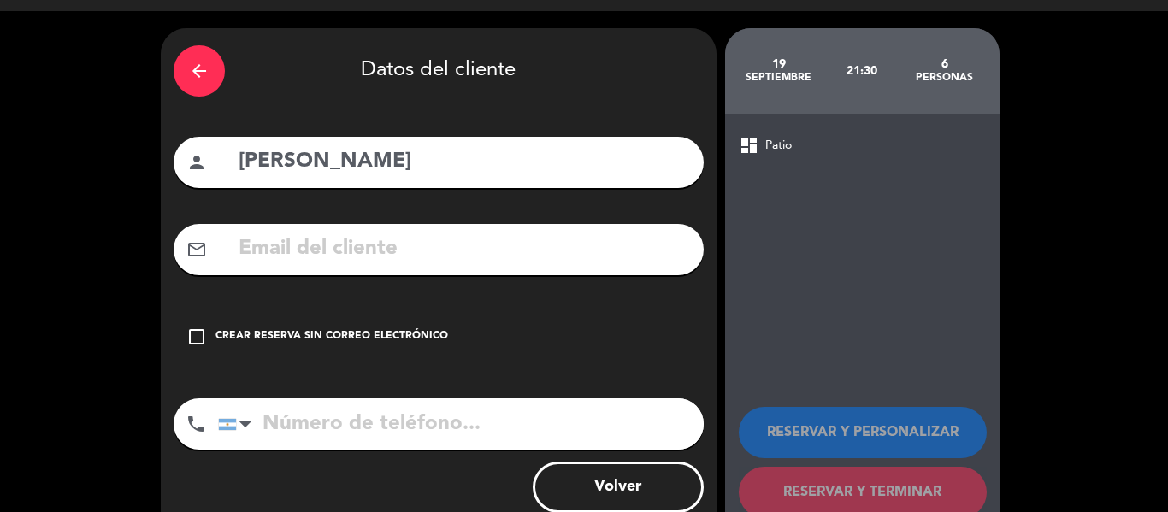
click at [605, 449] on input "tel" at bounding box center [461, 423] width 486 height 51
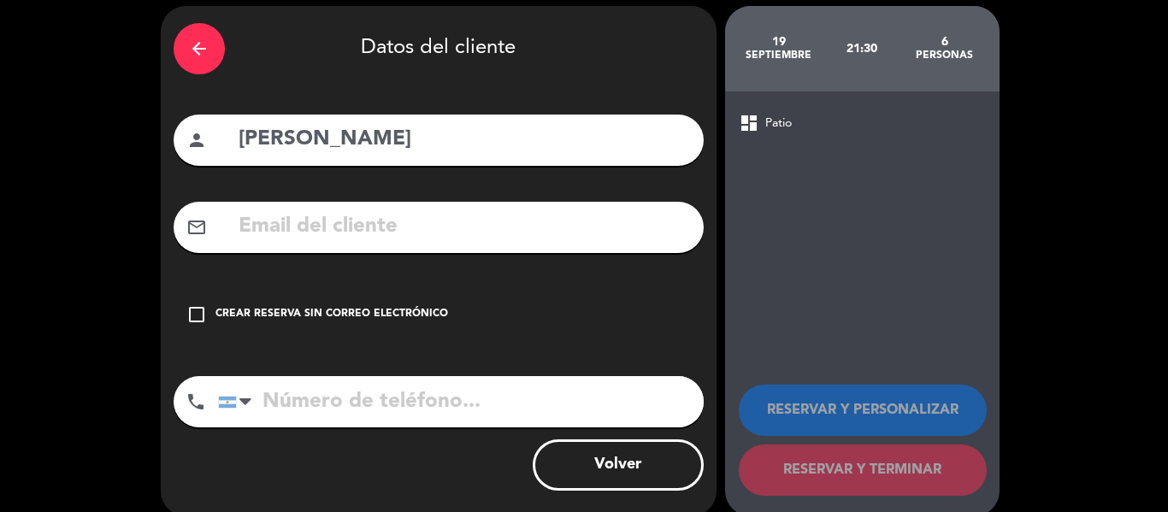
scroll to position [84, 0]
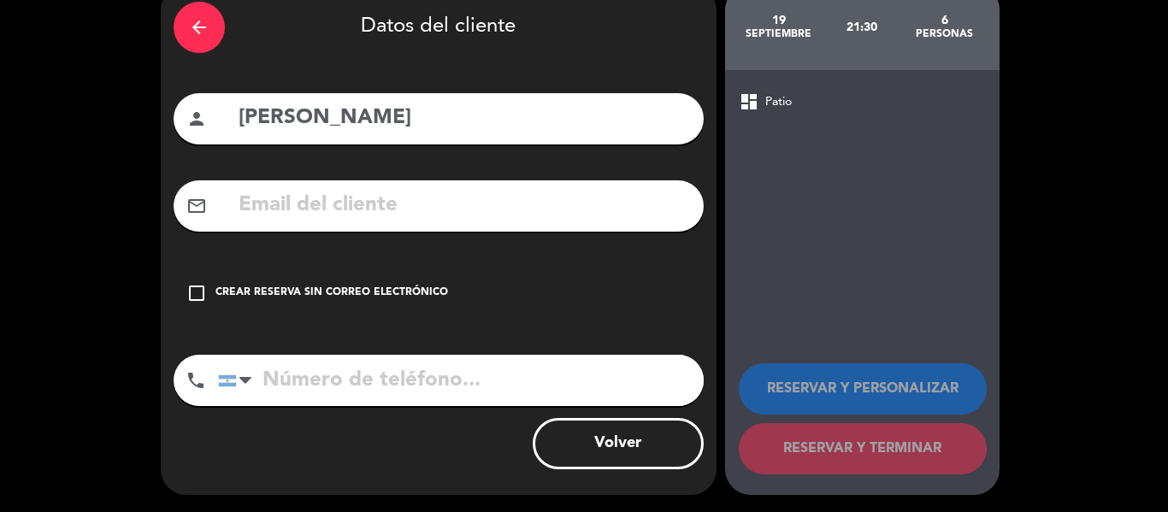
click at [205, 284] on icon "check_box_outline_blank" at bounding box center [196, 293] width 21 height 21
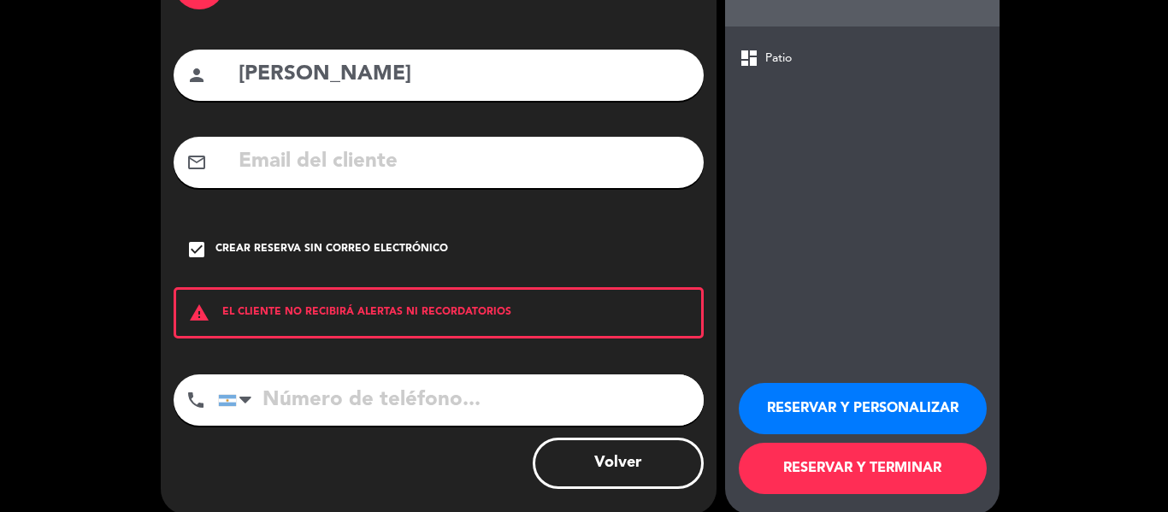
scroll to position [147, 0]
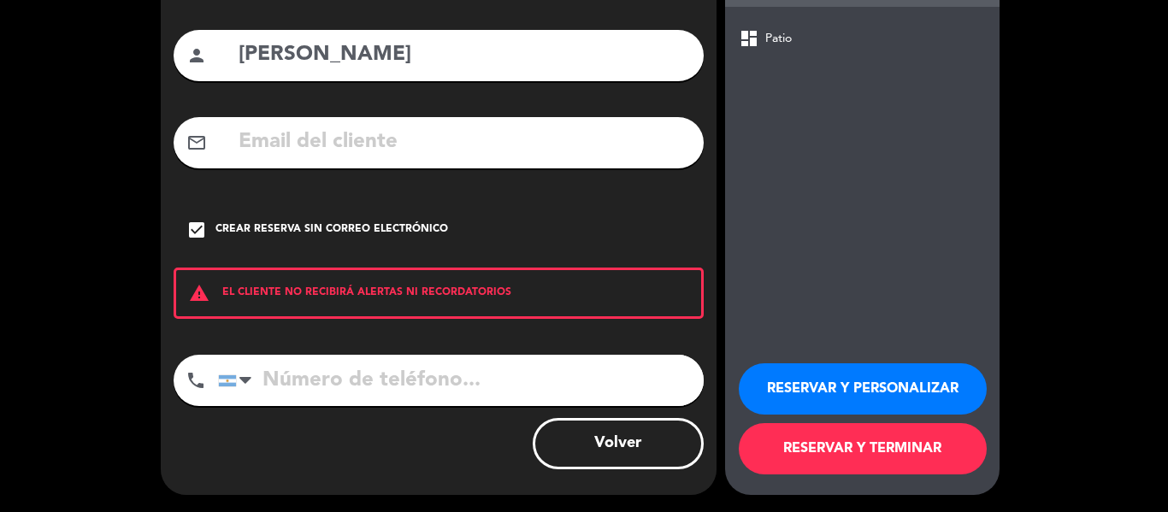
click at [875, 442] on button "RESERVAR Y TERMINAR" at bounding box center [863, 448] width 248 height 51
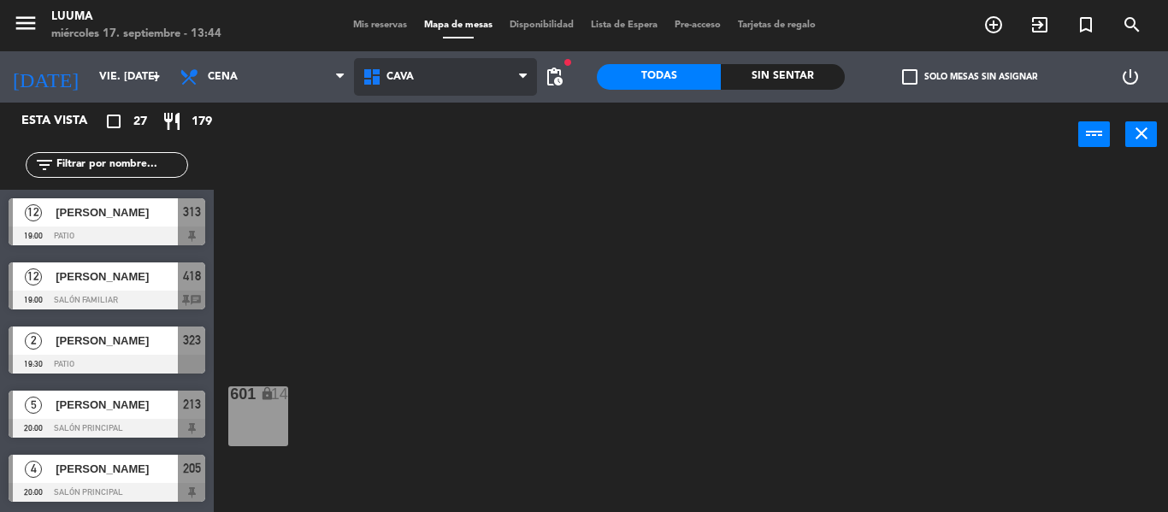
click at [442, 69] on span "Cava" at bounding box center [445, 77] width 183 height 38
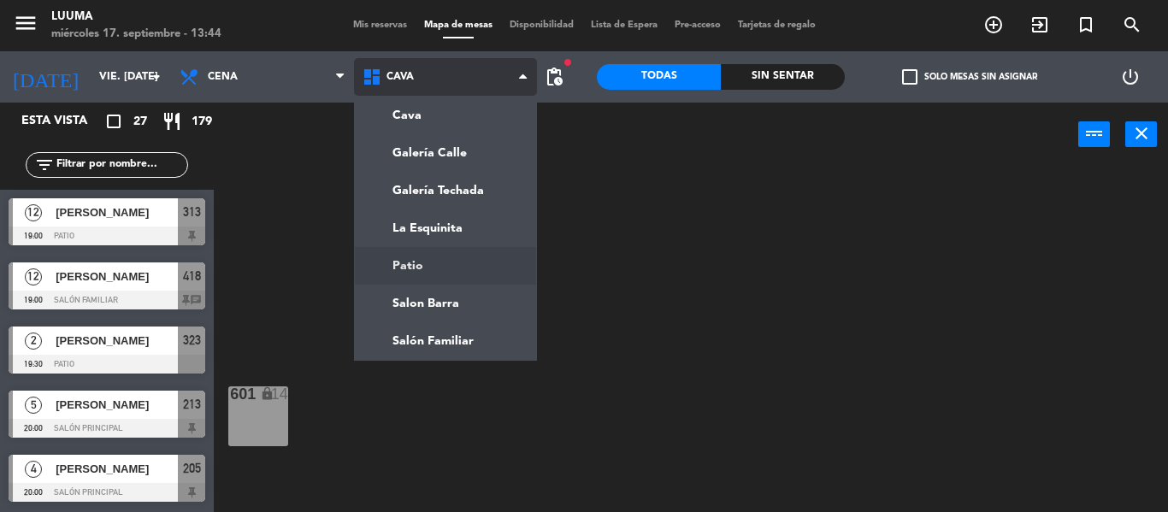
click at [463, 267] on ng-component "menu Luuma miércoles 17. septiembre - 13:44 Mis reservas Mapa de mesas Disponib…" at bounding box center [584, 256] width 1168 height 512
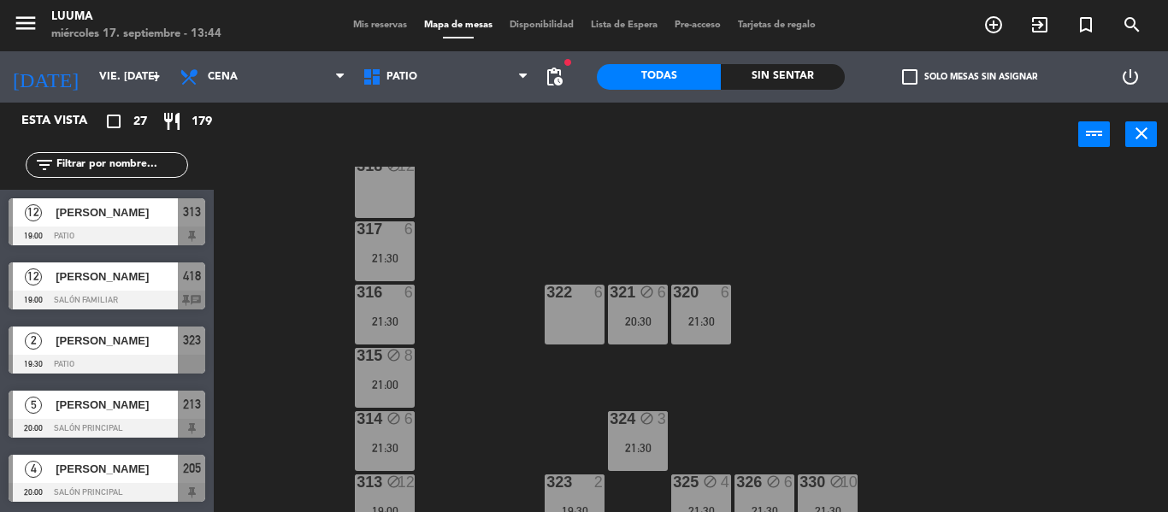
scroll to position [187, 0]
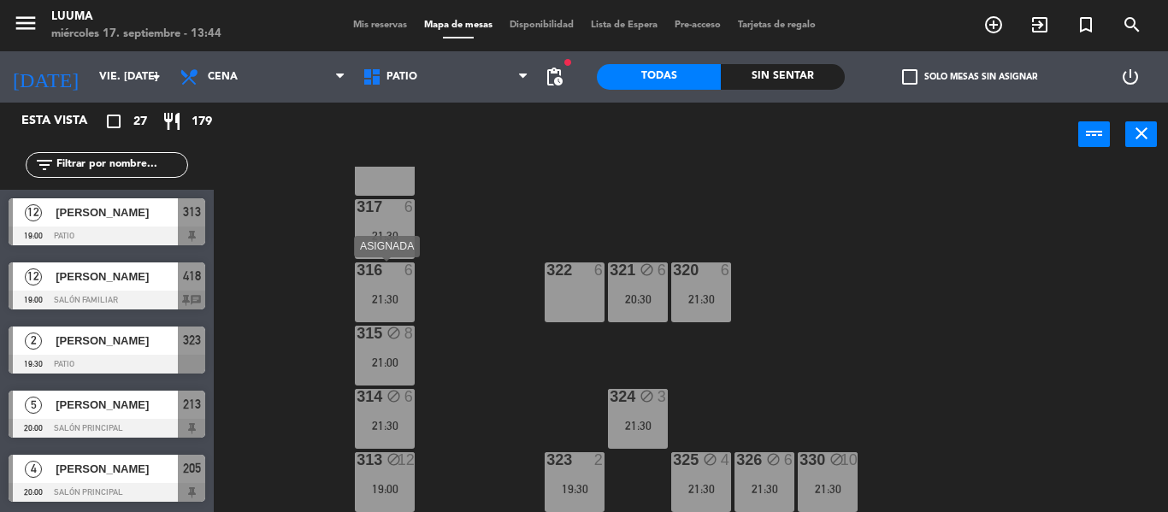
click at [410, 288] on div "316 6 21:30" at bounding box center [385, 293] width 60 height 60
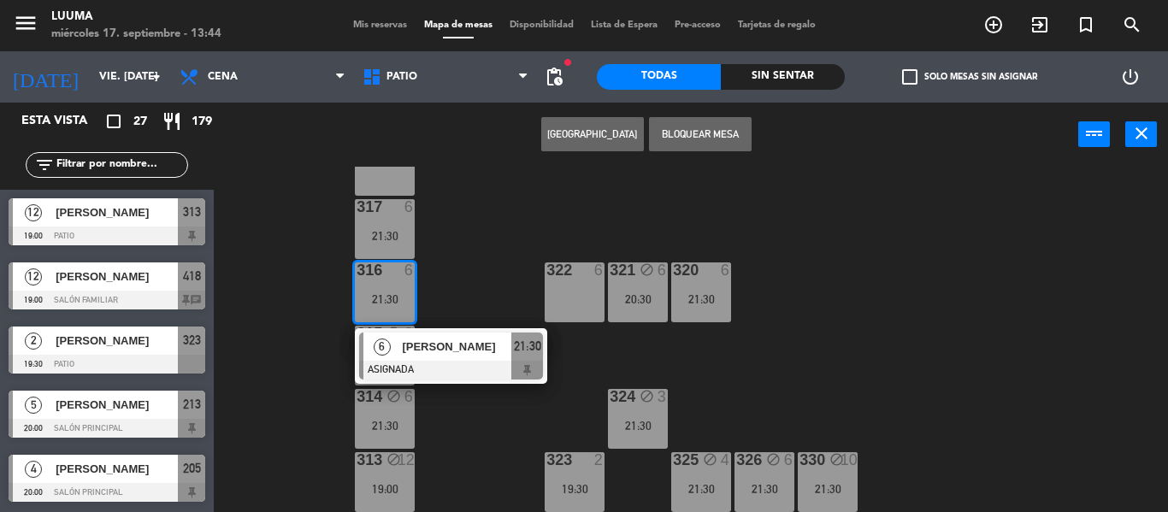
click at [696, 133] on button "Bloquear Mesa" at bounding box center [700, 134] width 103 height 34
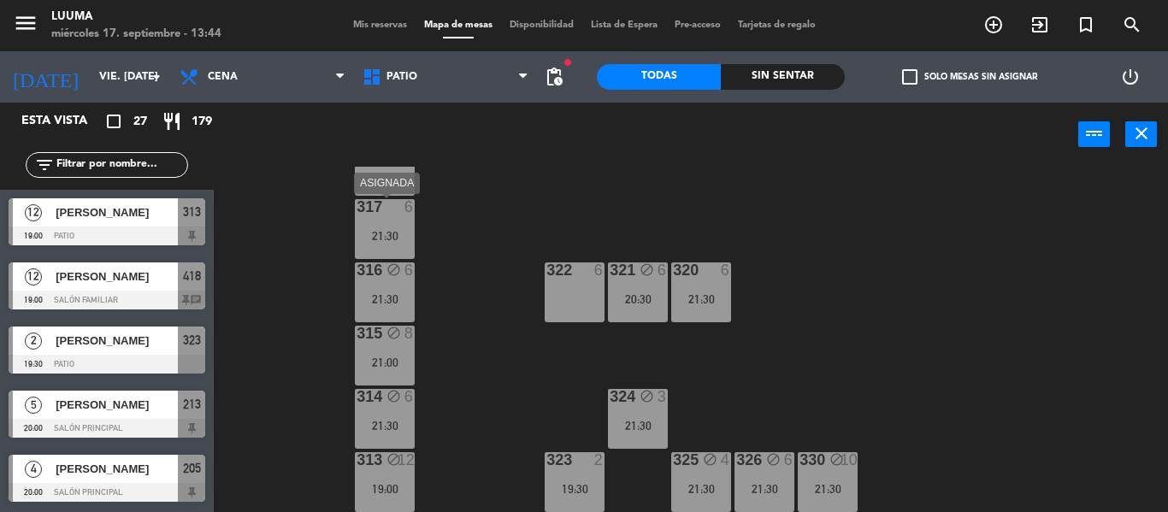
click at [398, 227] on div "317 6 21:30" at bounding box center [385, 229] width 60 height 60
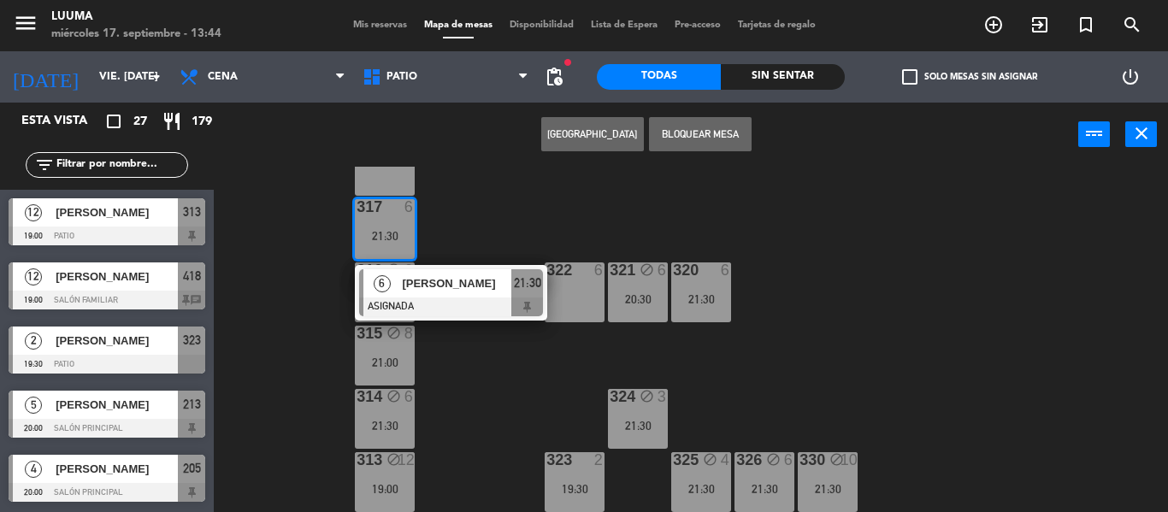
click at [711, 138] on button "Bloquear Mesa" at bounding box center [700, 134] width 103 height 34
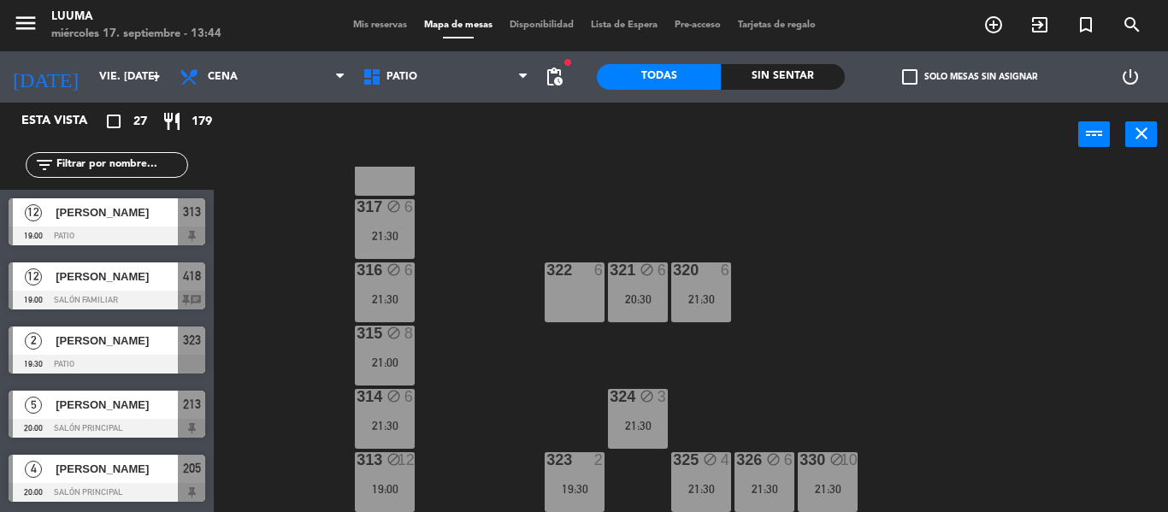
click at [570, 296] on div "322 6" at bounding box center [575, 293] width 60 height 60
